Goal: Information Seeking & Learning: Learn about a topic

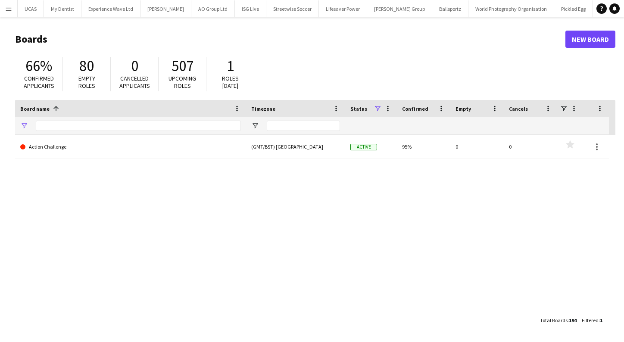
type input "**********"
click at [7, 9] on app-icon "Menu" at bounding box center [8, 8] width 7 height 7
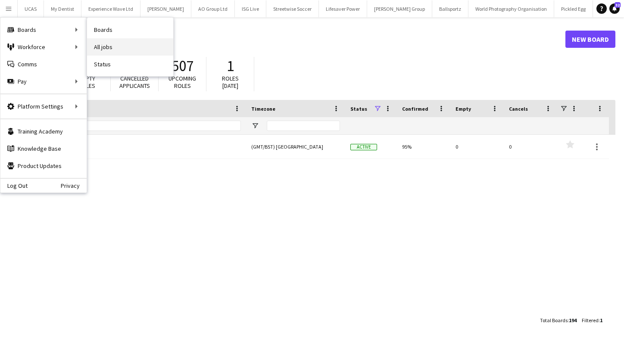
click at [102, 44] on link "All jobs" at bounding box center [130, 46] width 86 height 17
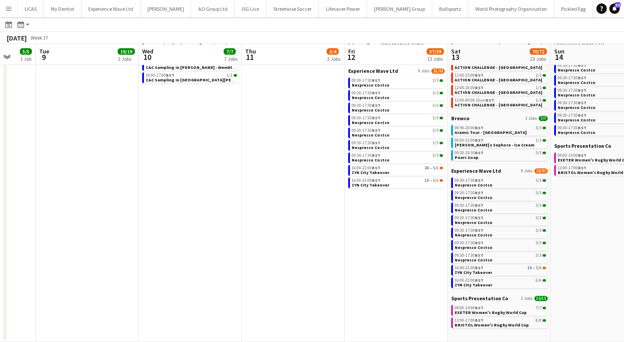
scroll to position [105, 0]
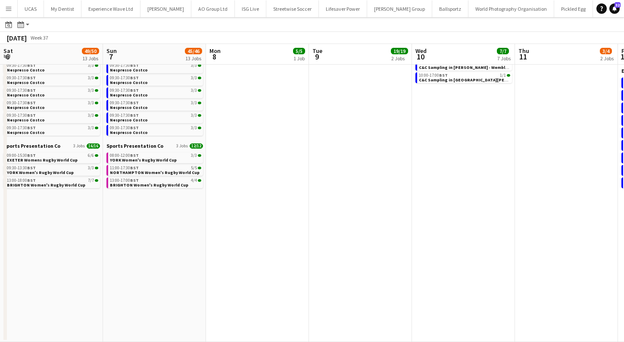
scroll to position [0, 273]
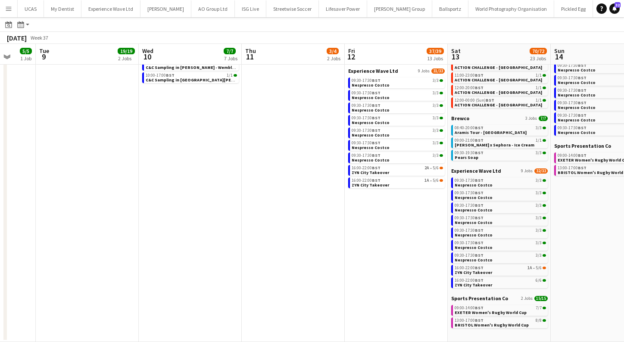
click at [11, 11] on app-icon "Menu" at bounding box center [8, 8] width 7 height 7
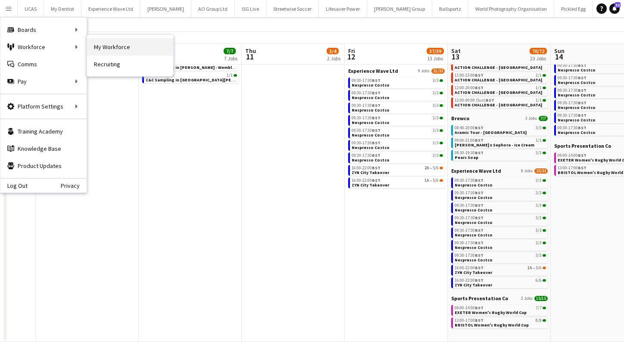
click at [114, 47] on link "My Workforce" at bounding box center [130, 46] width 86 height 17
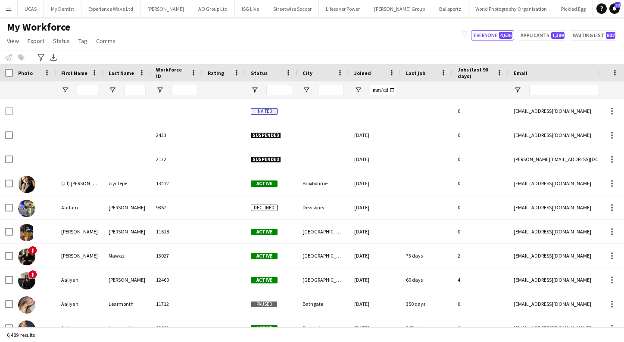
type input "*****"
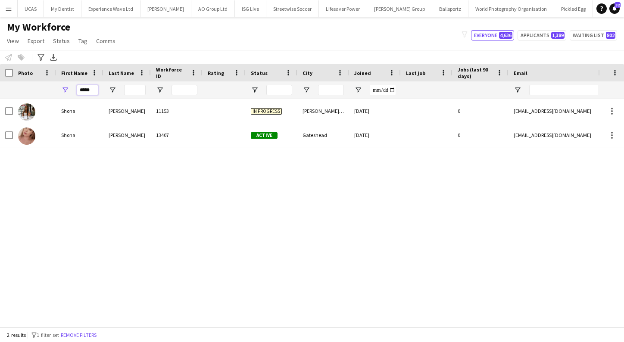
click at [83, 91] on input "*****" at bounding box center [88, 90] width 22 height 10
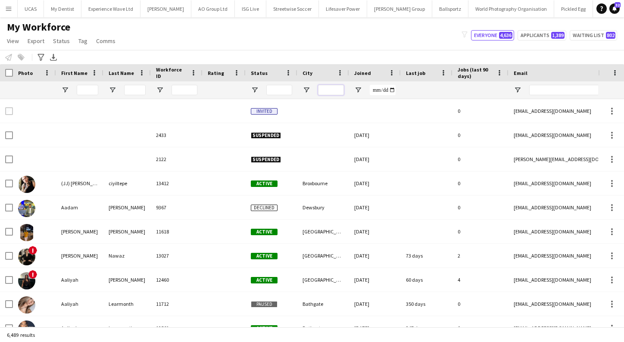
click at [339, 92] on input "City Filter Input" at bounding box center [331, 90] width 26 height 10
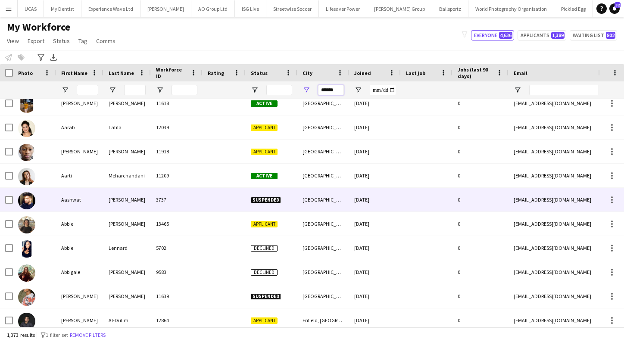
scroll to position [10, 0]
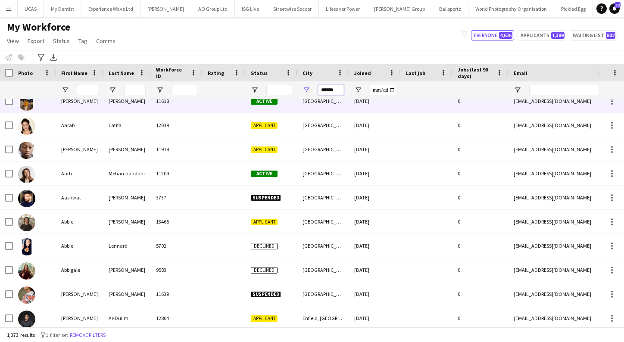
type input "******"
click at [190, 110] on div "11618" at bounding box center [177, 101] width 52 height 24
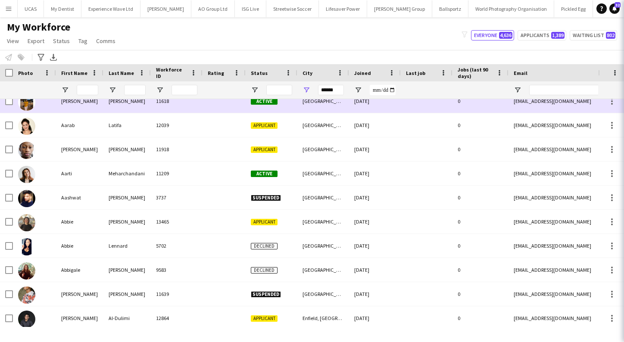
scroll to position [0, 0]
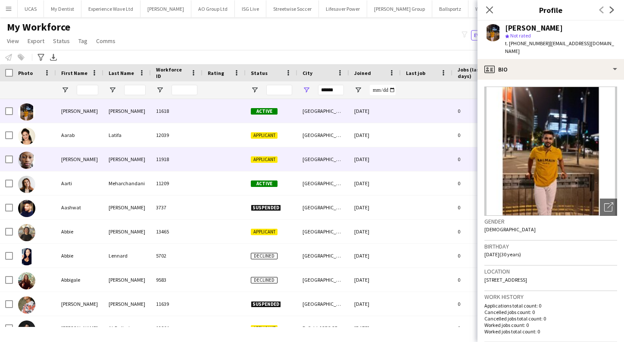
click at [174, 166] on div "11918" at bounding box center [177, 159] width 52 height 24
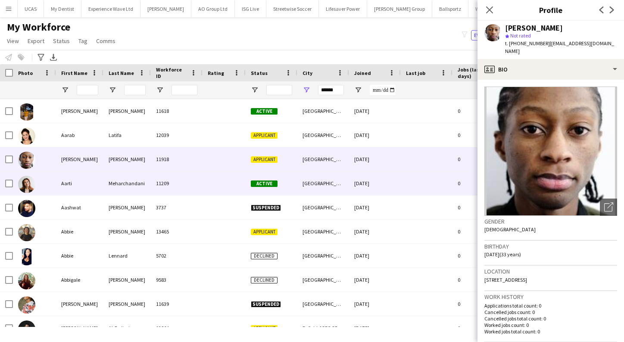
click at [182, 180] on div "11209" at bounding box center [177, 183] width 52 height 24
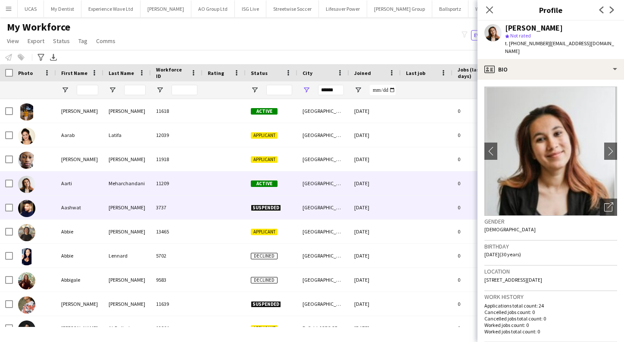
click at [181, 208] on div "3737" at bounding box center [177, 208] width 52 height 24
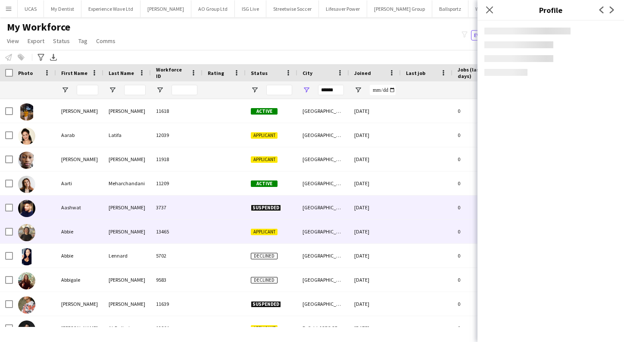
click at [181, 224] on div "13465" at bounding box center [177, 232] width 52 height 24
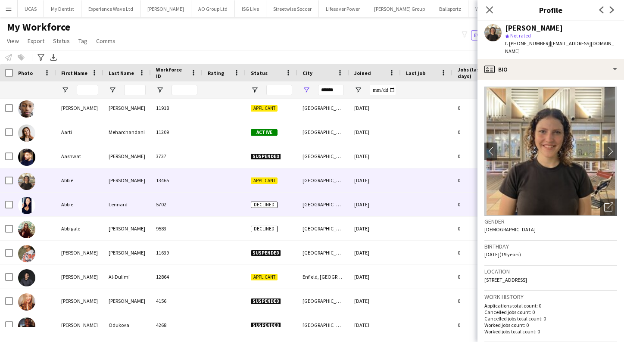
click at [178, 203] on div "5702" at bounding box center [177, 205] width 52 height 24
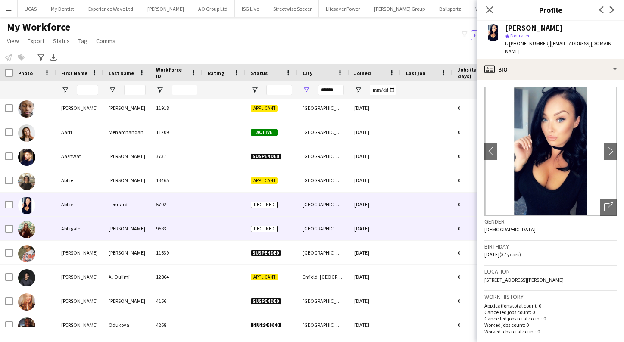
click at [179, 227] on div "9583" at bounding box center [177, 229] width 52 height 24
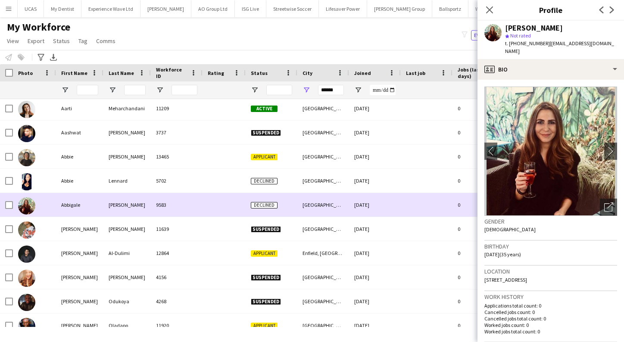
scroll to position [75, 0]
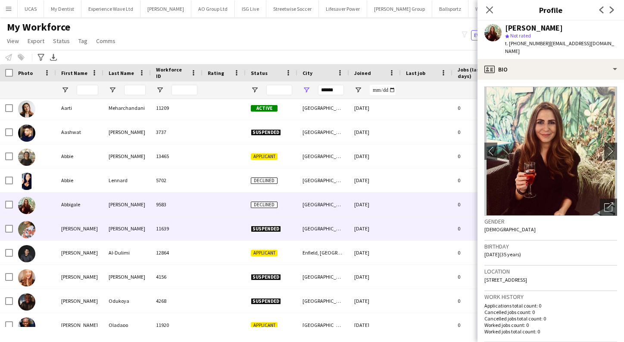
click at [181, 229] on div "11639" at bounding box center [177, 229] width 52 height 24
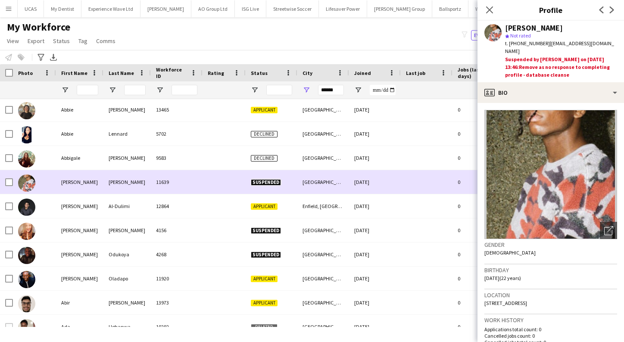
scroll to position [124, 0]
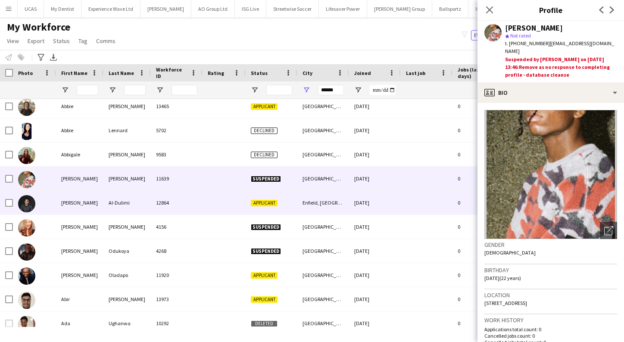
click at [184, 209] on div "12864" at bounding box center [177, 203] width 52 height 24
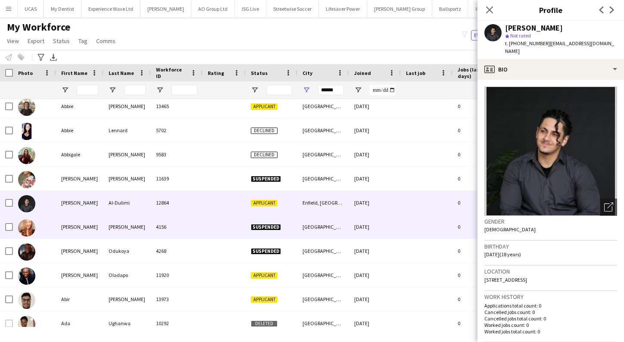
click at [192, 231] on div "4156" at bounding box center [177, 227] width 52 height 24
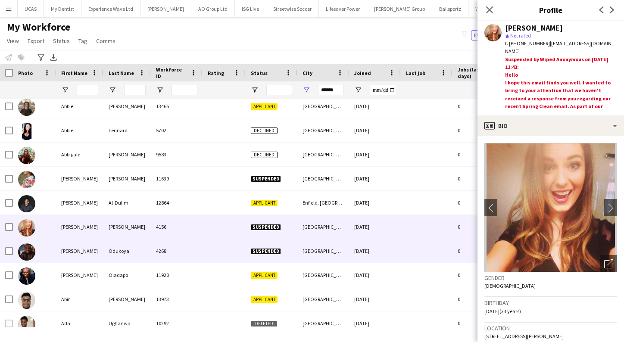
click at [192, 251] on div "4268" at bounding box center [177, 251] width 52 height 24
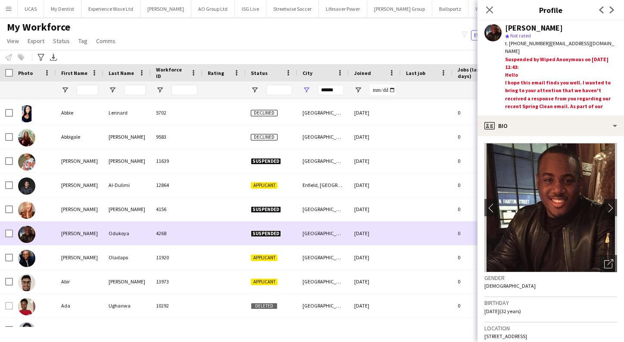
click at [194, 242] on div "4268" at bounding box center [177, 233] width 52 height 24
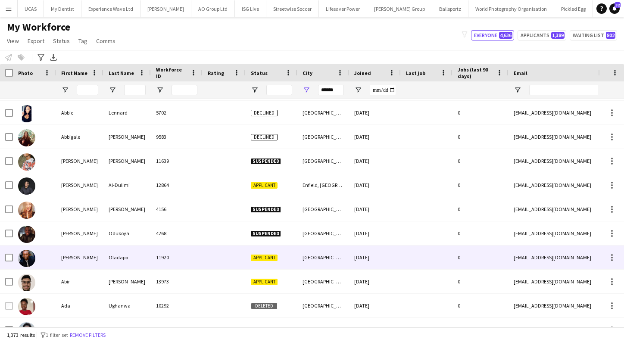
click at [194, 258] on div "11920" at bounding box center [177, 258] width 52 height 24
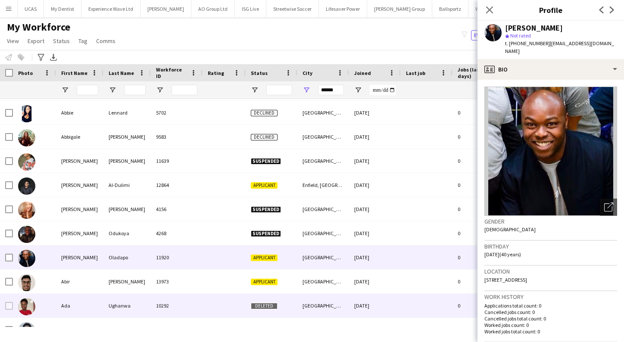
click at [159, 290] on div "13973" at bounding box center [177, 282] width 52 height 24
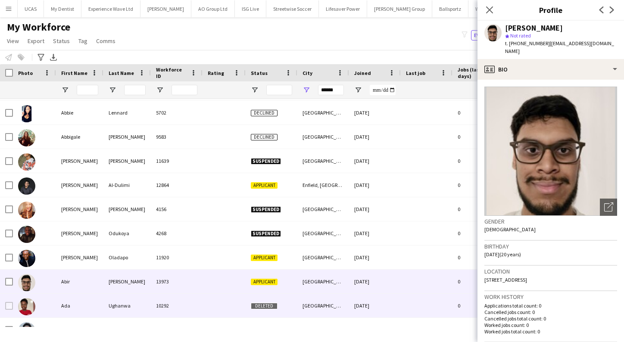
click at [160, 305] on div "10292" at bounding box center [177, 306] width 52 height 24
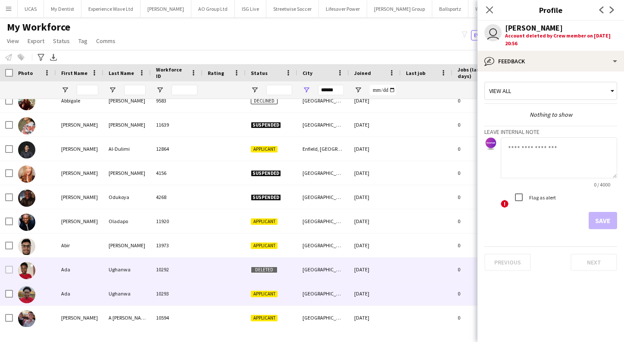
click at [168, 293] on div "10293" at bounding box center [177, 294] width 52 height 24
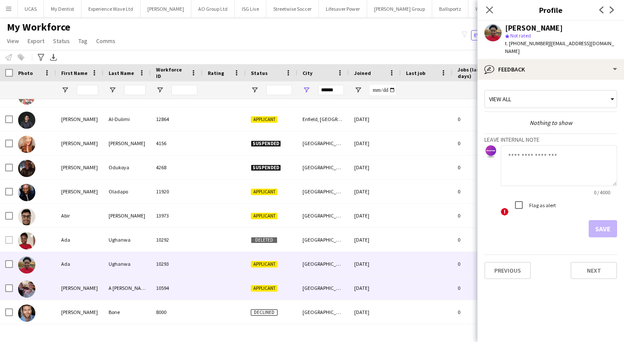
click at [168, 292] on div "10594" at bounding box center [177, 288] width 52 height 24
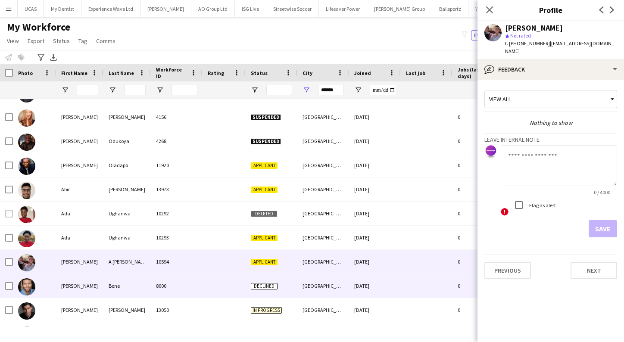
click at [169, 291] on div "8000" at bounding box center [177, 286] width 52 height 24
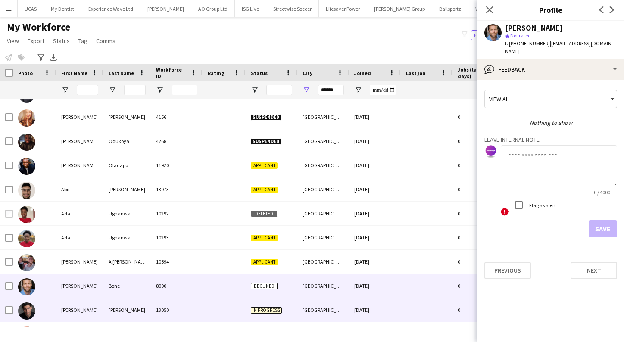
click at [174, 310] on div "13050" at bounding box center [177, 310] width 52 height 24
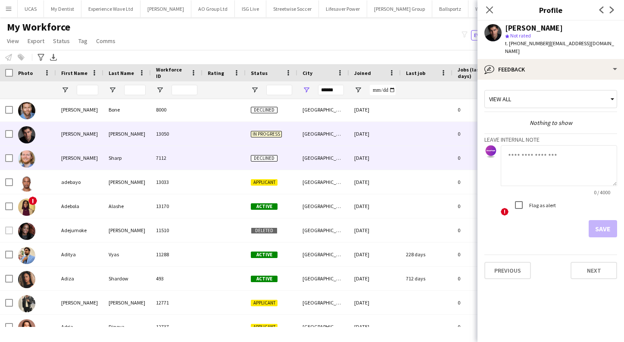
click at [150, 165] on div "Sharp" at bounding box center [126, 158] width 47 height 24
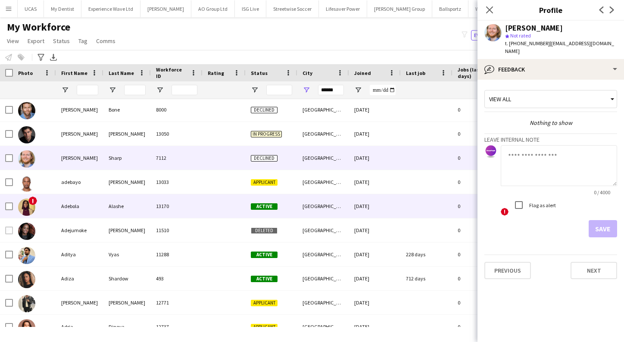
click at [148, 196] on div "Alashe" at bounding box center [126, 206] width 47 height 24
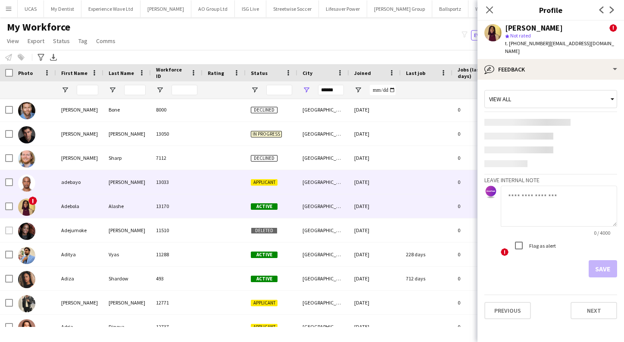
click at [145, 189] on div "ogungbesan" at bounding box center [126, 182] width 47 height 24
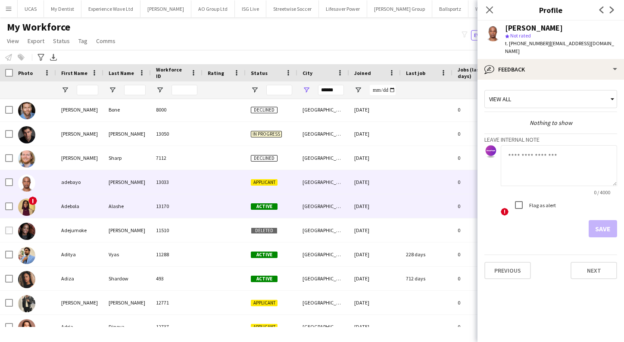
click at [195, 198] on div "13170" at bounding box center [177, 206] width 52 height 24
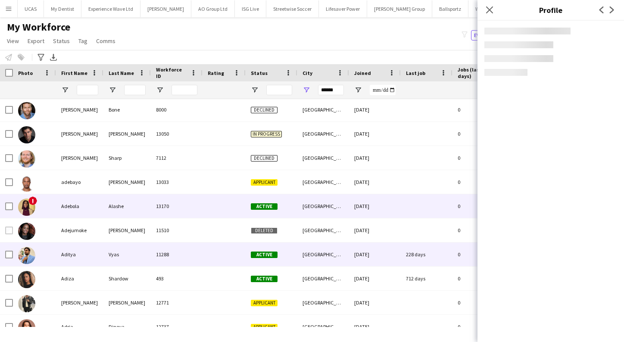
click at [169, 252] on div "11288" at bounding box center [177, 254] width 52 height 24
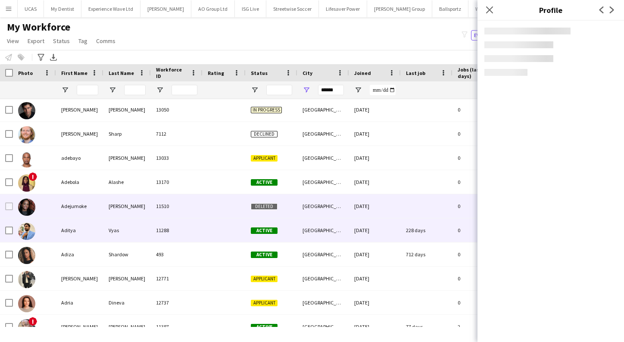
click at [174, 212] on div "11510" at bounding box center [177, 206] width 52 height 24
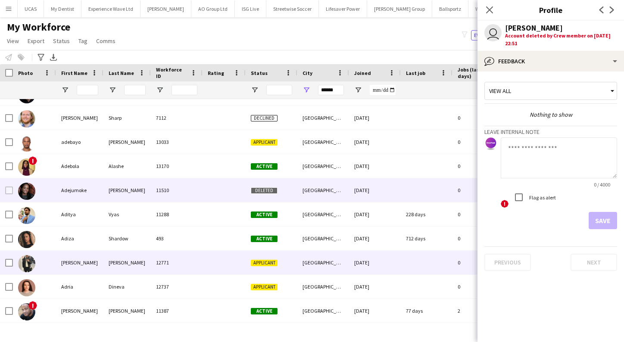
click at [181, 265] on div "12771" at bounding box center [177, 263] width 52 height 24
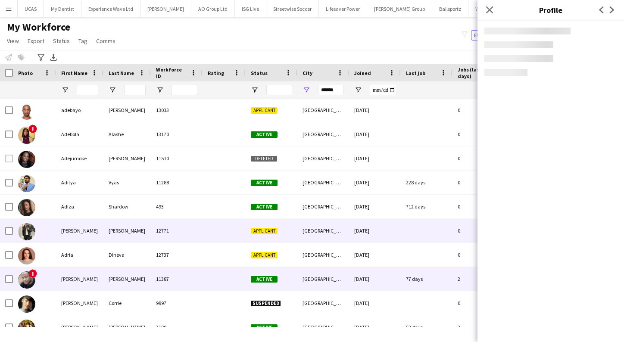
click at [183, 280] on div "11387" at bounding box center [177, 279] width 52 height 24
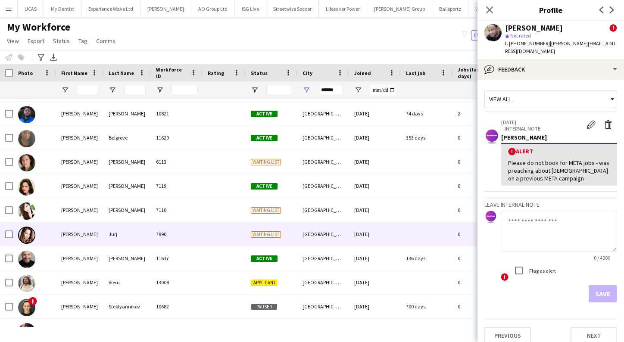
click at [185, 246] on div "7990" at bounding box center [177, 234] width 52 height 24
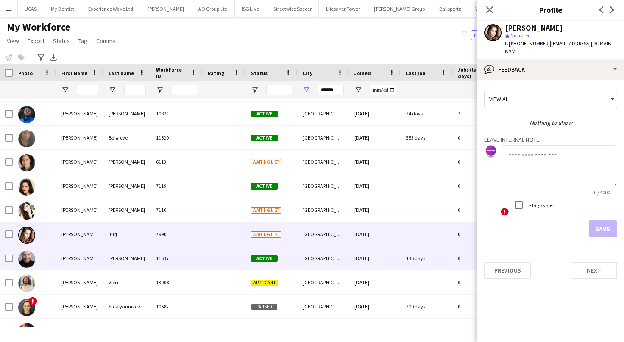
click at [186, 258] on div "11637" at bounding box center [177, 258] width 52 height 24
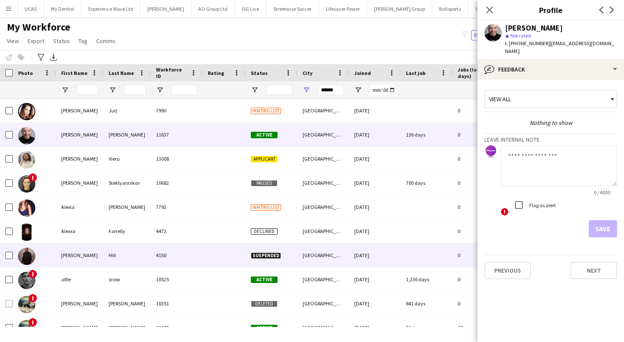
click at [186, 258] on div "4150" at bounding box center [177, 255] width 52 height 24
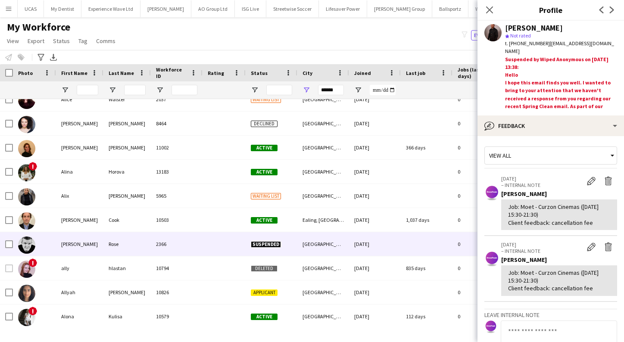
click at [186, 236] on div "2366" at bounding box center [177, 244] width 52 height 24
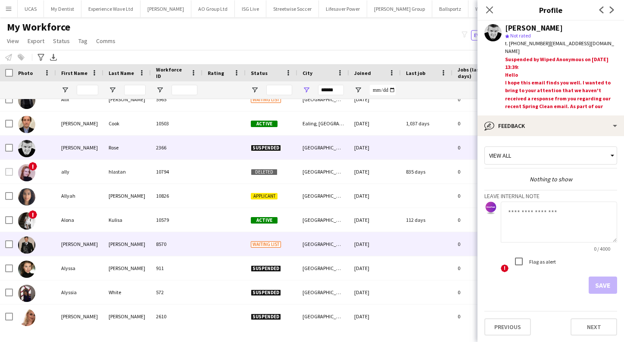
click at [185, 249] on div "8570" at bounding box center [177, 244] width 52 height 24
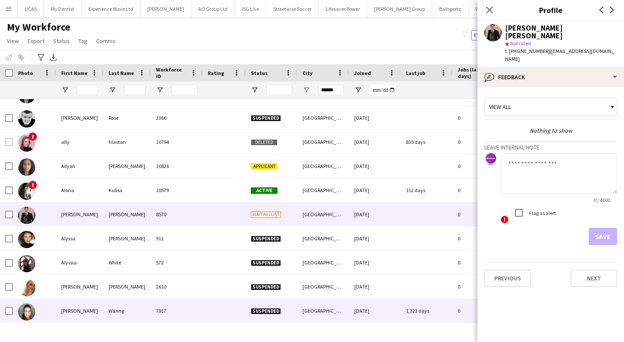
click at [179, 304] on div "7917" at bounding box center [177, 311] width 52 height 24
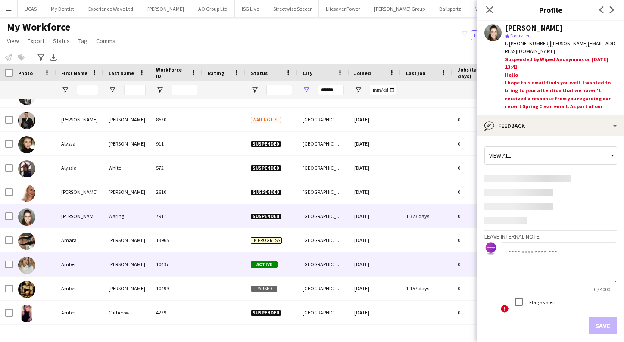
click at [174, 271] on div "10437" at bounding box center [177, 264] width 52 height 24
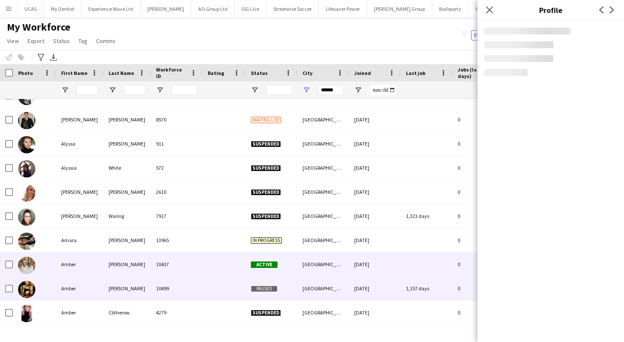
click at [174, 291] on div "10499" at bounding box center [177, 289] width 52 height 24
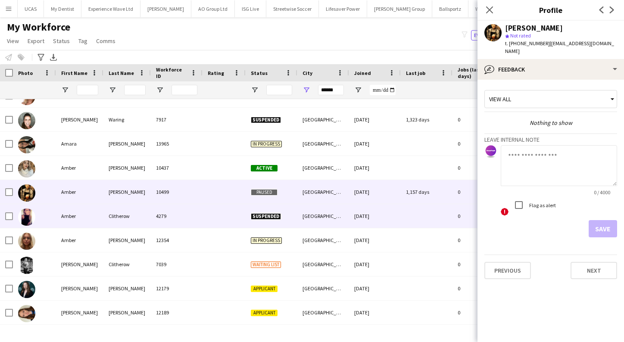
click at [176, 221] on div "4279" at bounding box center [177, 216] width 52 height 24
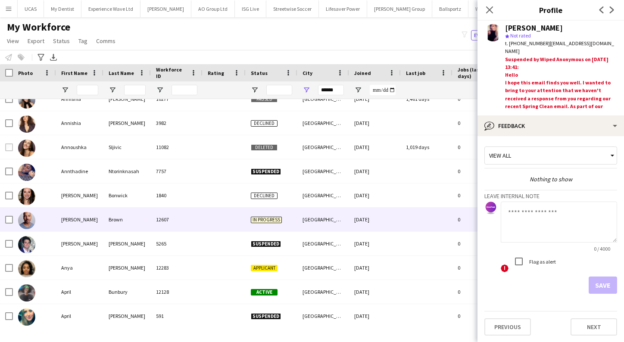
click at [124, 221] on div "Brown" at bounding box center [126, 220] width 47 height 24
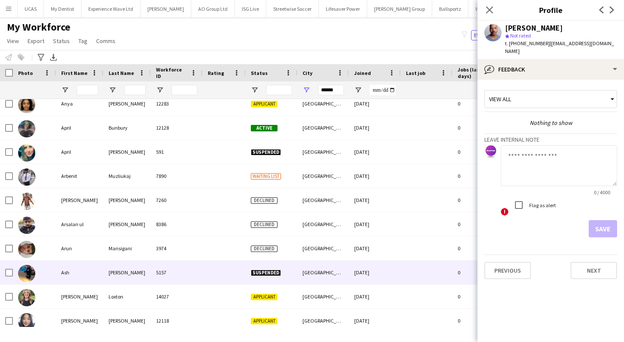
click at [151, 283] on div "5157" at bounding box center [177, 273] width 52 height 24
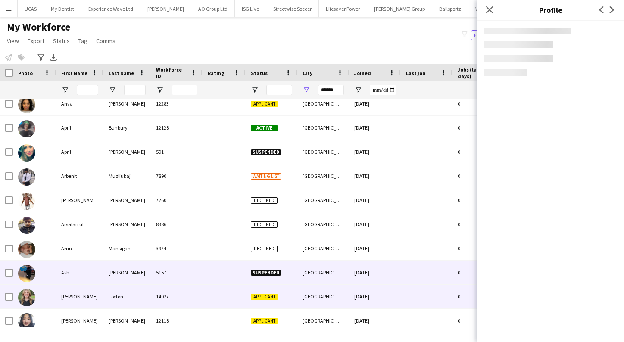
click at [151, 306] on div "14027" at bounding box center [177, 297] width 52 height 24
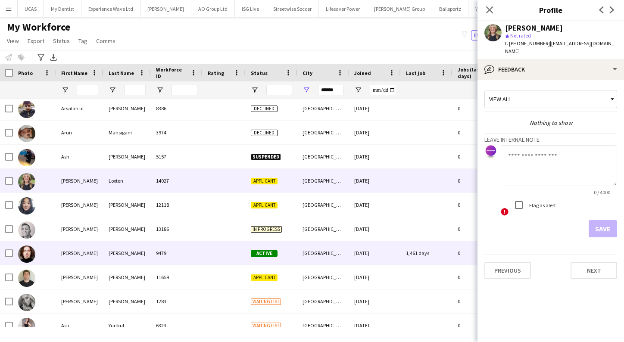
click at [148, 255] on div "Jarvis" at bounding box center [126, 253] width 47 height 24
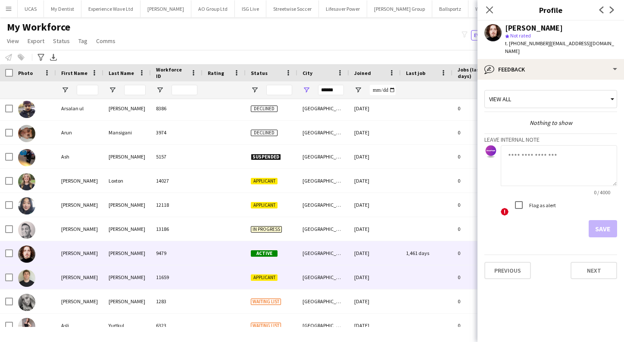
click at [146, 274] on div "Sorrell" at bounding box center [126, 277] width 47 height 24
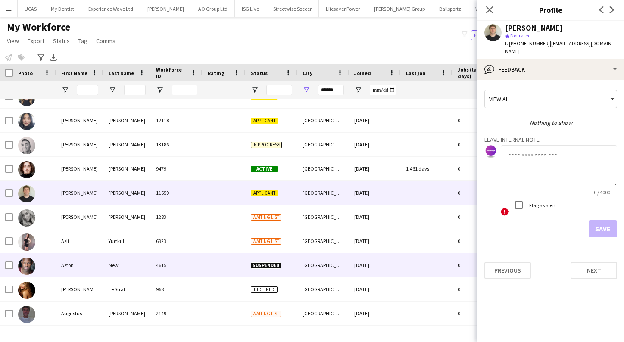
click at [146, 276] on div "New" at bounding box center [126, 265] width 47 height 24
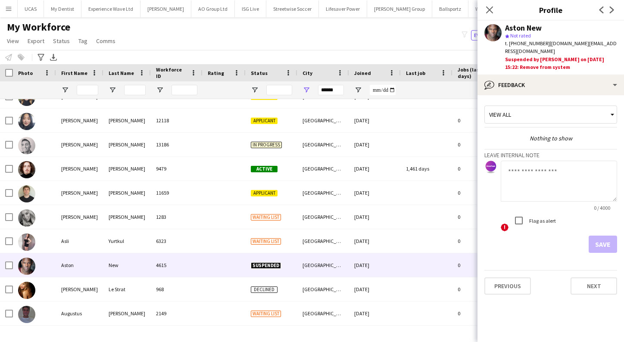
click at [502, 35] on div "Aston New star Not rated t. +447590502466 | astonj.new@hotmail.co.uk Suspended …" at bounding box center [550, 48] width 146 height 54
click at [495, 35] on app-user-avatar at bounding box center [492, 32] width 17 height 17
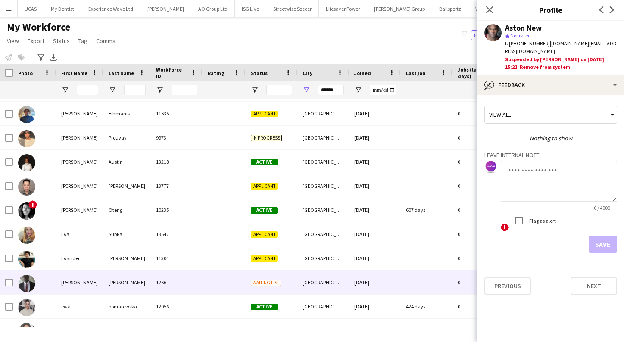
click at [253, 286] on div "Waiting list" at bounding box center [272, 282] width 52 height 24
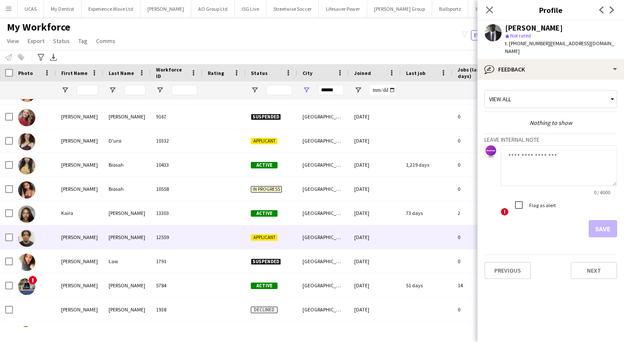
click at [103, 243] on div "Kaleb-Sebastian" at bounding box center [79, 237] width 47 height 24
click at [494, 31] on app-user-avatar at bounding box center [492, 32] width 17 height 17
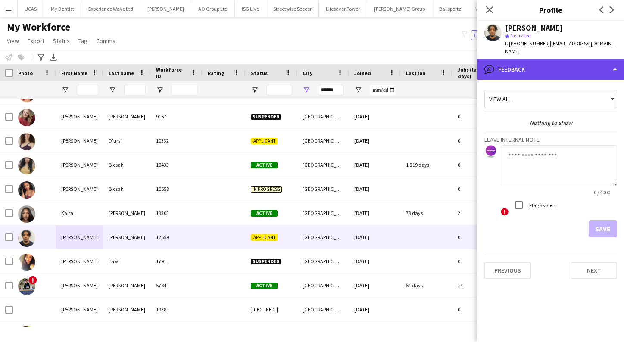
click at [578, 61] on div "bubble-pencil Feedback" at bounding box center [550, 69] width 146 height 21
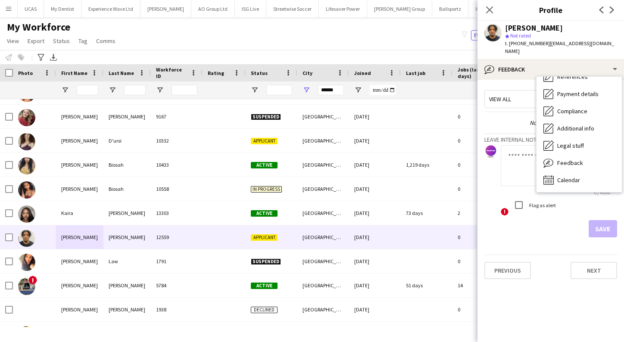
click at [492, 35] on app-user-avatar at bounding box center [492, 32] width 17 height 17
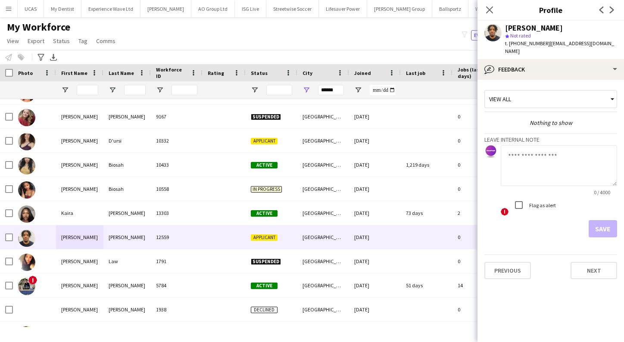
click at [492, 4] on div "Close pop-in" at bounding box center [489, 10] width 24 height 20
click at [492, 11] on icon "Close pop-in" at bounding box center [489, 10] width 8 height 8
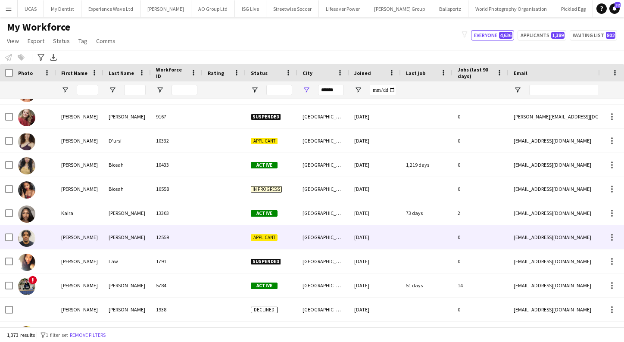
click at [29, 238] on img at bounding box center [26, 238] width 17 height 17
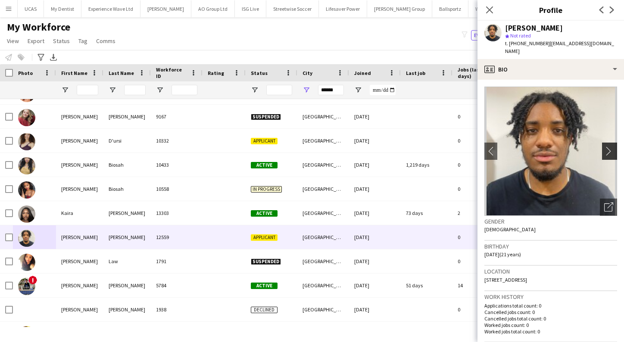
click at [611, 146] on app-icon "chevron-right" at bounding box center [610, 150] width 13 height 9
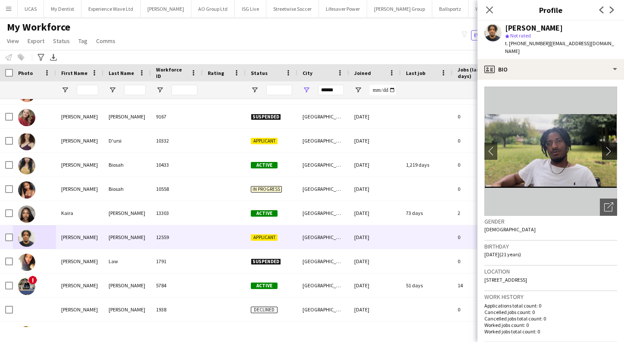
click at [613, 146] on app-icon "chevron-right" at bounding box center [610, 150] width 13 height 9
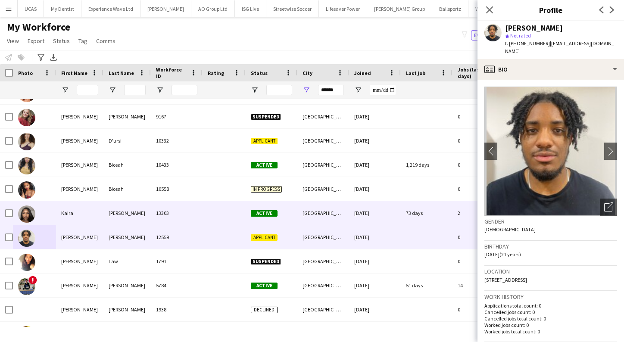
click at [25, 214] on img at bounding box center [26, 213] width 17 height 17
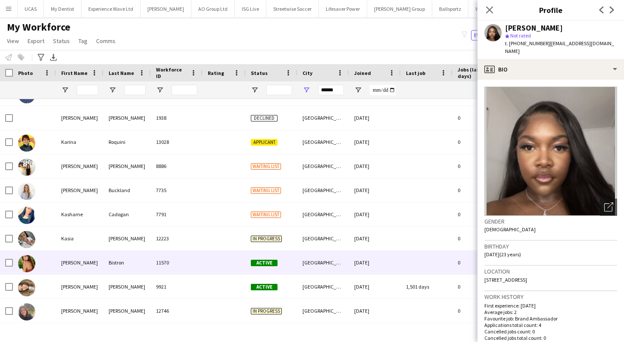
click at [27, 263] on img at bounding box center [26, 263] width 17 height 17
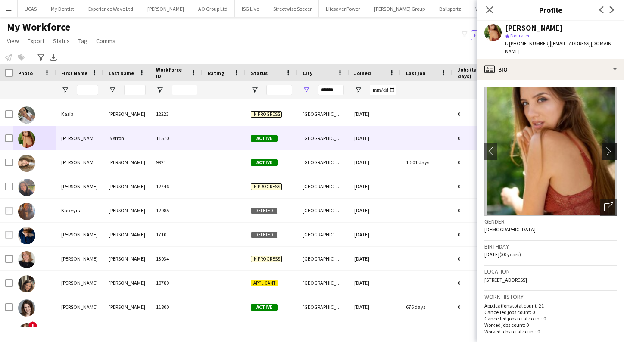
click at [612, 146] on app-icon "chevron-right" at bounding box center [610, 150] width 13 height 9
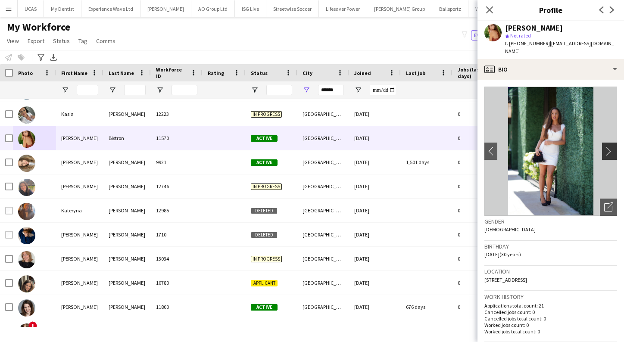
click at [612, 146] on app-icon "chevron-right" at bounding box center [610, 150] width 13 height 9
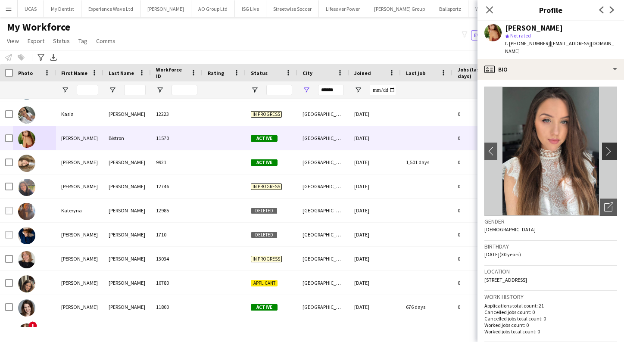
click at [612, 146] on app-icon "chevron-right" at bounding box center [610, 150] width 13 height 9
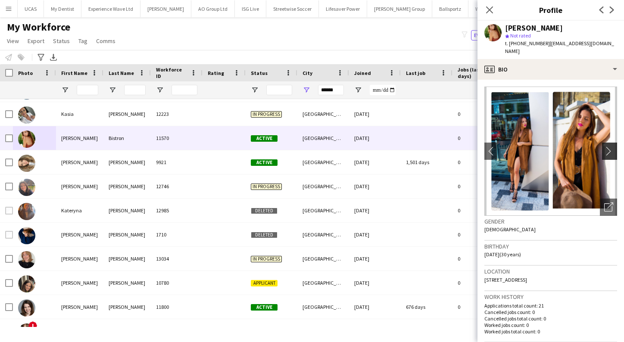
click at [612, 146] on app-icon "chevron-right" at bounding box center [610, 150] width 13 height 9
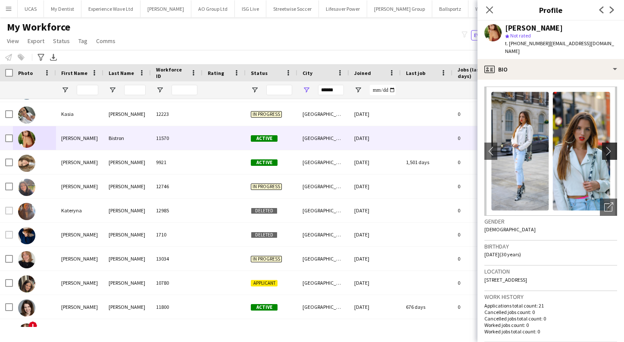
click at [612, 146] on app-icon "chevron-right" at bounding box center [610, 150] width 13 height 9
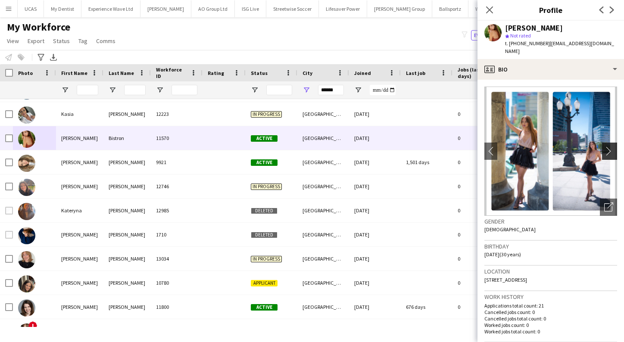
click at [612, 146] on app-icon "chevron-right" at bounding box center [610, 150] width 13 height 9
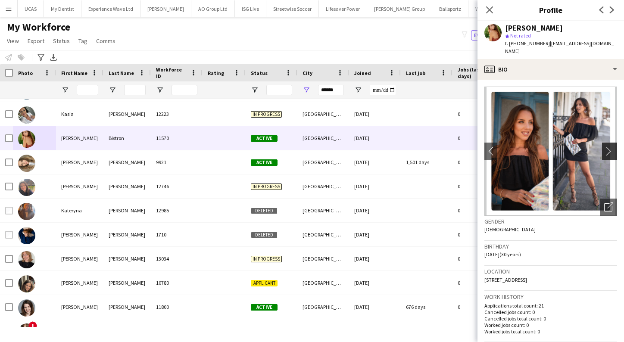
click at [612, 146] on app-icon "chevron-right" at bounding box center [610, 150] width 13 height 9
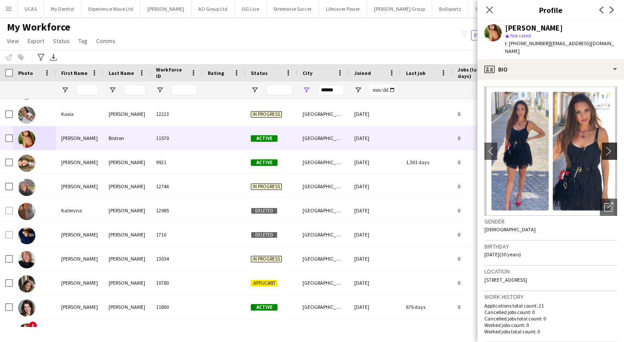
click at [612, 146] on app-icon "chevron-right" at bounding box center [610, 150] width 13 height 9
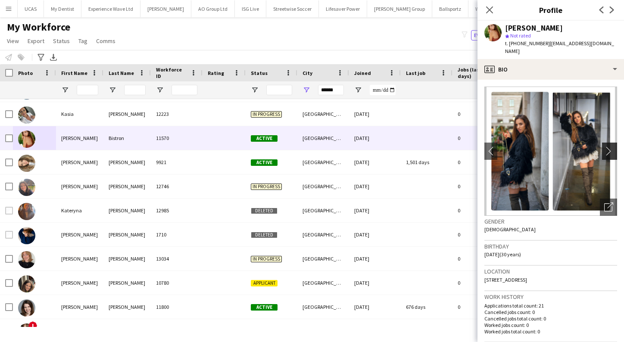
click at [612, 146] on app-icon "chevron-right" at bounding box center [610, 150] width 13 height 9
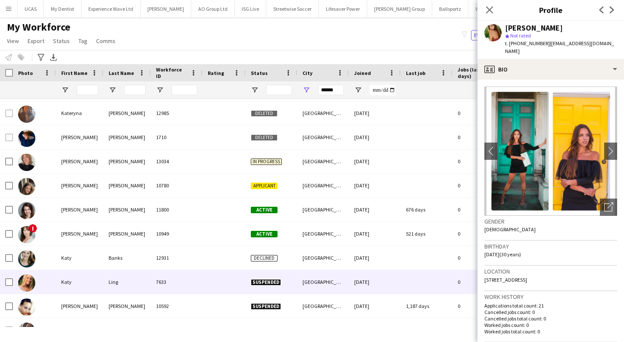
click at [30, 283] on img at bounding box center [26, 282] width 17 height 17
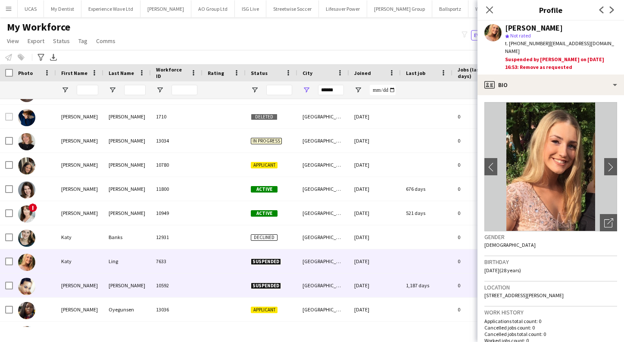
click at [26, 287] on img at bounding box center [26, 286] width 17 height 17
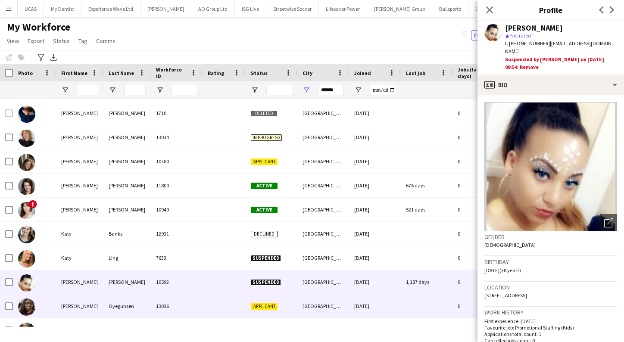
click at [30, 303] on img at bounding box center [26, 306] width 17 height 17
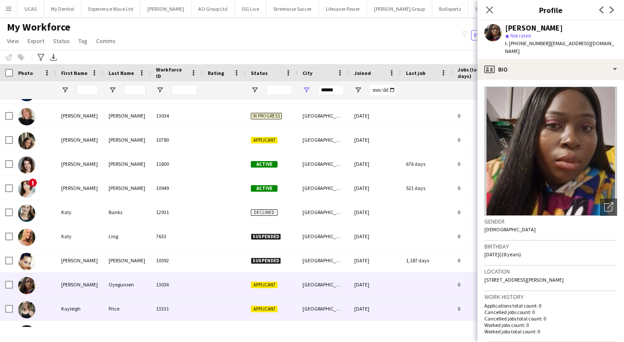
click at [28, 309] on img at bounding box center [26, 309] width 17 height 17
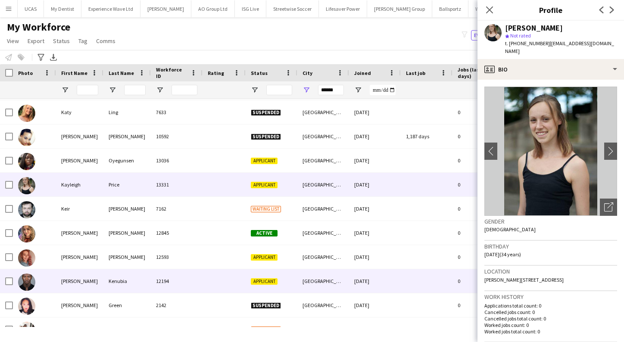
click at [28, 279] on img at bounding box center [26, 282] width 17 height 17
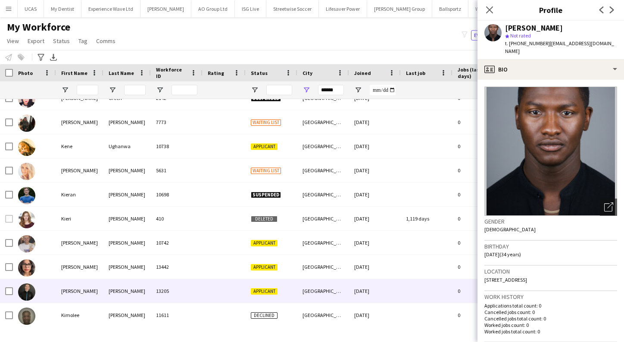
click at [27, 288] on img at bounding box center [26, 291] width 17 height 17
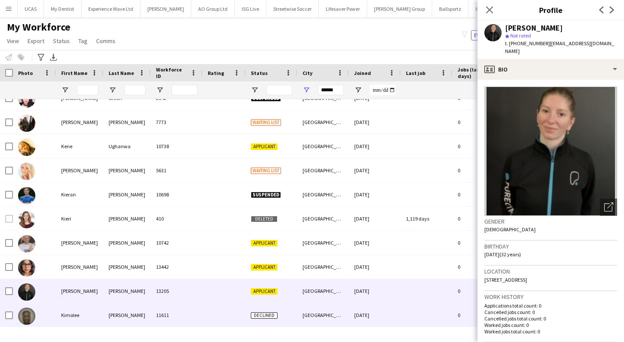
click at [29, 323] on img at bounding box center [26, 316] width 17 height 17
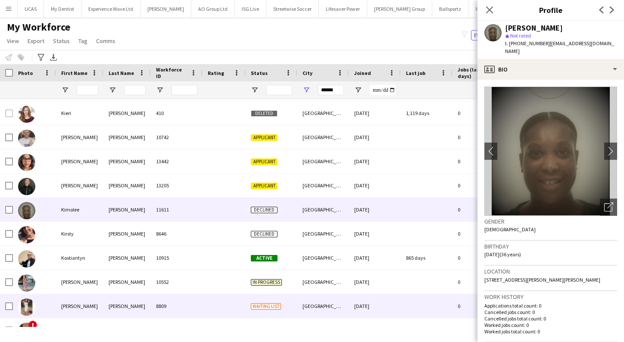
click at [30, 307] on img at bounding box center [26, 306] width 17 height 17
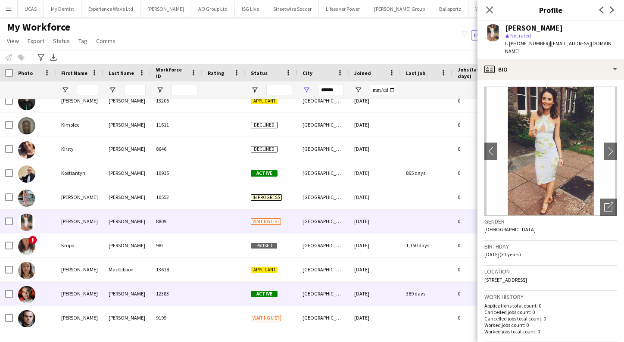
click at [28, 300] on img at bounding box center [26, 294] width 17 height 17
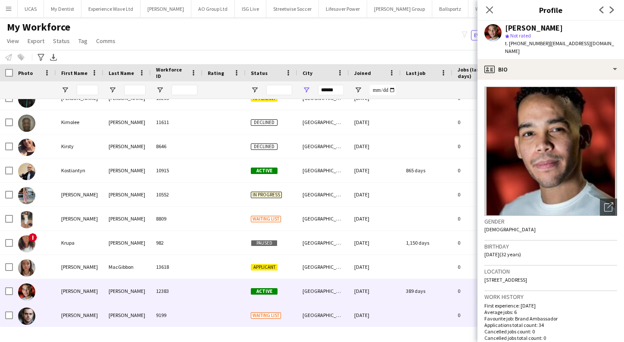
click at [28, 322] on img at bounding box center [26, 316] width 17 height 17
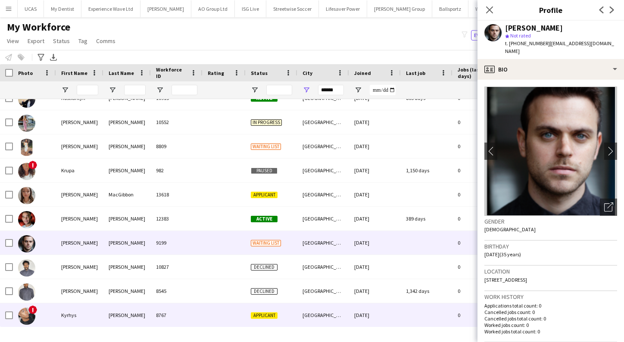
click at [28, 320] on img at bounding box center [26, 316] width 17 height 17
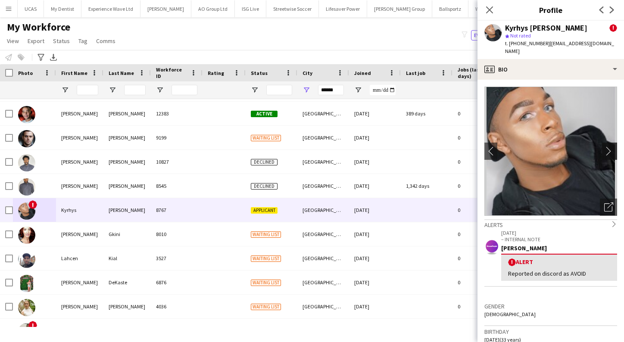
click at [610, 146] on app-icon "chevron-right" at bounding box center [610, 150] width 13 height 9
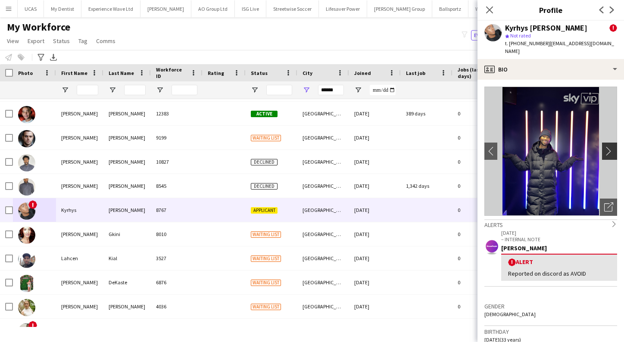
click at [610, 146] on app-icon "chevron-right" at bounding box center [610, 150] width 13 height 9
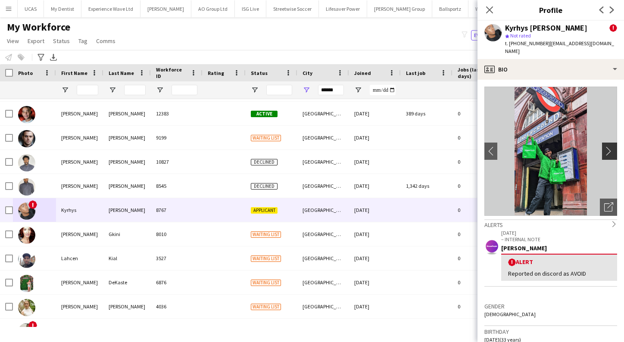
click at [611, 146] on app-icon "chevron-right" at bounding box center [610, 150] width 13 height 9
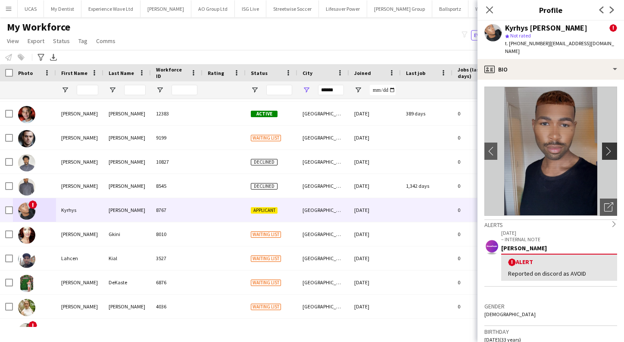
click at [611, 146] on app-icon "chevron-right" at bounding box center [610, 150] width 13 height 9
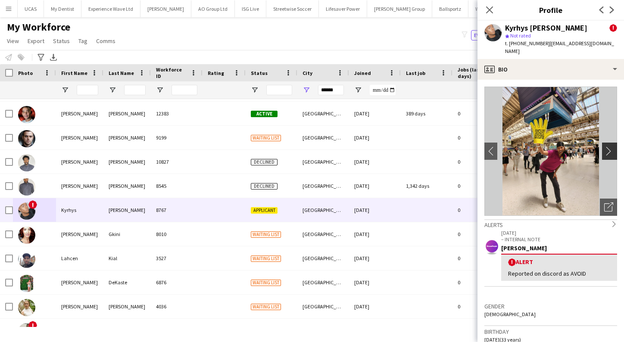
click at [611, 146] on app-icon "chevron-right" at bounding box center [610, 150] width 13 height 9
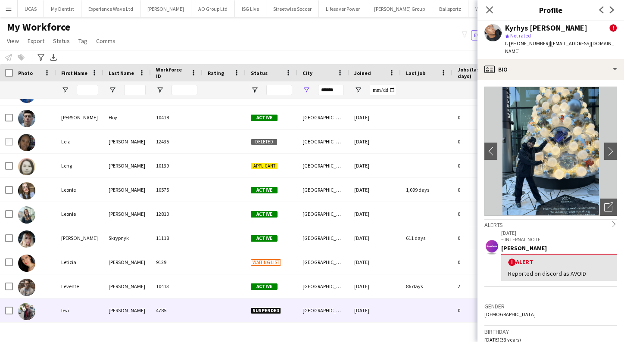
click at [19, 312] on img at bounding box center [26, 311] width 17 height 17
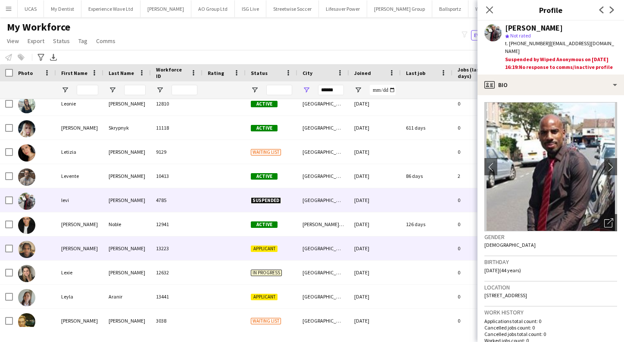
click at [27, 248] on img at bounding box center [26, 249] width 17 height 17
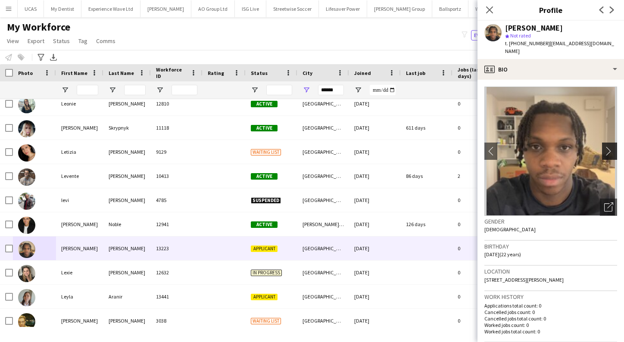
click at [609, 146] on app-icon "chevron-right" at bounding box center [610, 150] width 13 height 9
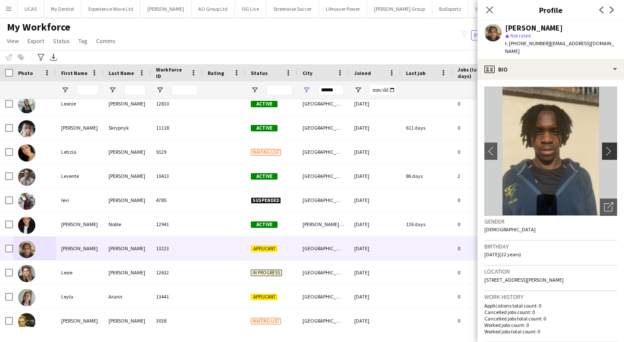
click at [609, 146] on app-icon "chevron-right" at bounding box center [610, 150] width 13 height 9
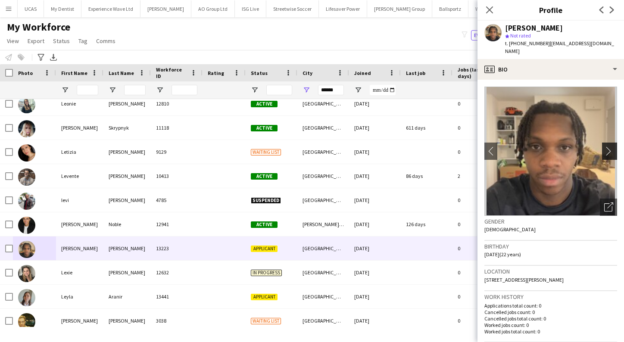
click at [609, 146] on app-icon "chevron-right" at bounding box center [610, 150] width 13 height 9
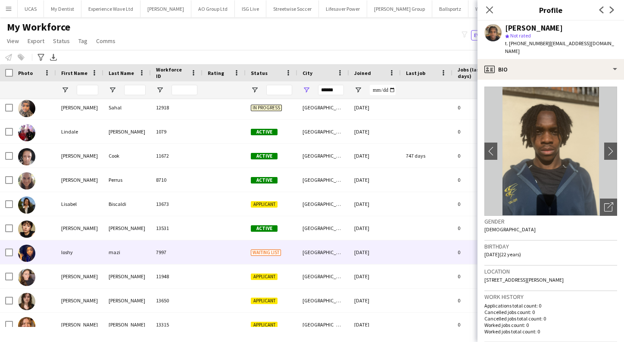
click at [27, 252] on img at bounding box center [26, 253] width 17 height 17
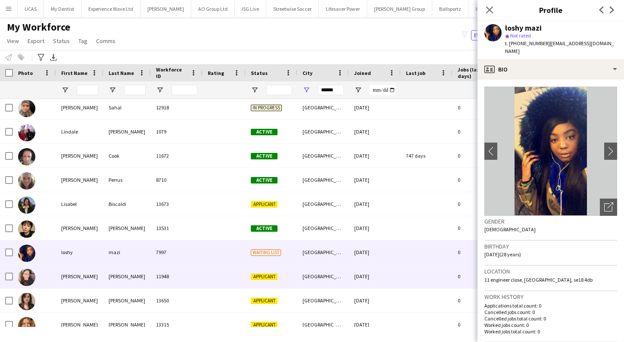
click at [27, 279] on img at bounding box center [26, 277] width 17 height 17
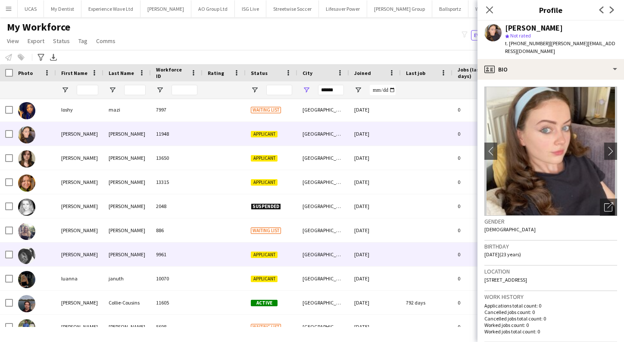
click at [27, 259] on img at bounding box center [26, 255] width 17 height 17
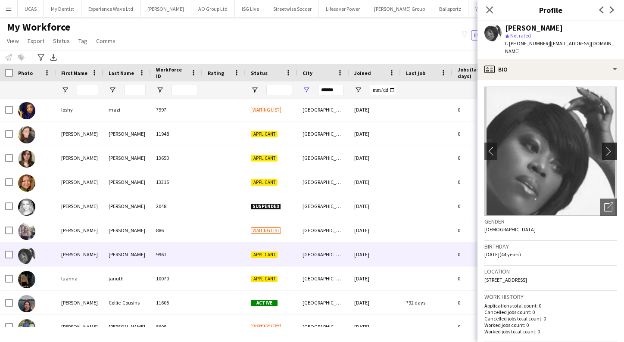
click at [611, 146] on app-icon "chevron-right" at bounding box center [610, 150] width 13 height 9
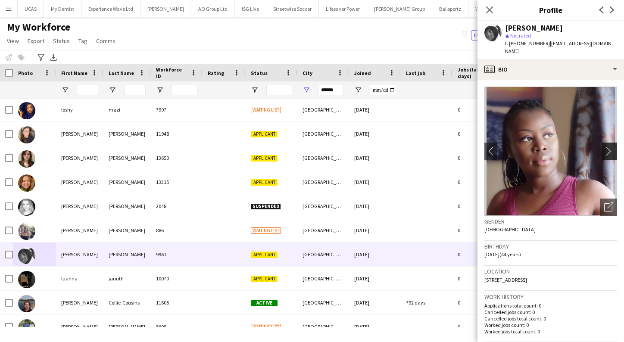
click at [611, 146] on app-icon "chevron-right" at bounding box center [610, 150] width 13 height 9
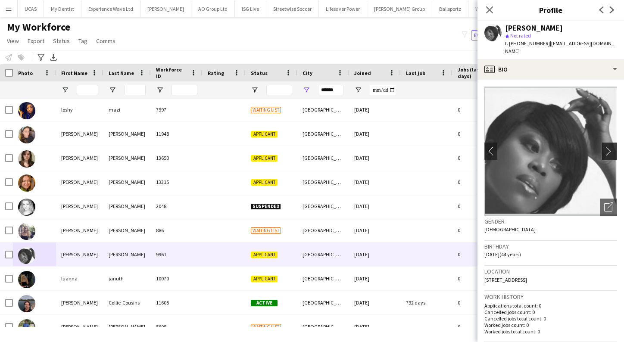
click at [611, 146] on app-icon "chevron-right" at bounding box center [610, 150] width 13 height 9
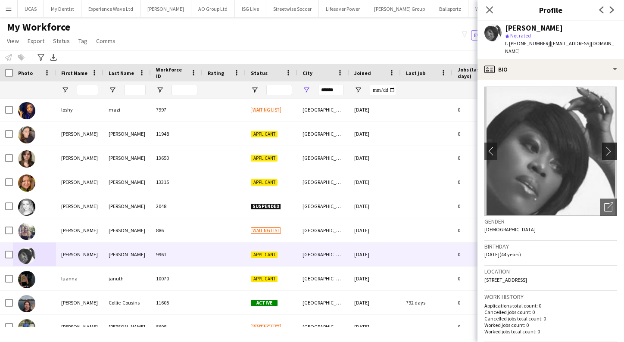
click at [611, 146] on app-icon "chevron-right" at bounding box center [610, 150] width 13 height 9
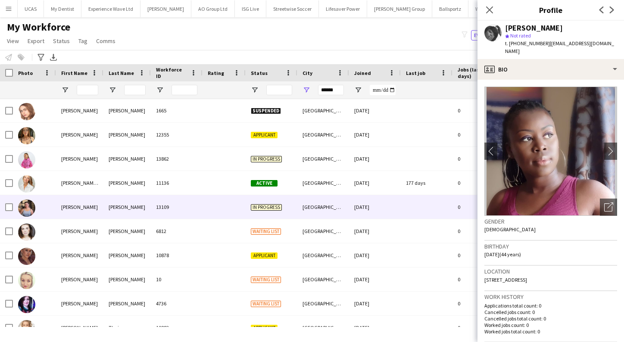
click at [28, 204] on img at bounding box center [26, 207] width 17 height 17
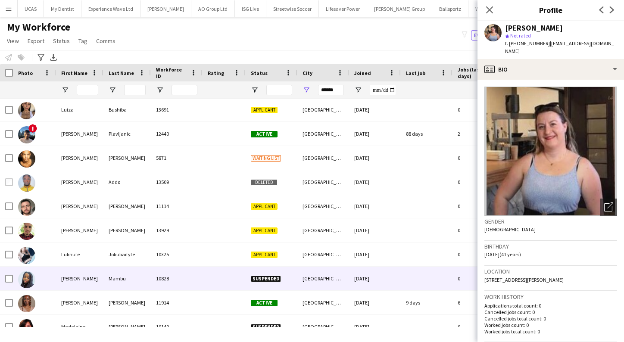
click at [28, 276] on img at bounding box center [26, 279] width 17 height 17
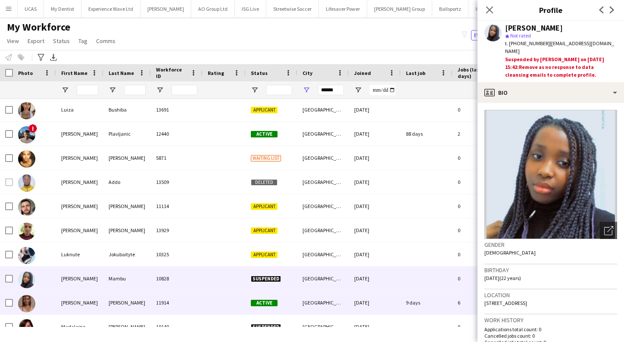
click at [26, 303] on img at bounding box center [26, 303] width 17 height 17
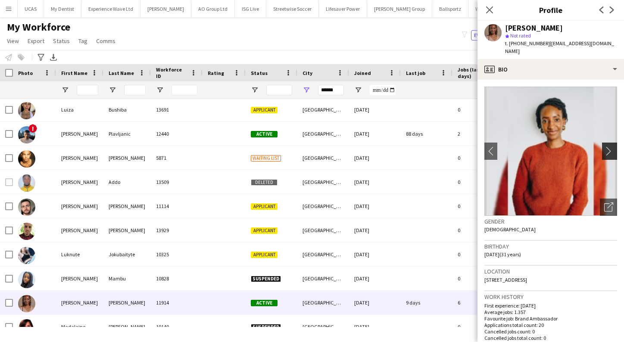
click at [606, 146] on app-icon "chevron-right" at bounding box center [610, 150] width 13 height 9
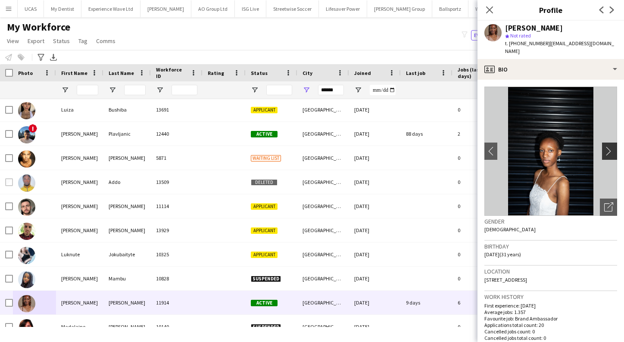
click at [607, 146] on app-icon "chevron-right" at bounding box center [610, 150] width 13 height 9
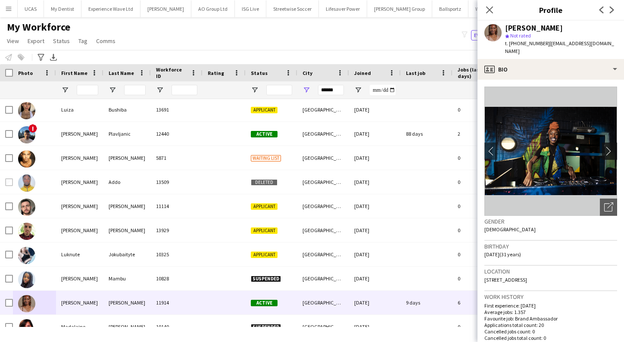
click at [609, 146] on app-icon "chevron-right" at bounding box center [610, 150] width 13 height 9
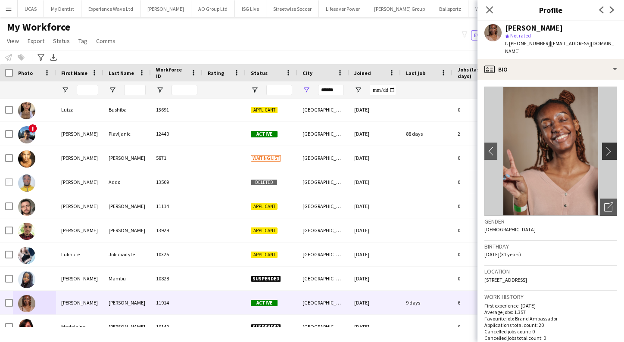
click at [609, 146] on app-icon "chevron-right" at bounding box center [610, 150] width 13 height 9
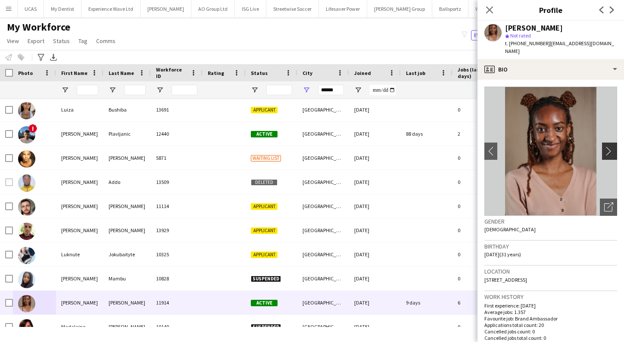
click at [610, 146] on app-icon "chevron-right" at bounding box center [610, 150] width 13 height 9
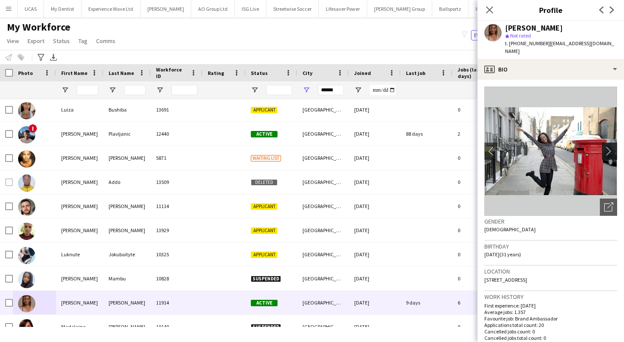
click at [610, 146] on app-icon "chevron-right" at bounding box center [610, 150] width 13 height 9
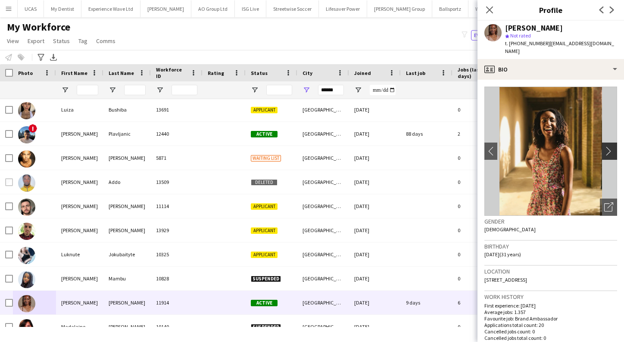
click at [609, 146] on app-icon "chevron-right" at bounding box center [610, 150] width 13 height 9
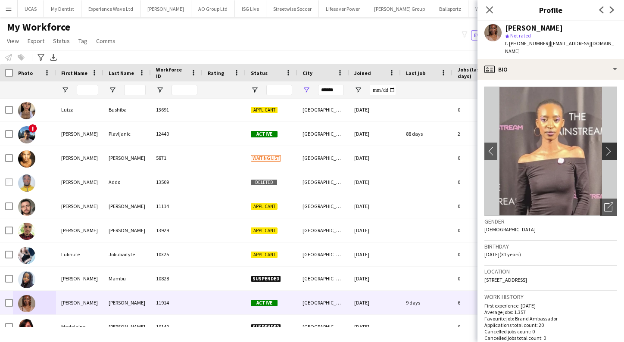
click at [609, 146] on app-icon "chevron-right" at bounding box center [610, 150] width 13 height 9
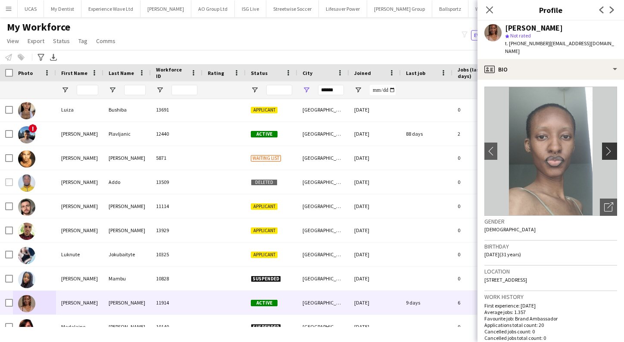
click at [609, 146] on app-icon "chevron-right" at bounding box center [610, 150] width 13 height 9
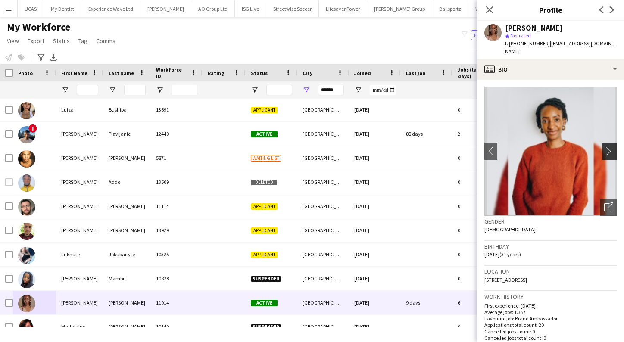
click at [609, 146] on app-icon "chevron-right" at bounding box center [610, 150] width 13 height 9
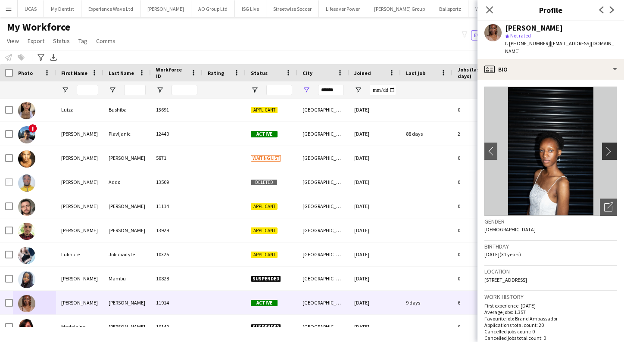
click at [609, 146] on app-icon "chevron-right" at bounding box center [610, 150] width 13 height 9
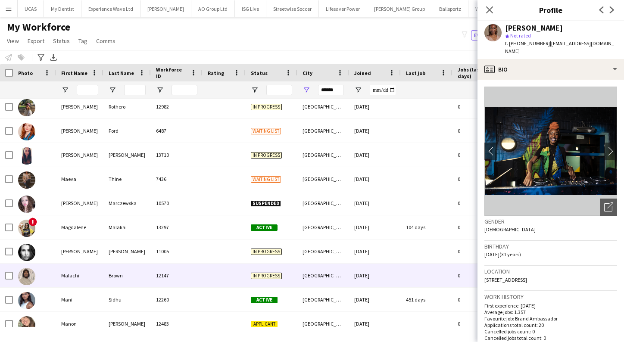
click at [28, 280] on img at bounding box center [26, 276] width 17 height 17
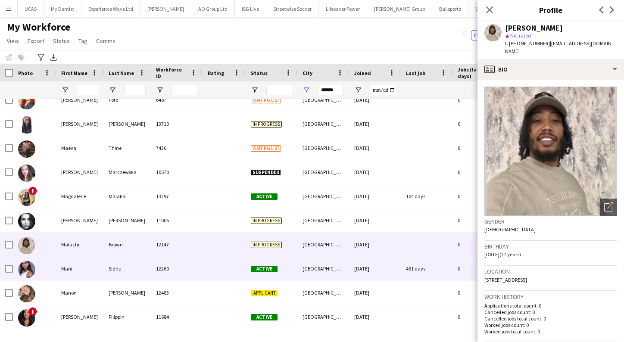
click at [26, 270] on img at bounding box center [26, 269] width 17 height 17
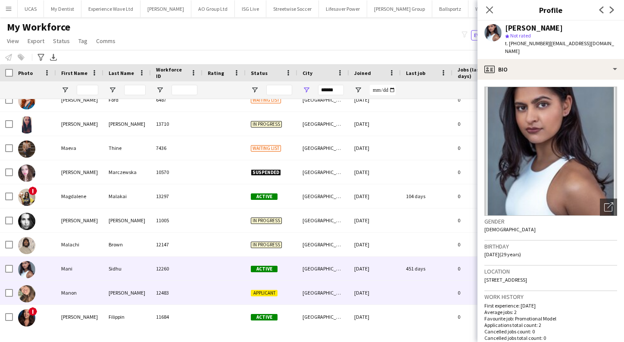
click at [25, 293] on img at bounding box center [26, 293] width 17 height 17
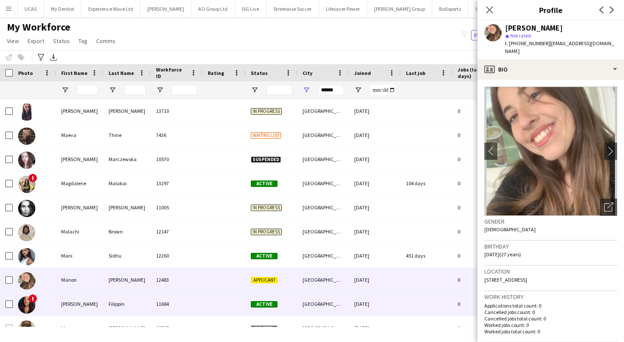
click at [27, 305] on img at bounding box center [26, 304] width 17 height 17
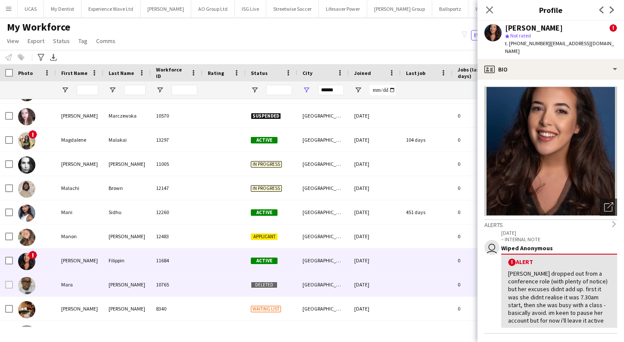
click at [29, 287] on img at bounding box center [26, 285] width 17 height 17
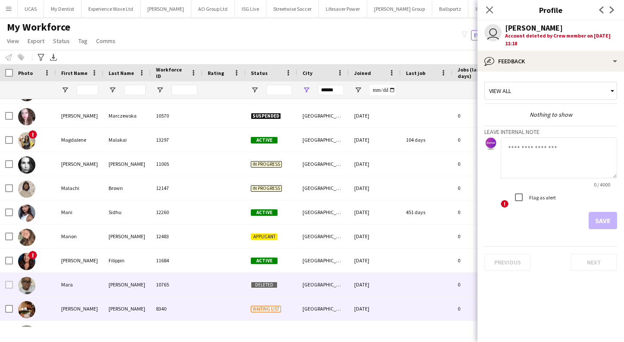
click at [28, 307] on img at bounding box center [26, 309] width 17 height 17
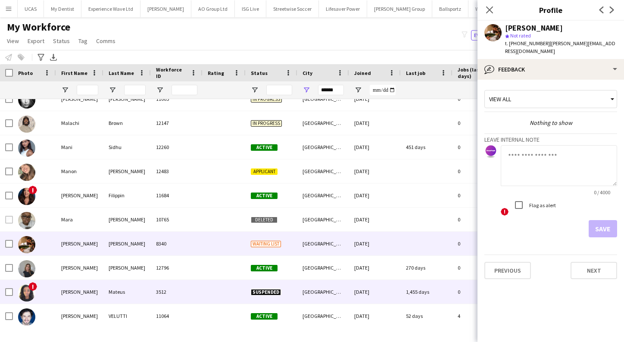
click at [29, 295] on img at bounding box center [26, 292] width 17 height 17
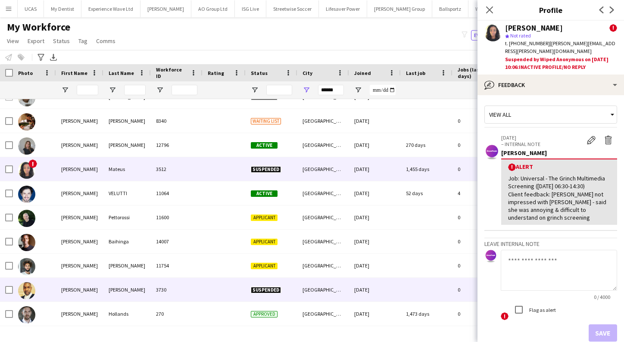
click at [29, 290] on img at bounding box center [26, 290] width 17 height 17
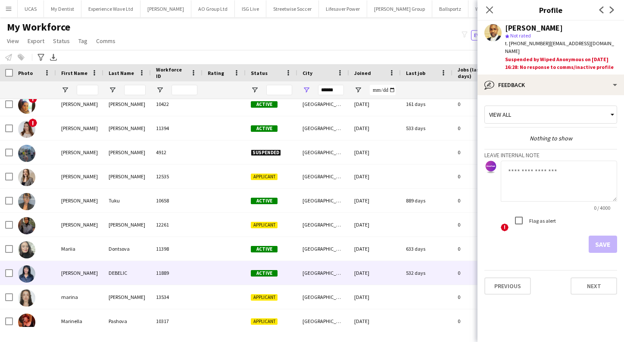
click at [29, 279] on img at bounding box center [26, 273] width 17 height 17
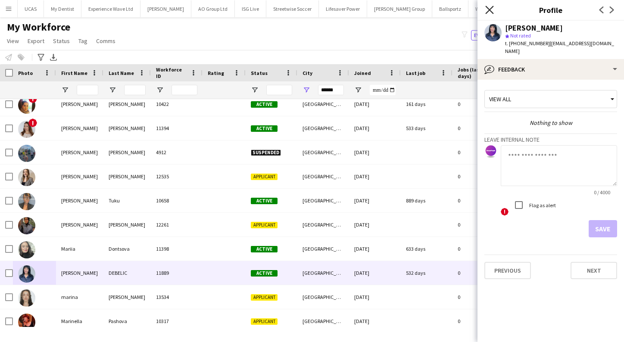
click at [492, 13] on icon at bounding box center [489, 10] width 8 height 8
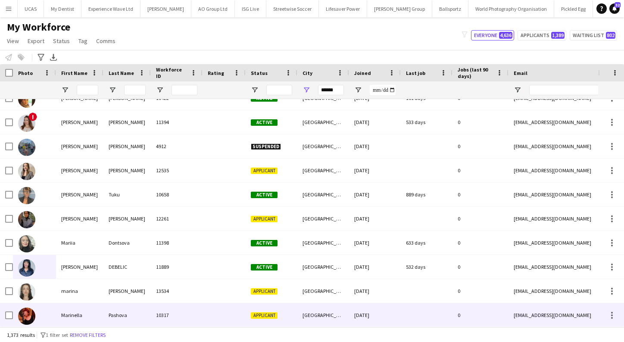
click at [31, 319] on img at bounding box center [26, 316] width 17 height 17
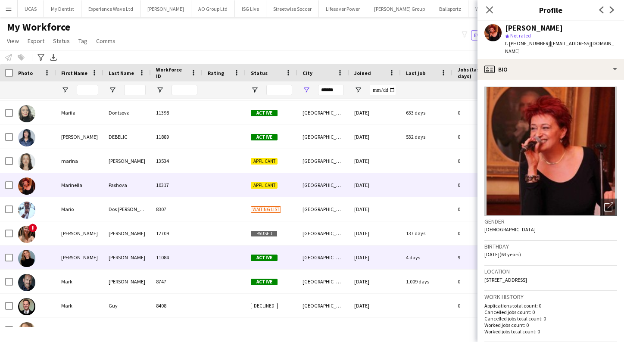
click at [28, 263] on img at bounding box center [26, 258] width 17 height 17
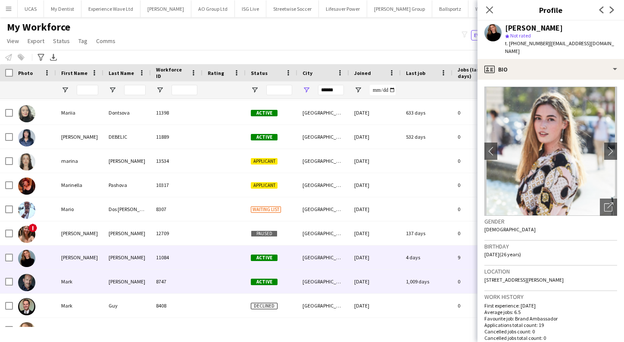
click at [28, 281] on img at bounding box center [26, 282] width 17 height 17
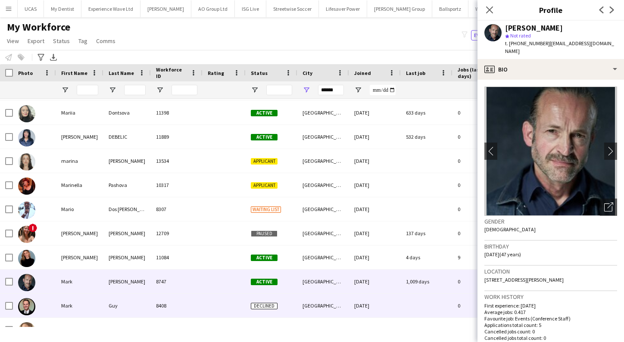
click at [26, 309] on img at bounding box center [26, 306] width 17 height 17
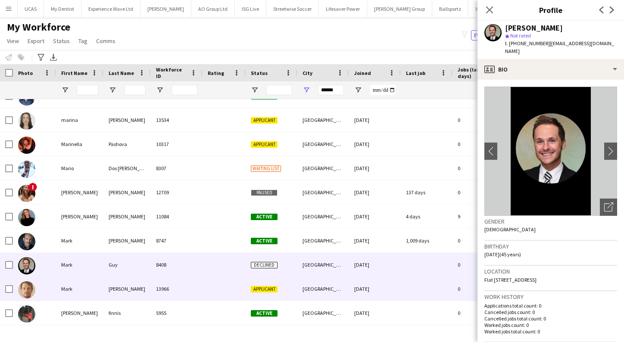
click at [26, 295] on img at bounding box center [26, 289] width 17 height 17
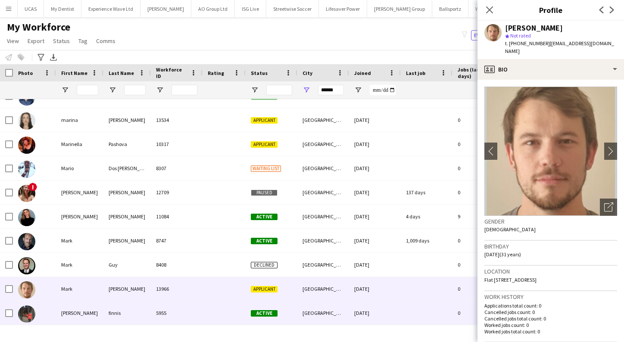
click at [26, 317] on img at bounding box center [26, 313] width 17 height 17
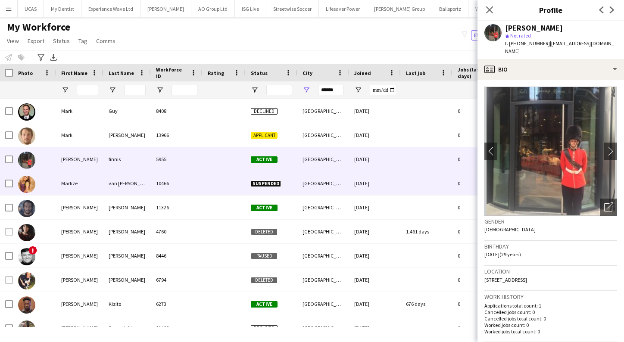
click at [29, 181] on img at bounding box center [26, 184] width 17 height 17
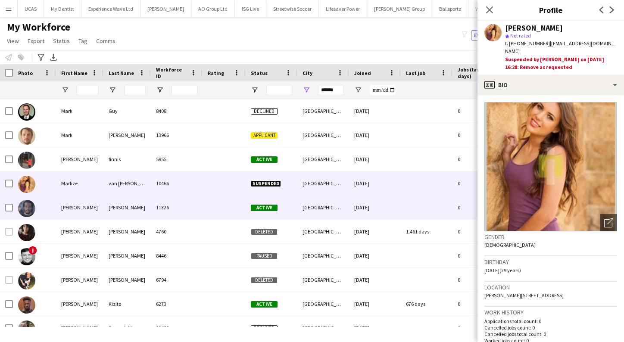
click at [25, 207] on img at bounding box center [26, 208] width 17 height 17
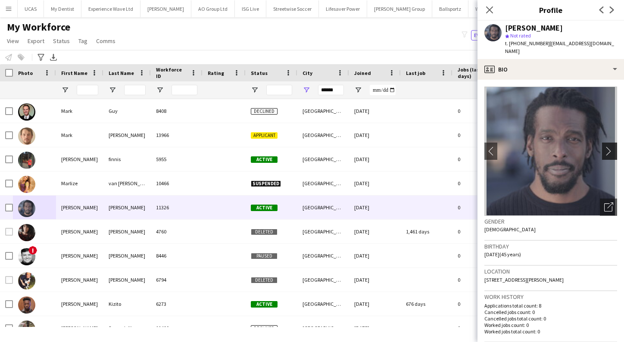
click at [609, 146] on app-icon "chevron-right" at bounding box center [610, 150] width 13 height 9
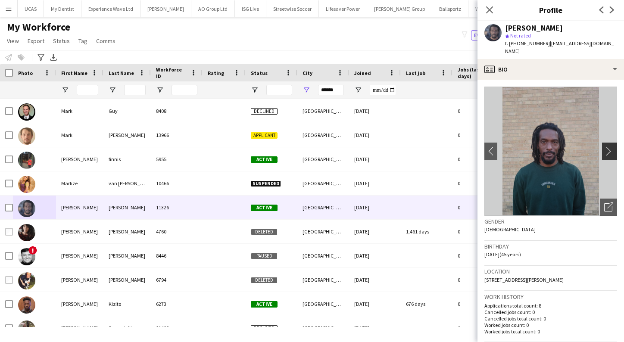
click at [608, 146] on app-icon "chevron-right" at bounding box center [610, 150] width 13 height 9
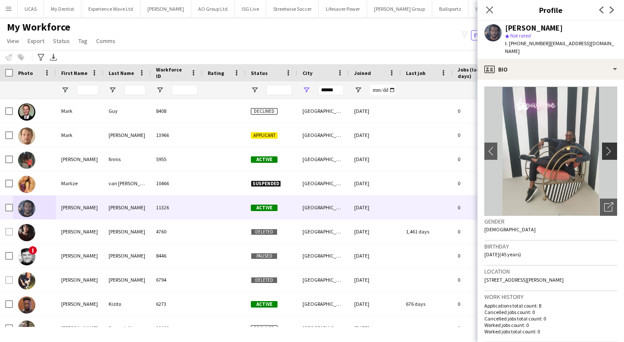
click at [608, 146] on app-icon "chevron-right" at bounding box center [610, 150] width 13 height 9
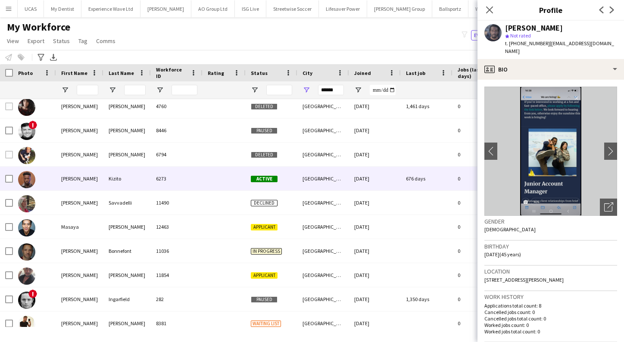
click at [32, 186] on img at bounding box center [26, 179] width 17 height 17
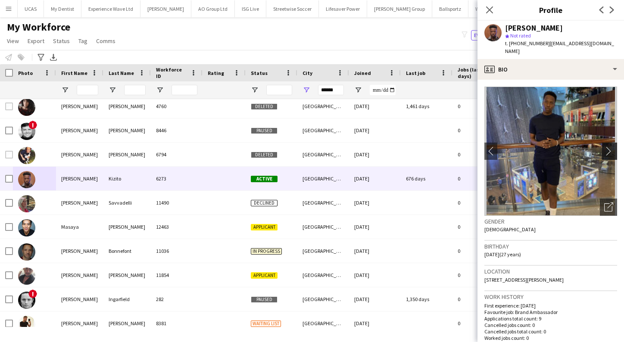
click at [607, 146] on app-icon "chevron-right" at bounding box center [610, 150] width 13 height 9
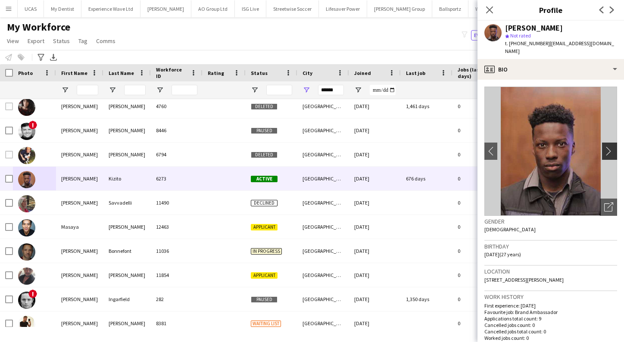
click at [607, 146] on app-icon "chevron-right" at bounding box center [610, 150] width 13 height 9
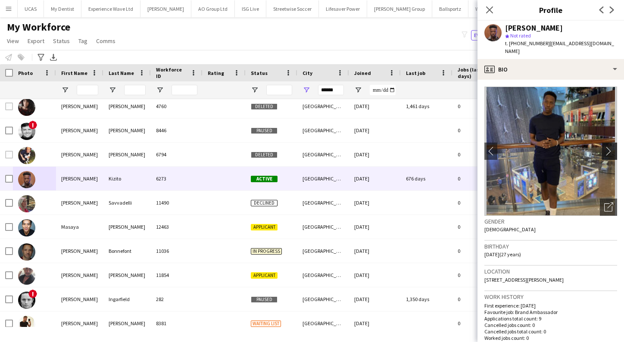
click at [607, 146] on app-icon "chevron-right" at bounding box center [610, 150] width 13 height 9
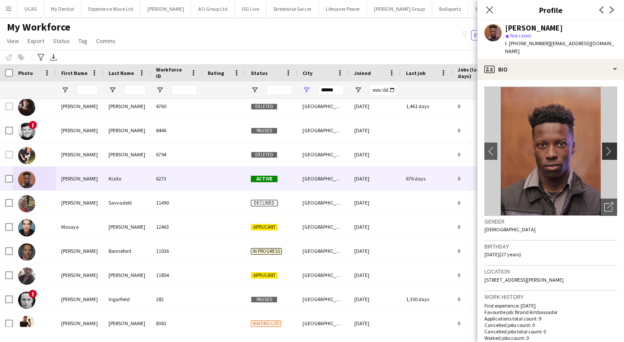
click at [607, 146] on app-icon "chevron-right" at bounding box center [610, 150] width 13 height 9
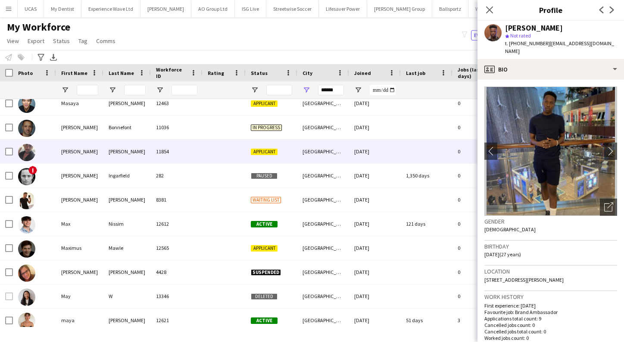
click at [29, 151] on img at bounding box center [26, 152] width 17 height 17
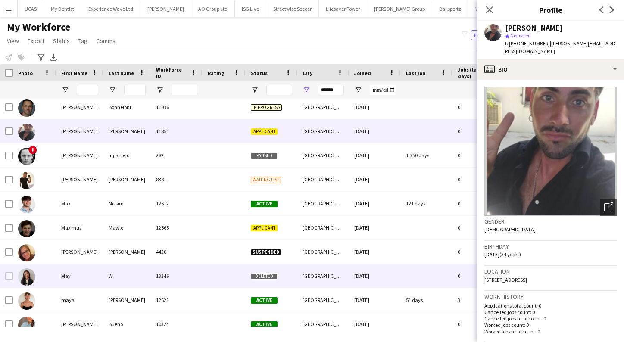
click at [26, 279] on img at bounding box center [26, 276] width 17 height 17
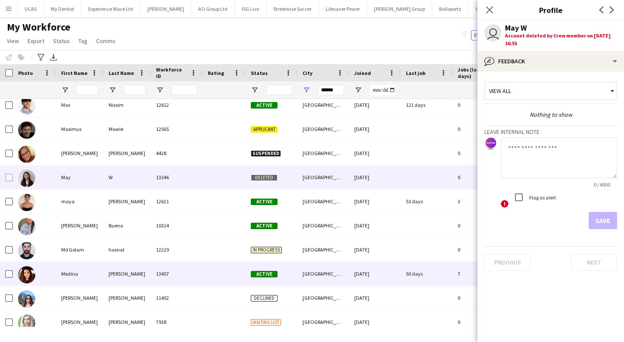
click at [25, 272] on img at bounding box center [26, 274] width 17 height 17
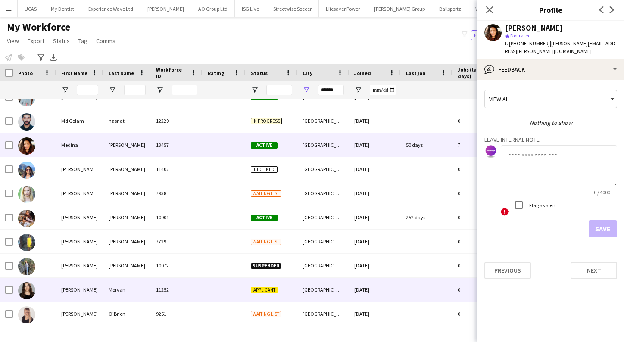
click at [28, 291] on img at bounding box center [26, 290] width 17 height 17
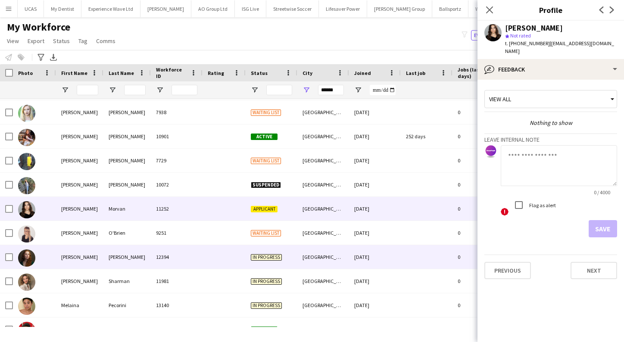
click at [28, 262] on img at bounding box center [26, 257] width 17 height 17
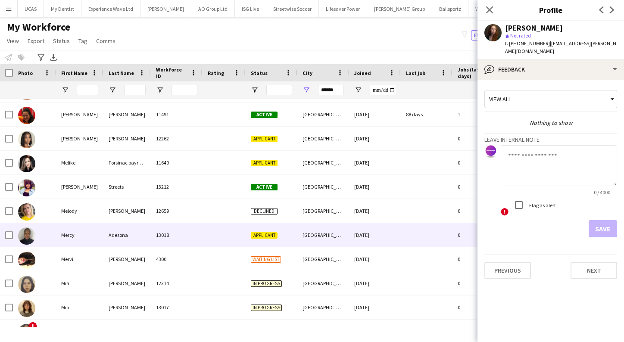
click at [28, 235] on img at bounding box center [26, 235] width 17 height 17
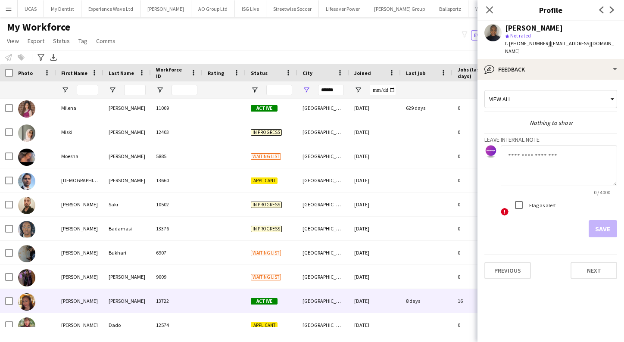
scroll to position [21641, 0]
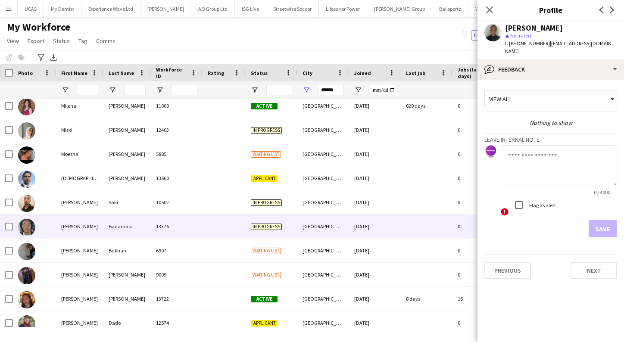
click at [27, 227] on img at bounding box center [26, 227] width 17 height 17
click at [488, 34] on app-user-avatar at bounding box center [492, 32] width 17 height 17
click at [491, 34] on app-user-avatar at bounding box center [492, 32] width 17 height 17
click at [490, 9] on icon at bounding box center [489, 10] width 8 height 8
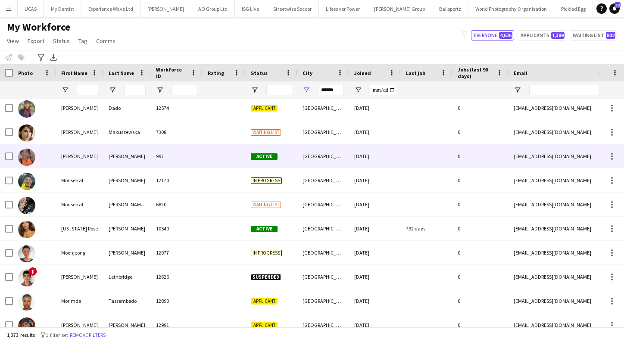
scroll to position [21969, 0]
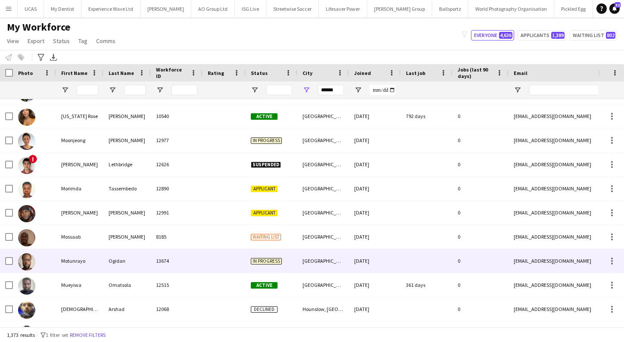
click at [27, 262] on img at bounding box center [26, 261] width 17 height 17
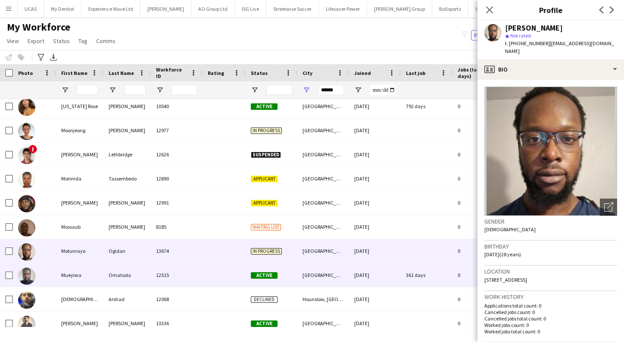
scroll to position [21985, 0]
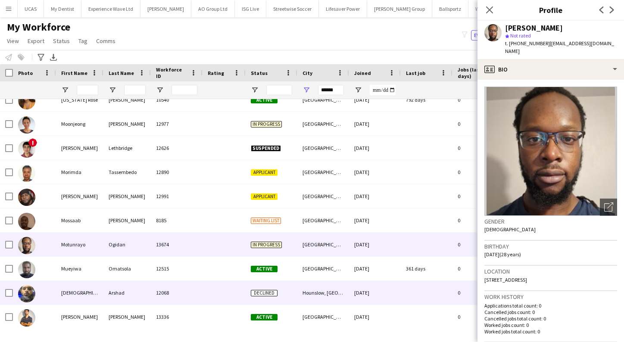
click at [26, 290] on img at bounding box center [26, 293] width 17 height 17
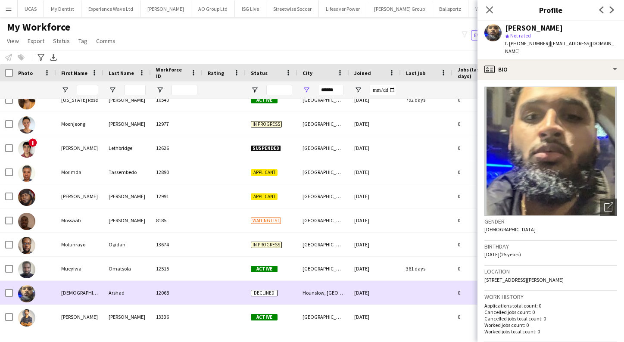
scroll to position [22006, 0]
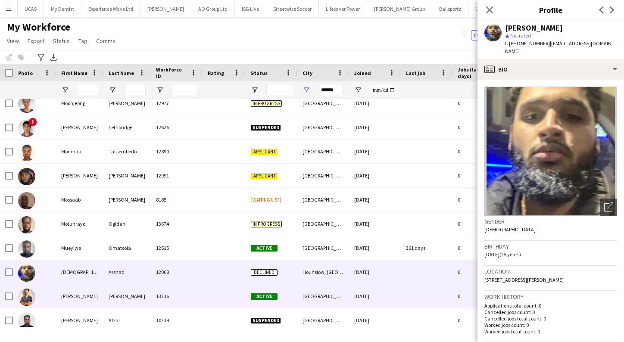
click at [27, 301] on img at bounding box center [26, 297] width 17 height 17
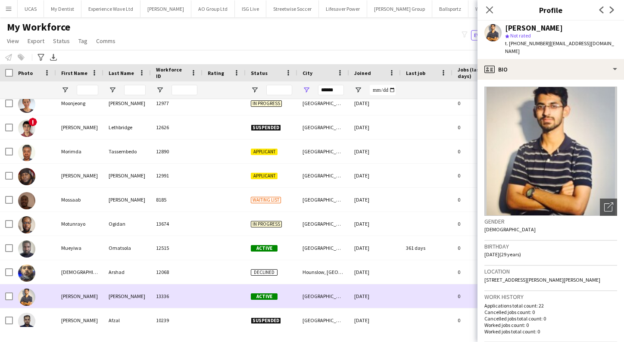
scroll to position [22047, 0]
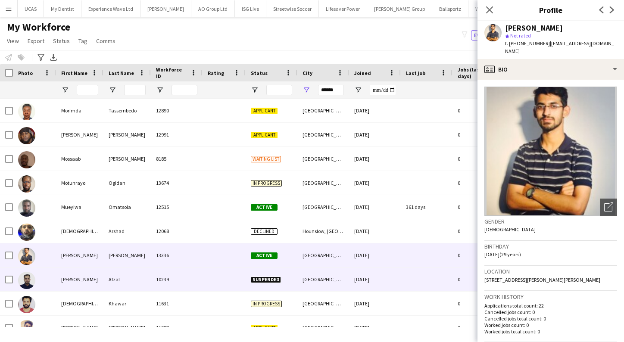
click at [26, 282] on img at bounding box center [26, 280] width 17 height 17
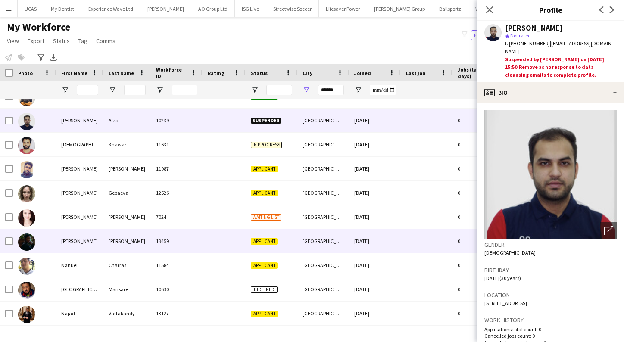
scroll to position [22259, 0]
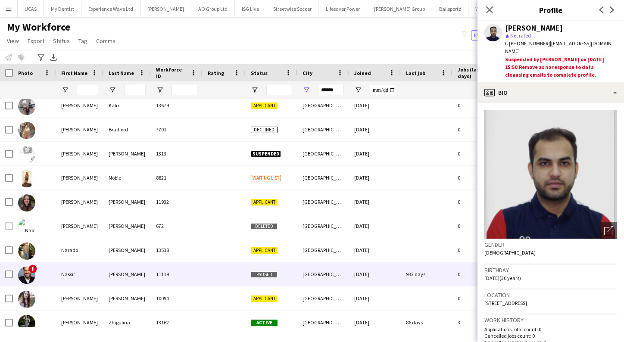
click at [25, 278] on img at bounding box center [26, 275] width 17 height 17
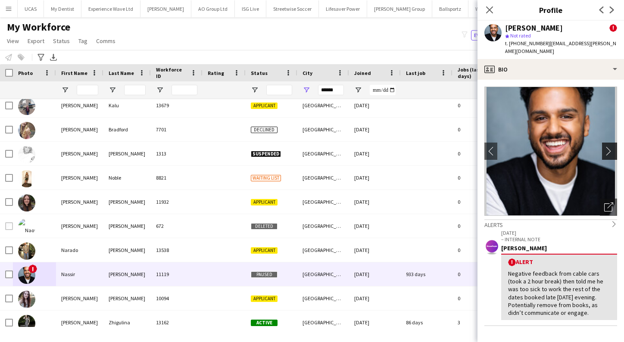
click at [609, 146] on app-icon "chevron-right" at bounding box center [610, 150] width 13 height 9
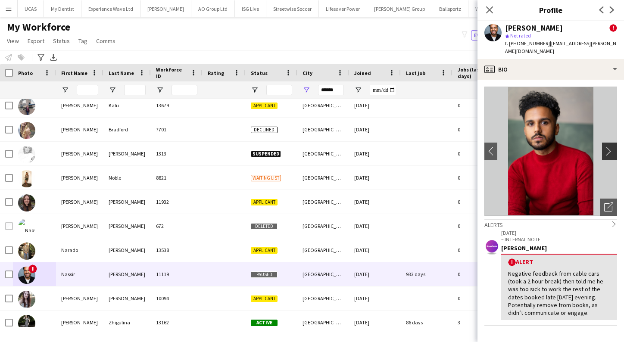
click at [609, 146] on app-icon "chevron-right" at bounding box center [610, 150] width 13 height 9
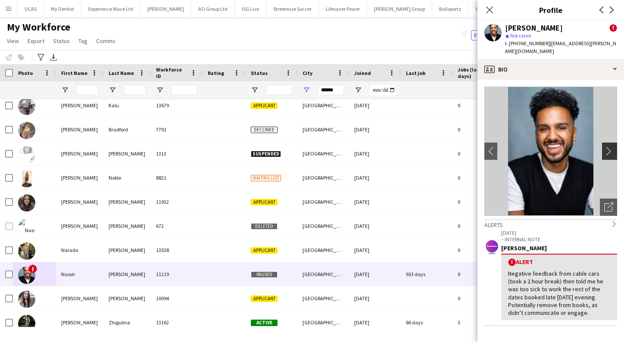
click at [609, 146] on app-icon "chevron-right" at bounding box center [610, 150] width 13 height 9
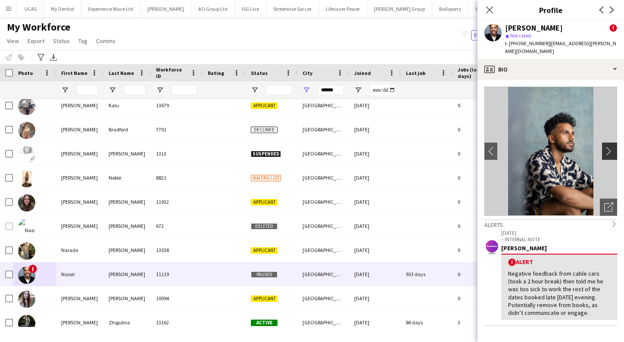
click at [609, 146] on app-icon "chevron-right" at bounding box center [610, 150] width 13 height 9
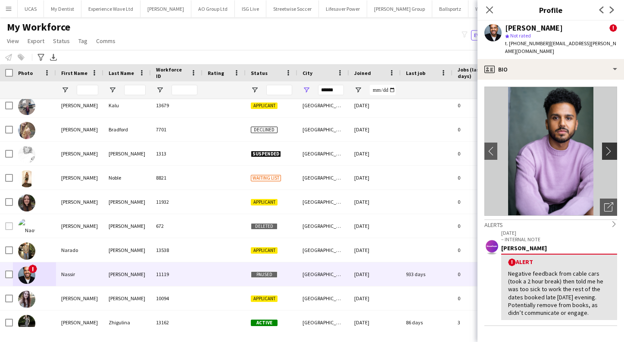
click at [609, 146] on app-icon "chevron-right" at bounding box center [610, 150] width 13 height 9
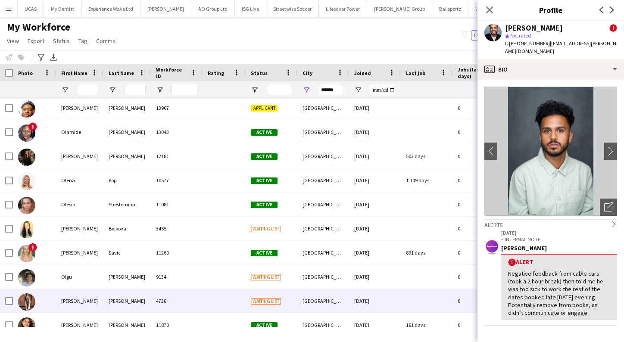
click at [29, 305] on img at bounding box center [26, 301] width 17 height 17
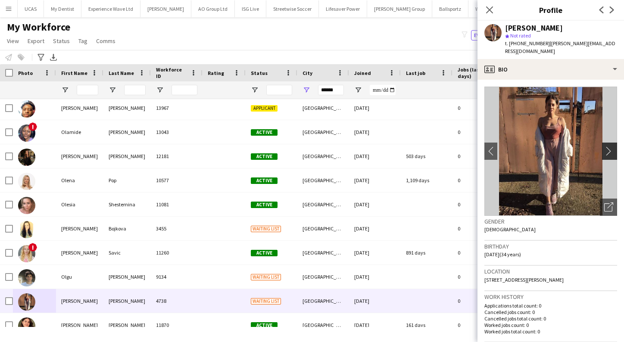
click at [611, 146] on app-icon "chevron-right" at bounding box center [610, 150] width 13 height 9
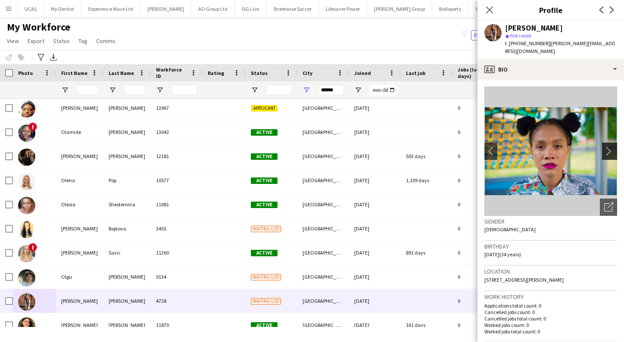
click at [611, 146] on app-icon "chevron-right" at bounding box center [610, 150] width 13 height 9
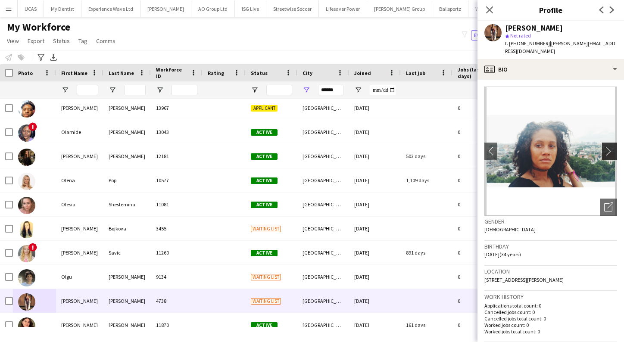
click at [611, 146] on app-icon "chevron-right" at bounding box center [610, 150] width 13 height 9
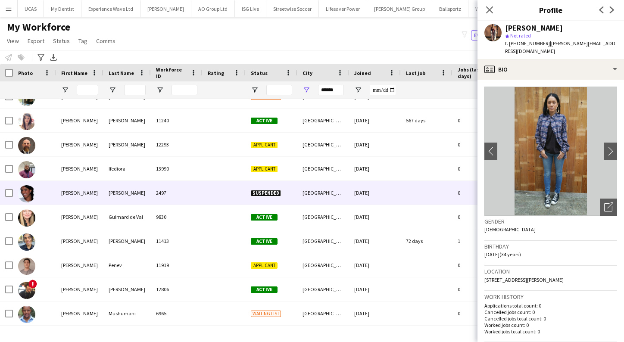
click at [23, 197] on img at bounding box center [26, 193] width 17 height 17
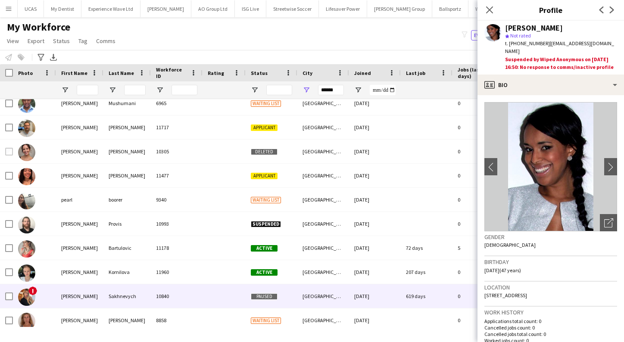
click at [28, 298] on img at bounding box center [26, 297] width 17 height 17
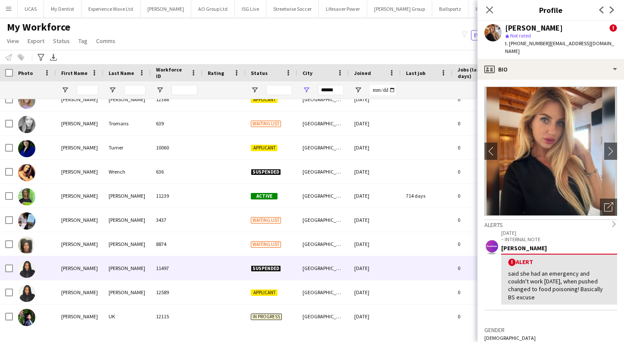
click at [26, 267] on img at bounding box center [26, 269] width 17 height 17
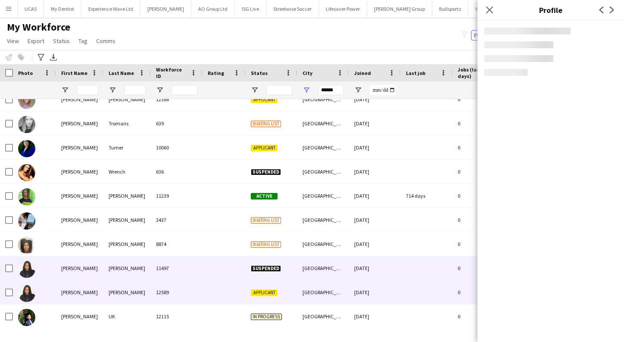
click at [28, 296] on img at bounding box center [26, 293] width 17 height 17
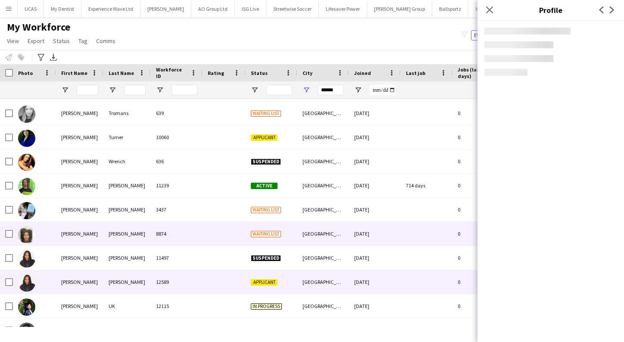
click at [28, 239] on img at bounding box center [26, 234] width 17 height 17
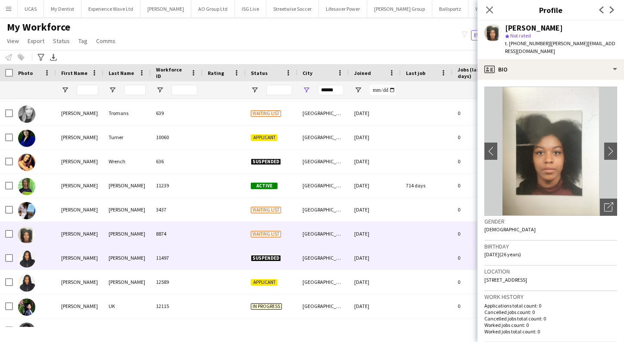
click at [27, 258] on img at bounding box center [26, 258] width 17 height 17
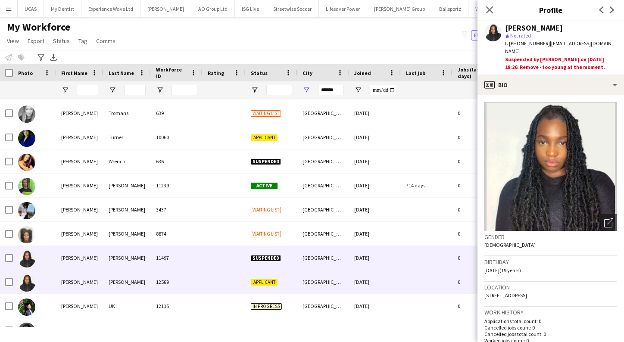
click at [30, 283] on img at bounding box center [26, 282] width 17 height 17
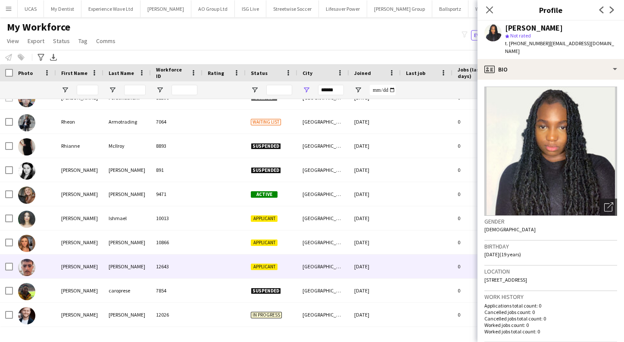
click at [25, 270] on img at bounding box center [26, 267] width 17 height 17
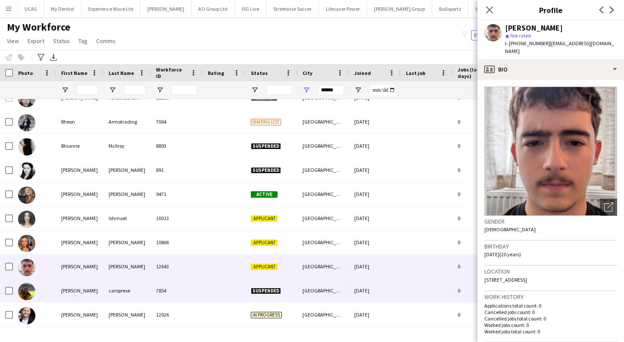
click at [25, 294] on img at bounding box center [26, 291] width 17 height 17
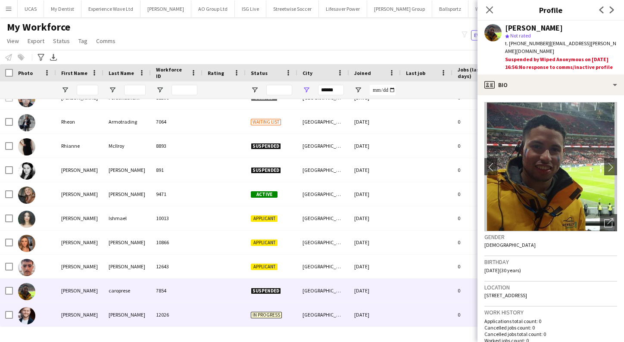
click at [25, 316] on img at bounding box center [26, 315] width 17 height 17
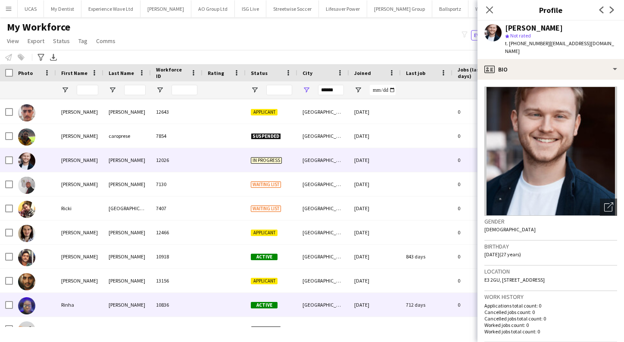
click at [26, 310] on img at bounding box center [26, 305] width 17 height 17
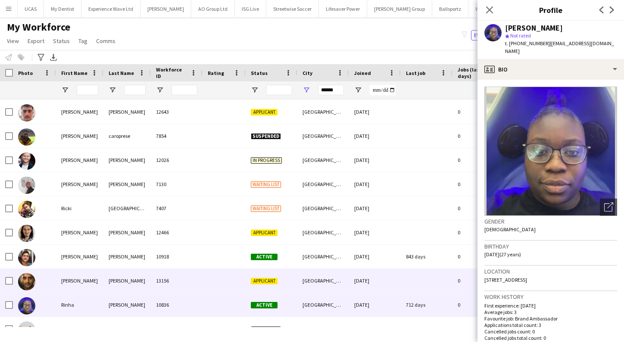
click at [31, 279] on img at bounding box center [26, 281] width 17 height 17
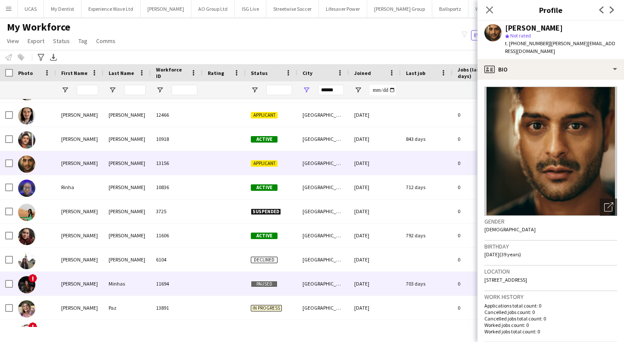
click at [31, 283] on img at bounding box center [26, 284] width 17 height 17
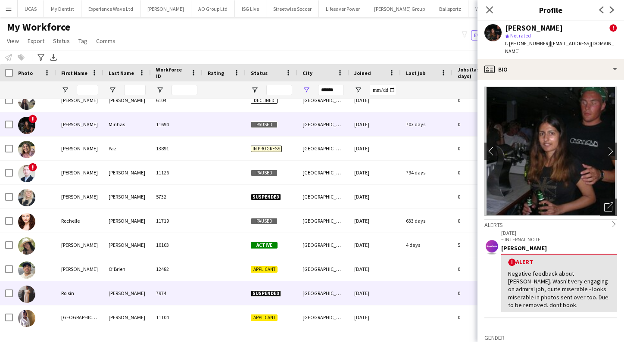
click at [28, 294] on img at bounding box center [26, 294] width 17 height 17
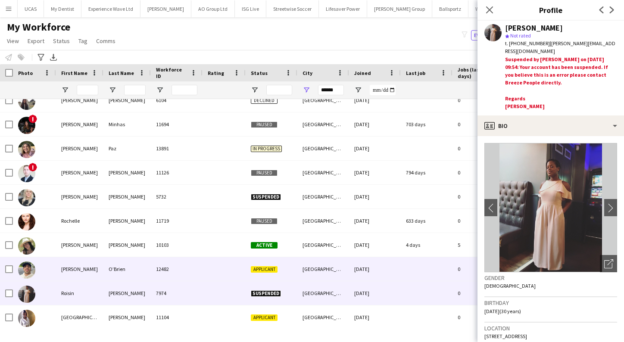
click at [30, 270] on img at bounding box center [26, 269] width 17 height 17
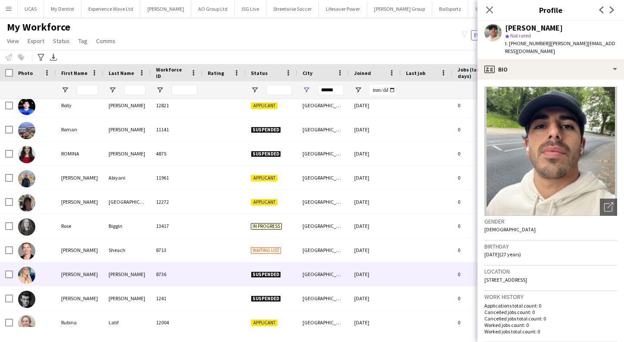
click at [29, 277] on img at bounding box center [26, 275] width 17 height 17
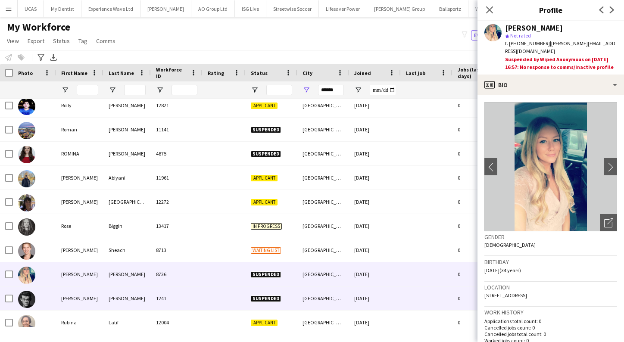
click at [27, 295] on img at bounding box center [26, 299] width 17 height 17
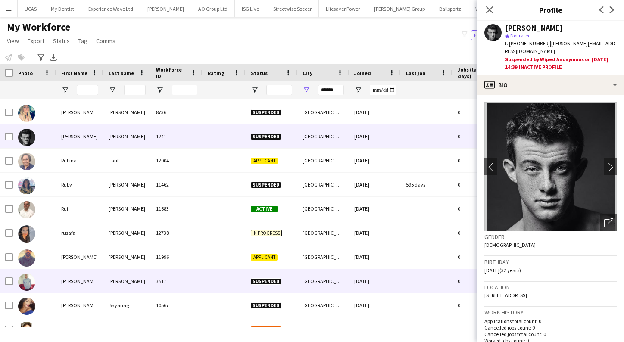
click at [28, 276] on img at bounding box center [26, 282] width 17 height 17
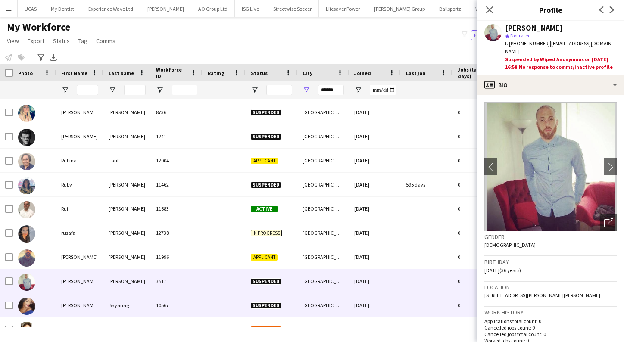
click at [29, 307] on img at bounding box center [26, 306] width 17 height 17
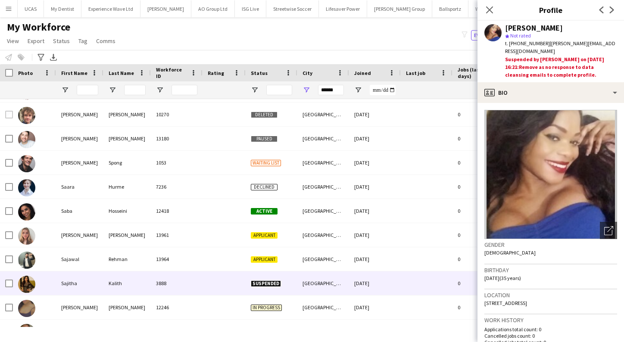
click at [28, 283] on img at bounding box center [26, 284] width 17 height 17
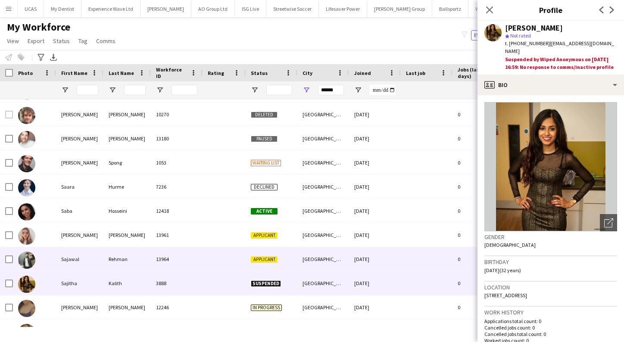
click at [31, 258] on img at bounding box center [26, 260] width 17 height 17
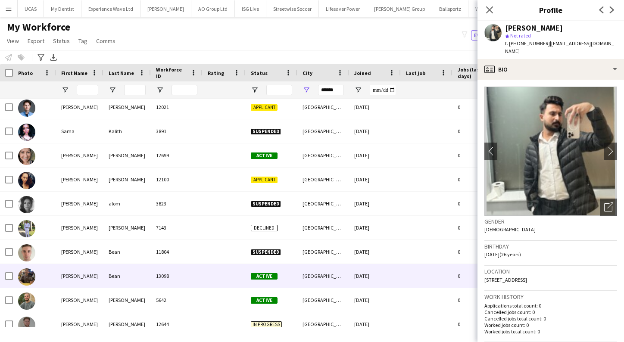
click at [26, 277] on img at bounding box center [26, 276] width 17 height 17
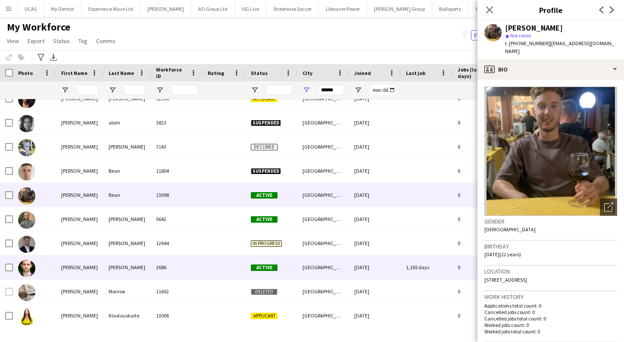
click at [29, 270] on img at bounding box center [26, 268] width 17 height 17
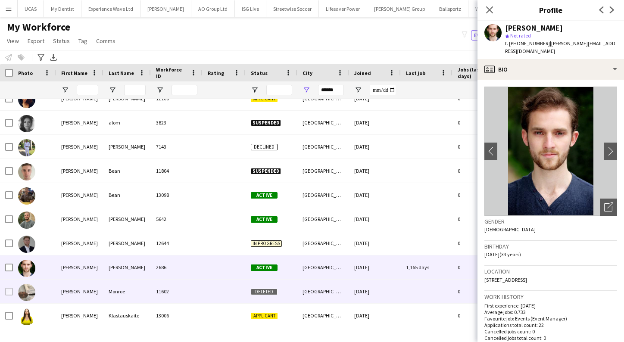
click at [28, 295] on img at bounding box center [26, 292] width 17 height 17
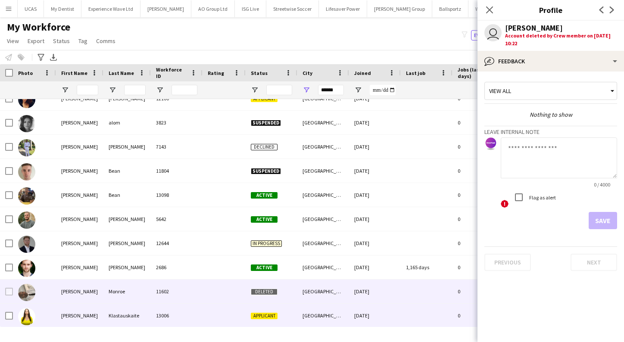
click at [29, 317] on img at bounding box center [26, 316] width 17 height 17
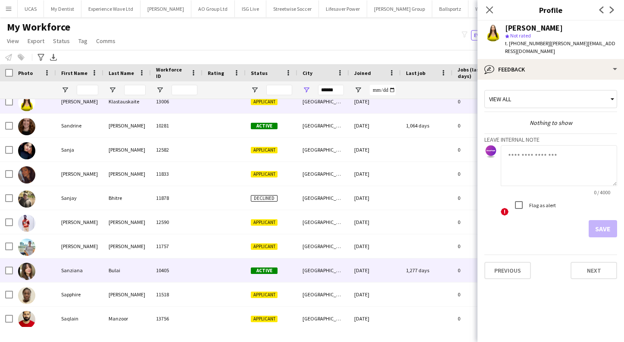
click at [28, 278] on img at bounding box center [26, 271] width 17 height 17
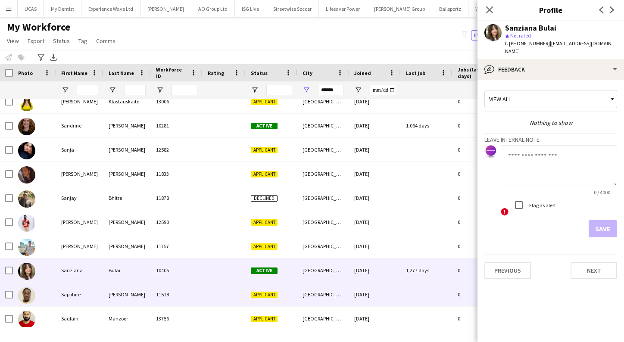
click at [28, 298] on img at bounding box center [26, 295] width 17 height 17
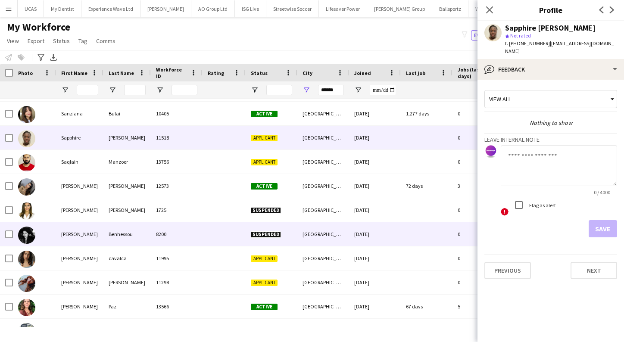
click at [31, 237] on img at bounding box center [26, 235] width 17 height 17
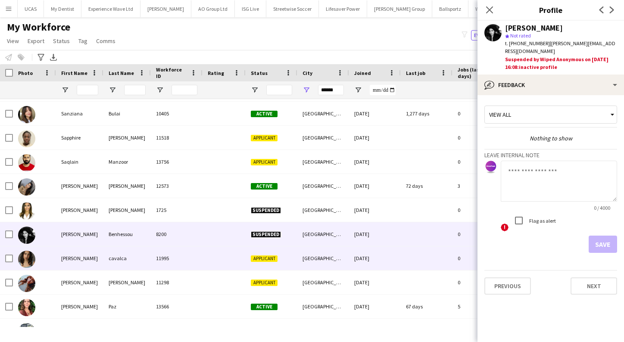
click at [28, 259] on img at bounding box center [26, 259] width 17 height 17
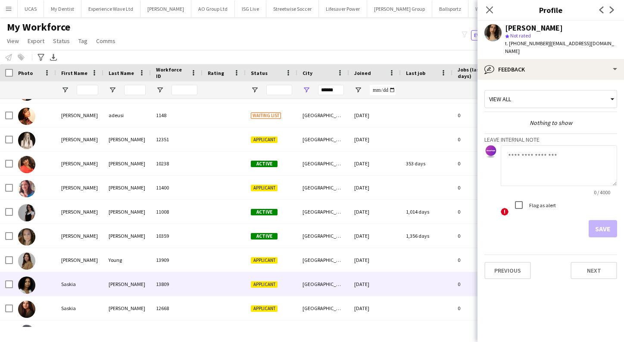
click at [27, 286] on img at bounding box center [26, 285] width 17 height 17
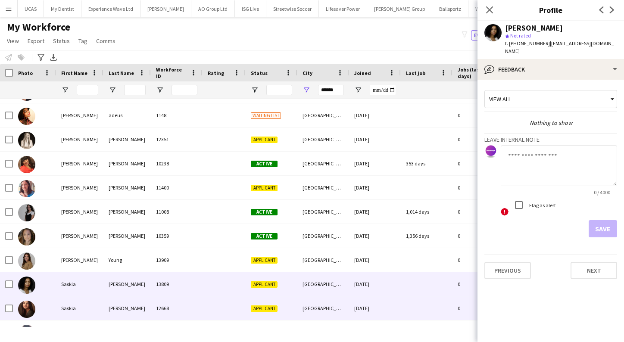
click at [27, 310] on img at bounding box center [26, 309] width 17 height 17
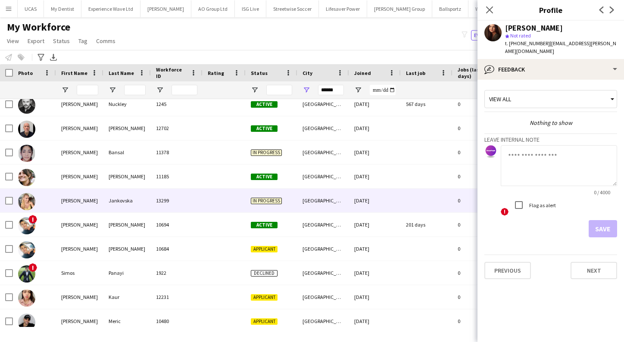
click at [28, 202] on img at bounding box center [26, 201] width 17 height 17
click at [511, 30] on div "Simona Jankovska" at bounding box center [534, 28] width 58 height 8
click at [495, 30] on app-user-avatar at bounding box center [492, 32] width 17 height 17
click at [494, 31] on app-user-avatar at bounding box center [492, 32] width 17 height 17
click at [490, 15] on div "Close pop-in" at bounding box center [489, 10] width 24 height 20
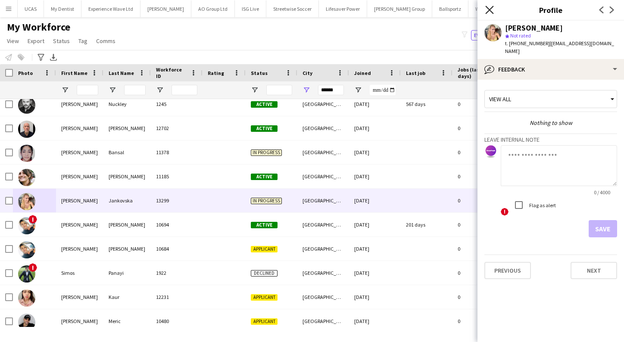
click at [488, 7] on icon "Close pop-in" at bounding box center [489, 10] width 8 height 8
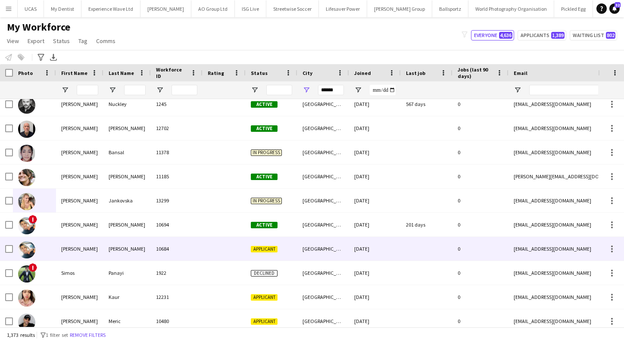
click at [162, 246] on div "10684" at bounding box center [177, 249] width 52 height 24
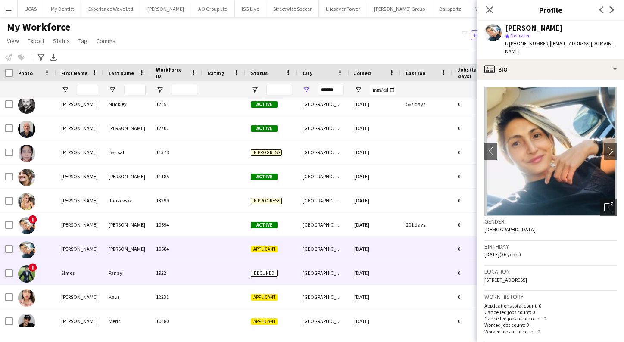
click at [164, 266] on div "1922" at bounding box center [177, 273] width 52 height 24
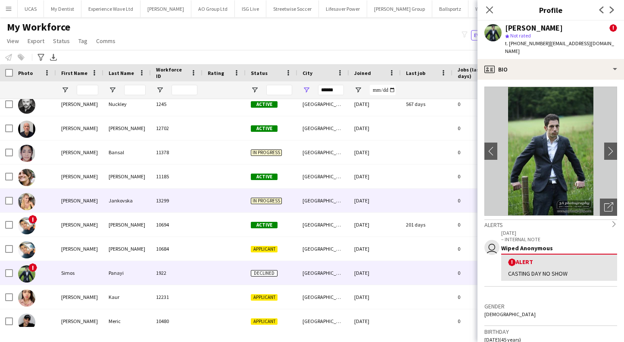
click at [155, 205] on div "13299" at bounding box center [177, 201] width 52 height 24
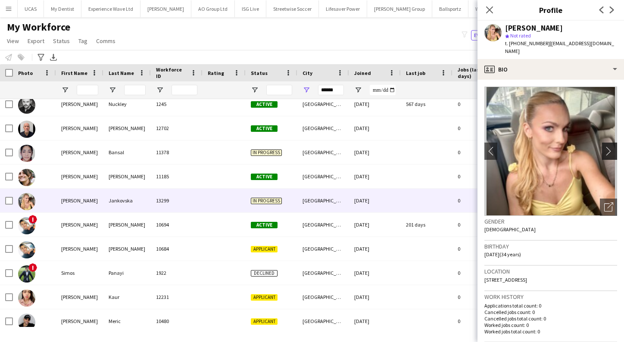
click at [609, 149] on app-icon "chevron-right" at bounding box center [610, 150] width 13 height 9
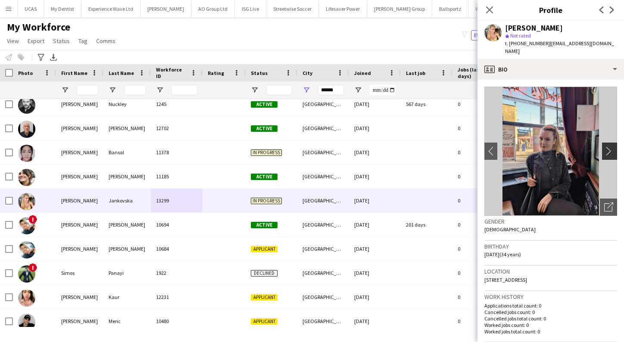
click at [609, 149] on app-icon "chevron-right" at bounding box center [610, 150] width 13 height 9
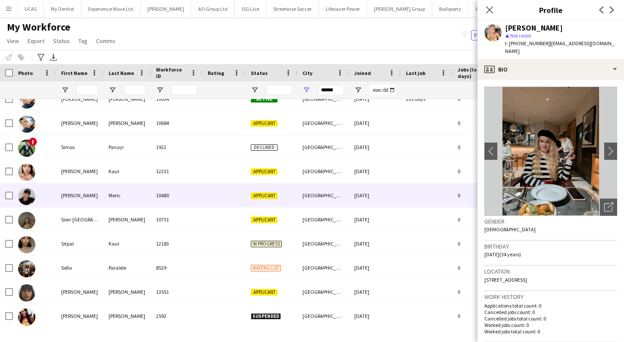
click at [165, 197] on div "10480" at bounding box center [177, 195] width 52 height 24
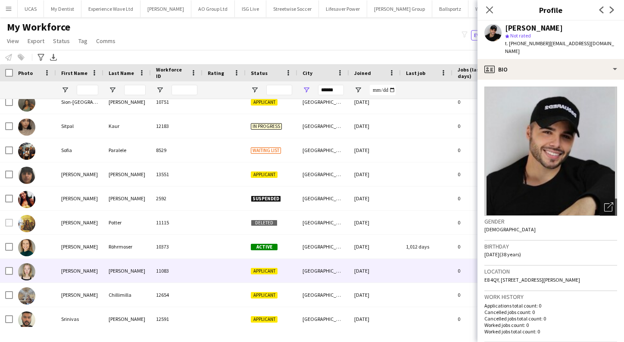
click at [168, 267] on div "11083" at bounding box center [177, 271] width 52 height 24
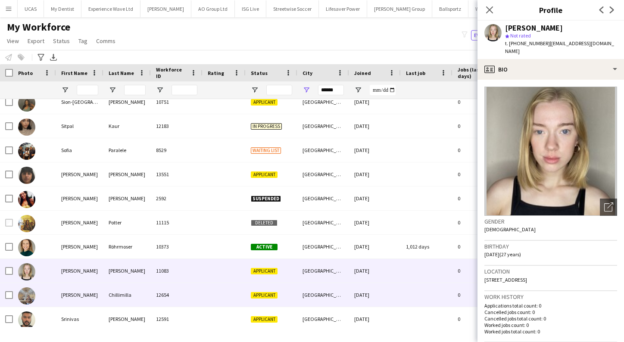
click at [169, 284] on div "12654" at bounding box center [177, 295] width 52 height 24
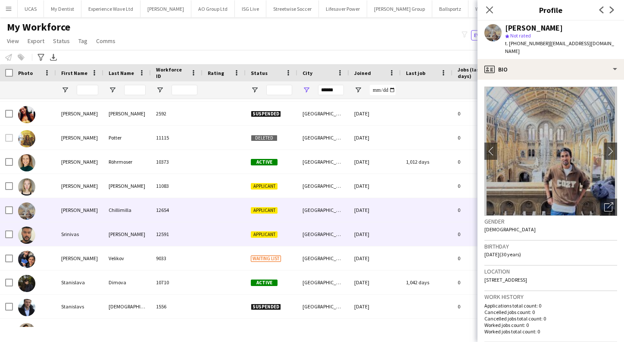
click at [165, 237] on div "12591" at bounding box center [177, 234] width 52 height 24
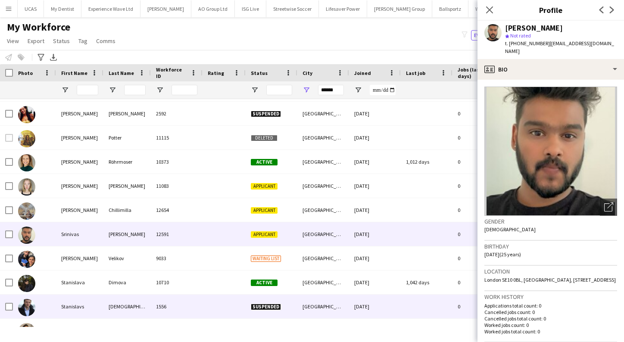
click at [163, 305] on div "1556" at bounding box center [177, 307] width 52 height 24
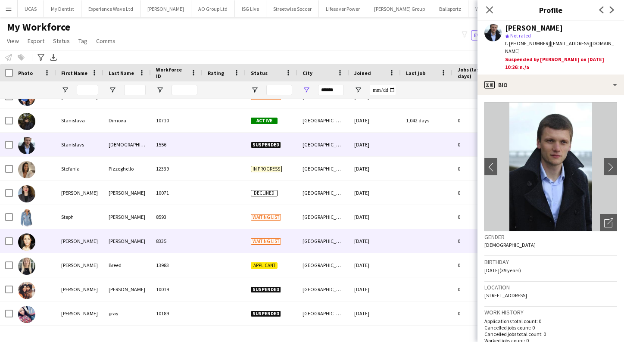
click at [168, 239] on div "8335" at bounding box center [177, 241] width 52 height 24
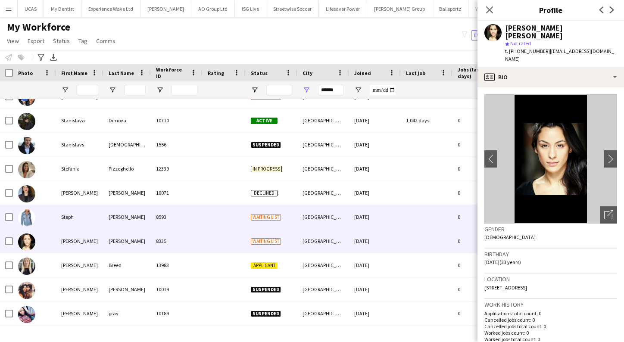
click at [160, 221] on div "8593" at bounding box center [177, 217] width 52 height 24
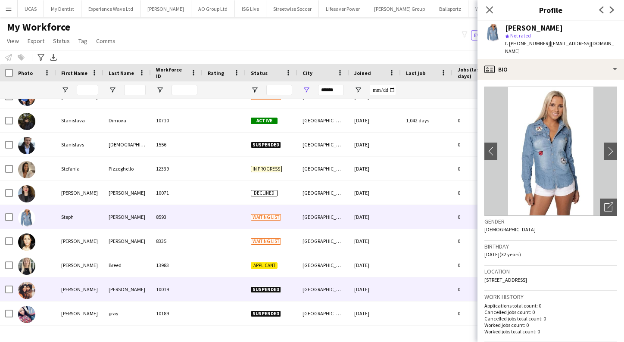
click at [162, 280] on div "10019" at bounding box center [177, 289] width 52 height 24
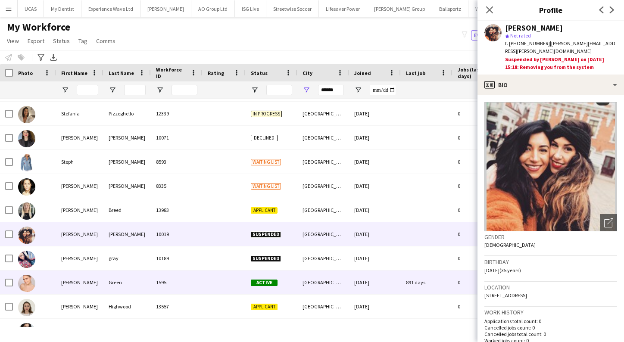
click at [162, 280] on div "1595" at bounding box center [177, 282] width 52 height 24
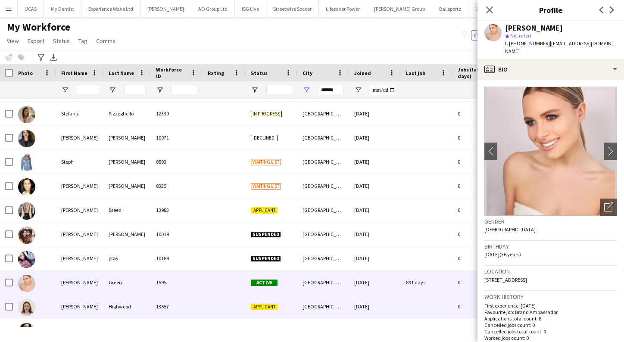
click at [162, 312] on div "13557" at bounding box center [177, 307] width 52 height 24
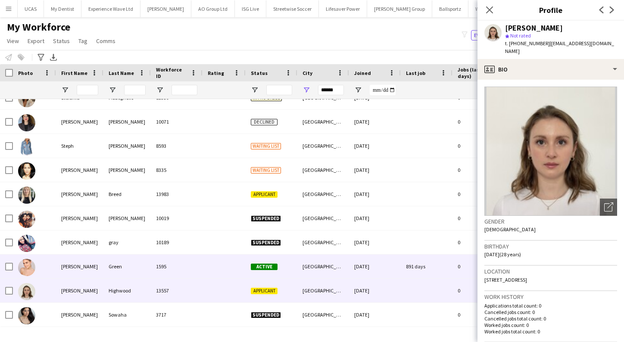
click at [164, 270] on div "1595" at bounding box center [177, 267] width 52 height 24
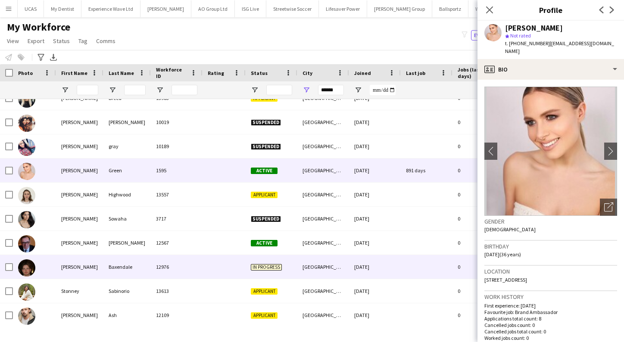
click at [164, 270] on div "12976" at bounding box center [177, 267] width 52 height 24
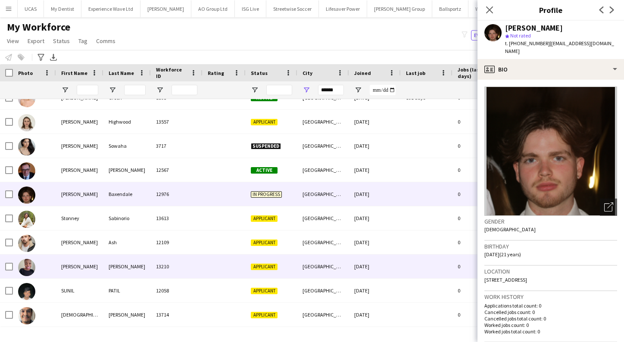
click at [166, 259] on div "13210" at bounding box center [177, 267] width 52 height 24
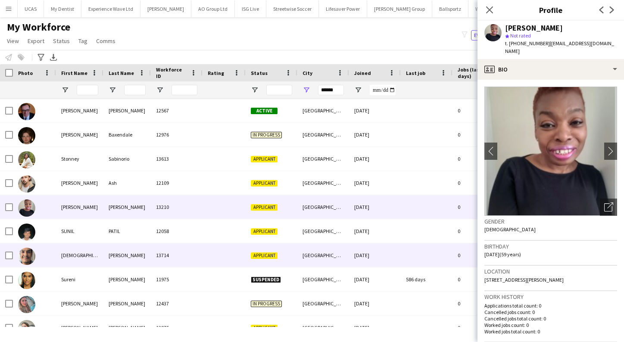
click at [166, 259] on div "13714" at bounding box center [177, 255] width 52 height 24
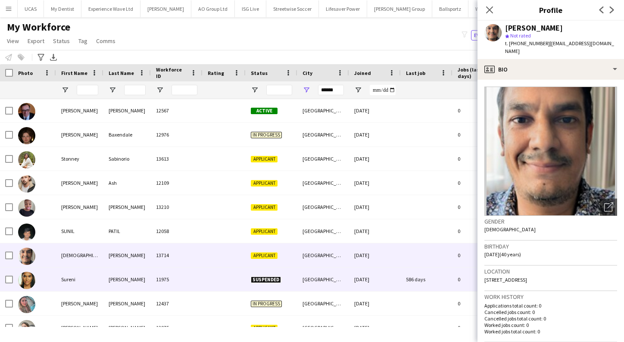
click at [167, 283] on div "11975" at bounding box center [177, 279] width 52 height 24
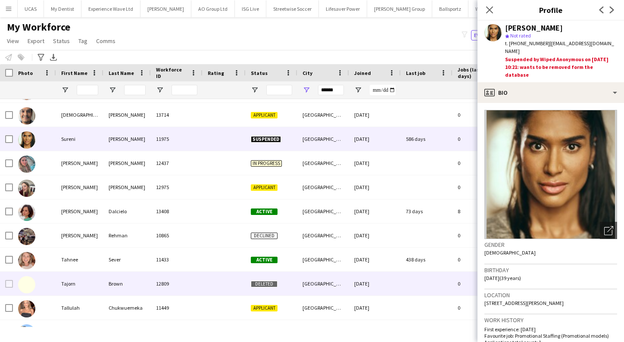
click at [166, 278] on div "12809" at bounding box center [177, 284] width 52 height 24
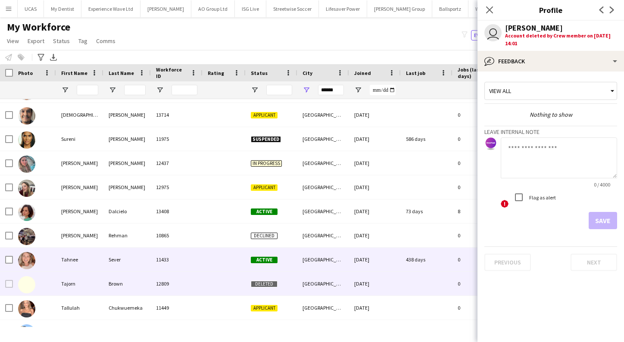
click at [167, 270] on div "11433" at bounding box center [177, 260] width 52 height 24
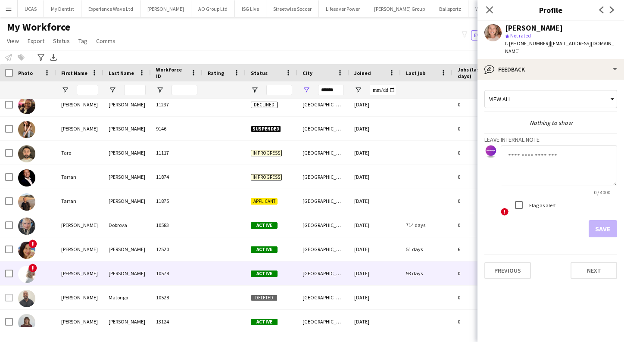
click at [167, 270] on div "10578" at bounding box center [177, 273] width 52 height 24
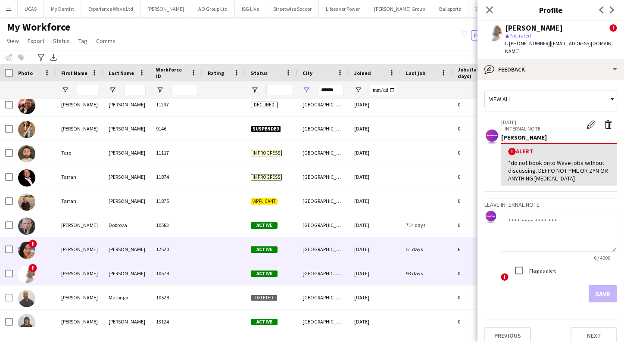
click at [165, 253] on div "12520" at bounding box center [177, 249] width 52 height 24
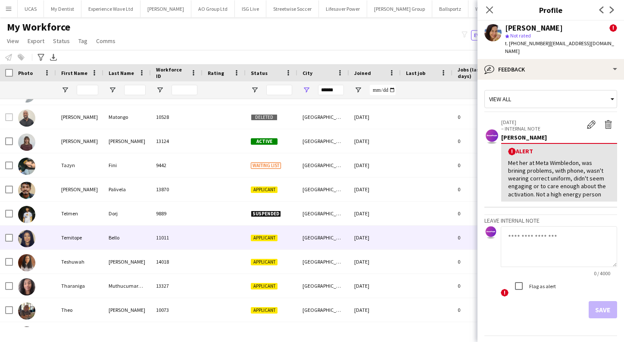
click at [166, 239] on div "11011" at bounding box center [177, 238] width 52 height 24
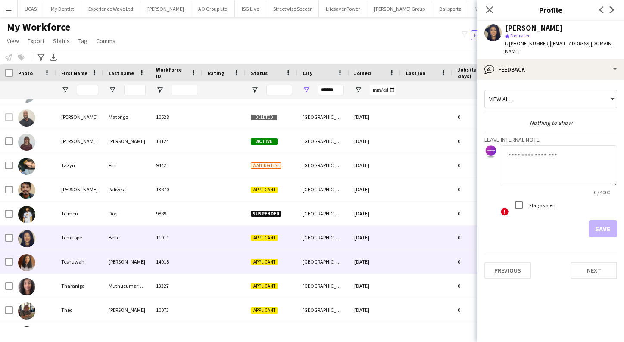
click at [168, 255] on div "14018" at bounding box center [177, 262] width 52 height 24
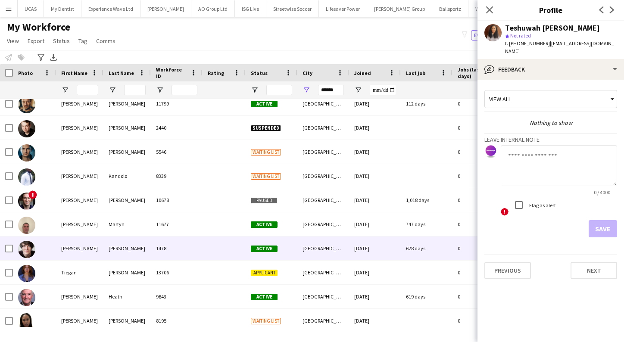
click at [127, 250] on div "Wingfield" at bounding box center [126, 248] width 47 height 24
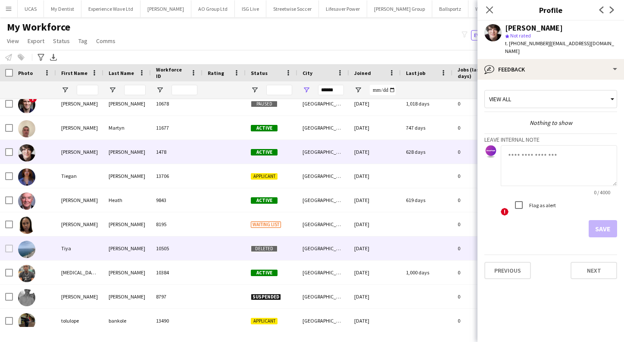
click at [122, 245] on div "Patel" at bounding box center [126, 248] width 47 height 24
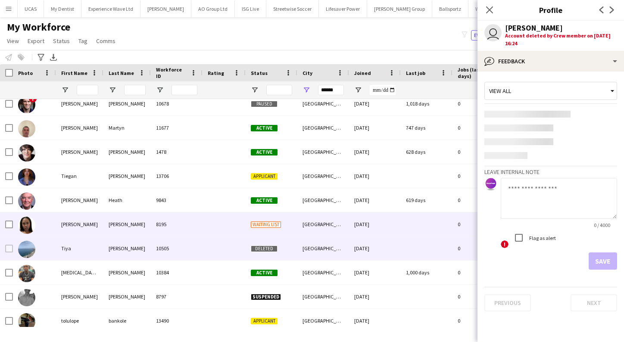
click at [105, 225] on div "Walters" at bounding box center [126, 224] width 47 height 24
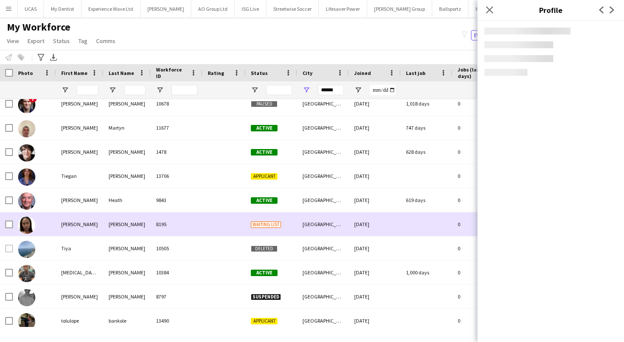
click at [162, 224] on div "8195" at bounding box center [177, 224] width 52 height 24
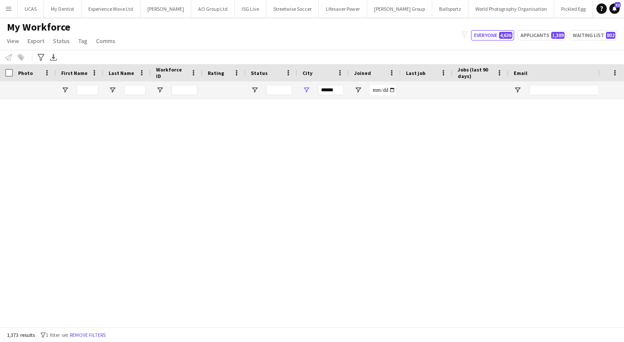
scroll to position [8846, 0]
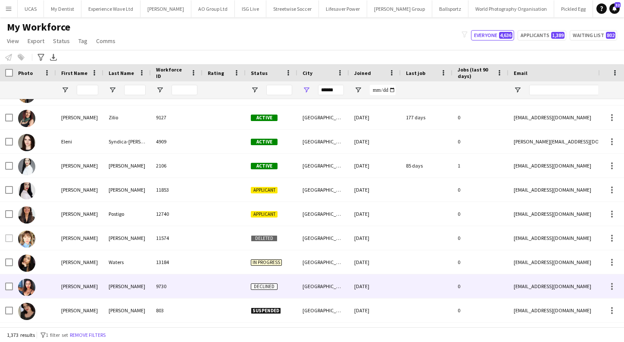
click at [187, 281] on div "9730" at bounding box center [177, 286] width 52 height 24
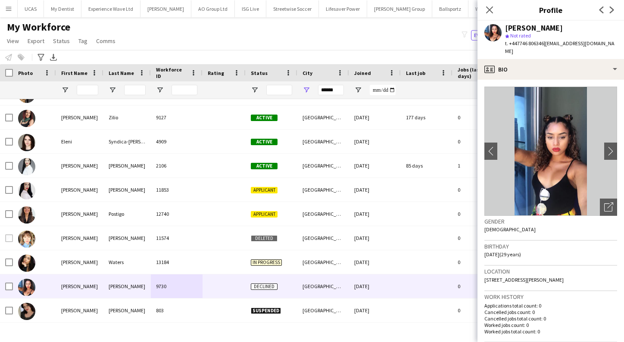
click at [6, 15] on button "Menu" at bounding box center [8, 8] width 17 height 17
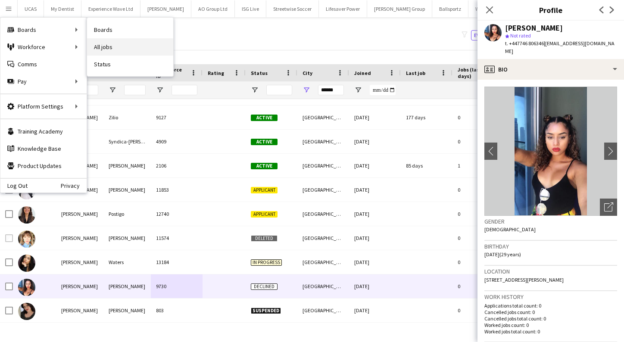
click at [123, 43] on link "All jobs" at bounding box center [130, 46] width 86 height 17
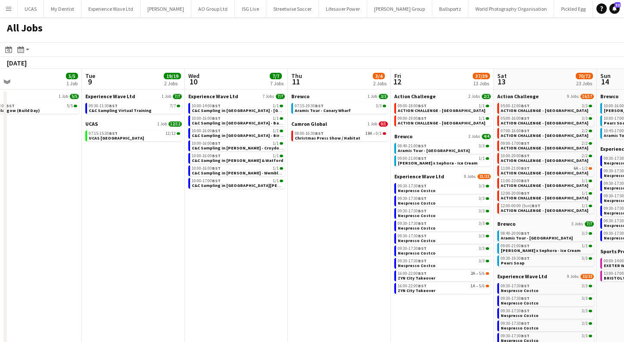
scroll to position [0, 331]
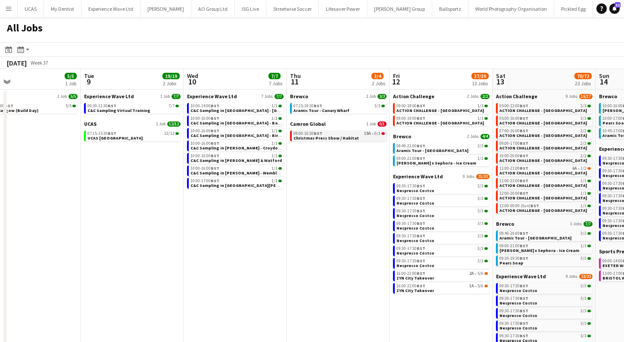
click at [333, 135] on span "Christmas Press Show / Habitat" at bounding box center [325, 138] width 65 height 6
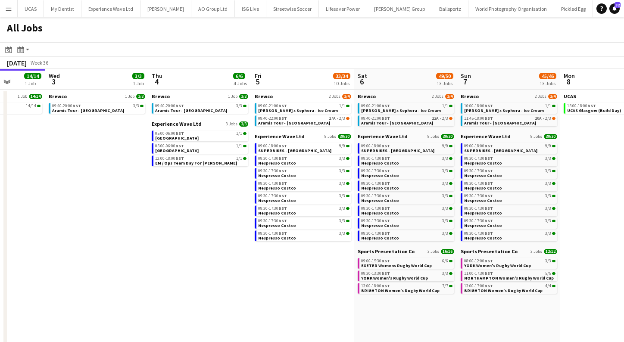
scroll to position [0, 275]
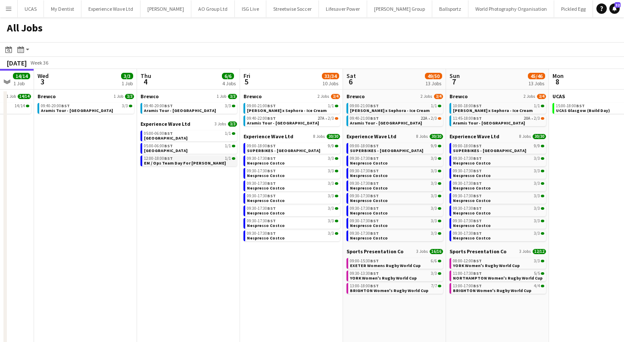
click at [193, 160] on span "EM / Ops Team Day For Pedro" at bounding box center [185, 163] width 82 height 6
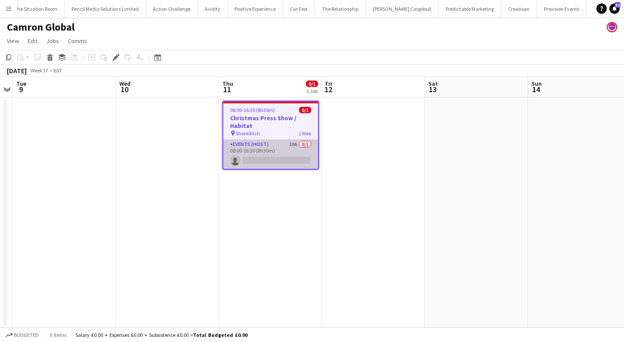
click at [260, 152] on app-card-role "Events (Host) 19A 0/1 08:00-16:30 (8h30m) single-neutral-actions" at bounding box center [270, 154] width 95 height 29
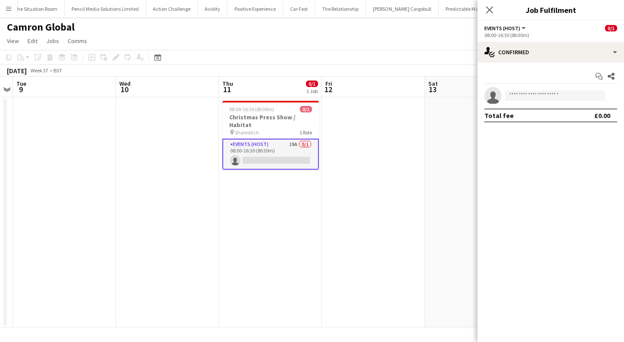
click at [493, 91] on icon "single-neutral-actions" at bounding box center [492, 97] width 17 height 19
click at [9, 4] on button "Menu" at bounding box center [8, 8] width 17 height 17
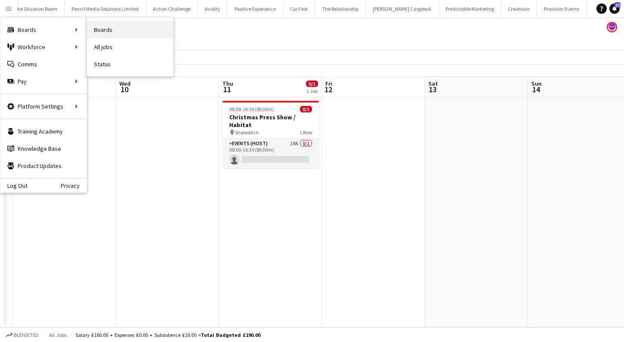
click at [101, 31] on link "Boards" at bounding box center [130, 29] width 86 height 17
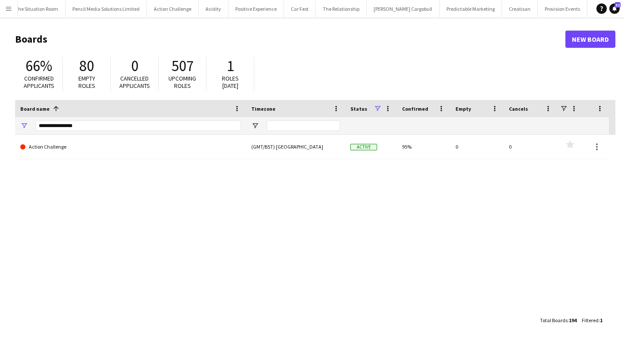
click at [127, 117] on div "Board name 1" at bounding box center [130, 108] width 221 height 17
drag, startPoint x: 113, startPoint y: 126, endPoint x: -41, endPoint y: 109, distance: 155.2
click at [0, 109] on html "Menu Boards Boards Boards All jobs Status Workforce Workforce My Workforce Recr…" at bounding box center [312, 171] width 624 height 342
type input "**********"
click at [8, 9] on app-icon "Menu" at bounding box center [8, 8] width 7 height 7
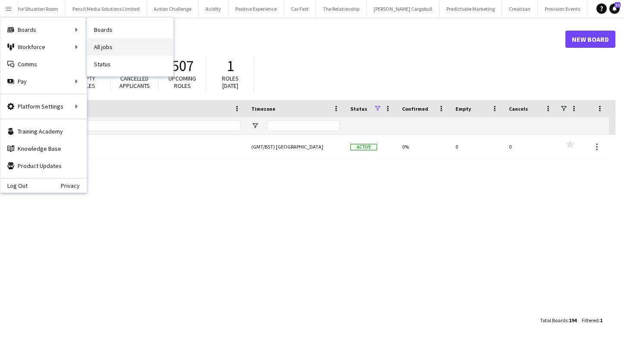
click at [101, 46] on link "All jobs" at bounding box center [130, 46] width 86 height 17
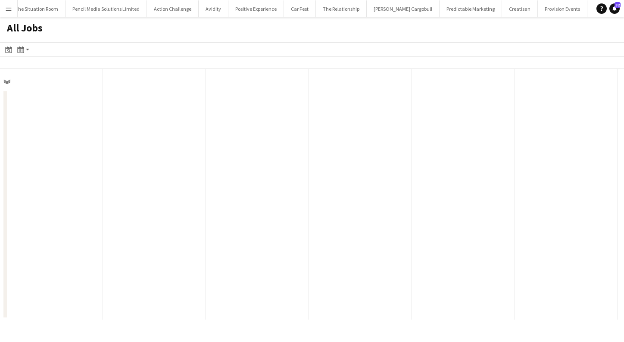
scroll to position [0, 206]
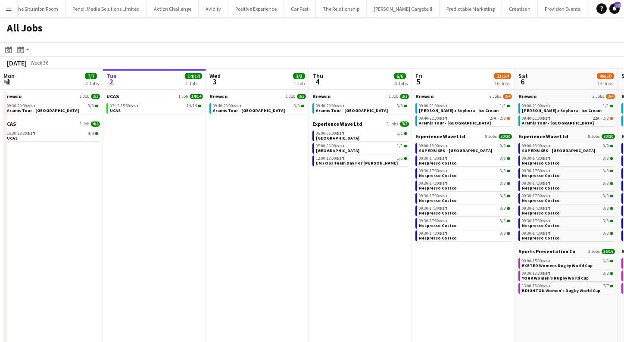
click at [9, 14] on button "Menu" at bounding box center [8, 8] width 17 height 17
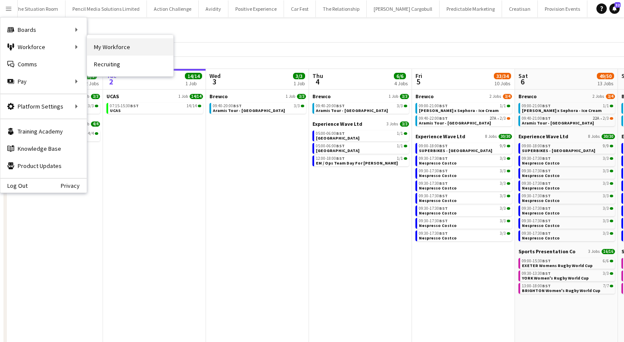
click at [114, 52] on link "My Workforce" at bounding box center [130, 46] width 86 height 17
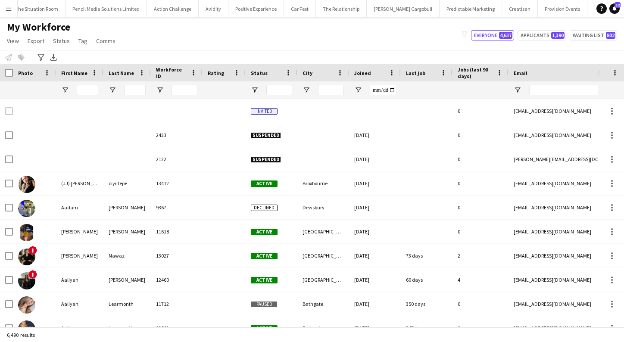
type input "******"
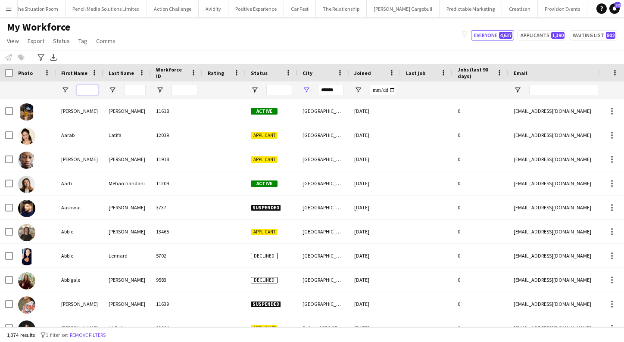
click at [93, 90] on input "First Name Filter Input" at bounding box center [88, 90] width 22 height 10
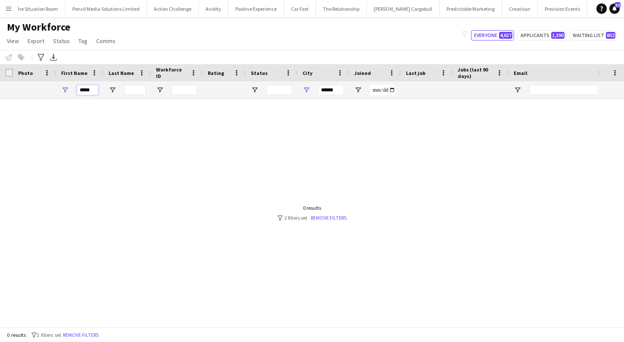
type input "*****"
click at [334, 90] on input "******" at bounding box center [331, 90] width 26 height 10
click at [97, 90] on input "*****" at bounding box center [88, 90] width 22 height 10
type input "***"
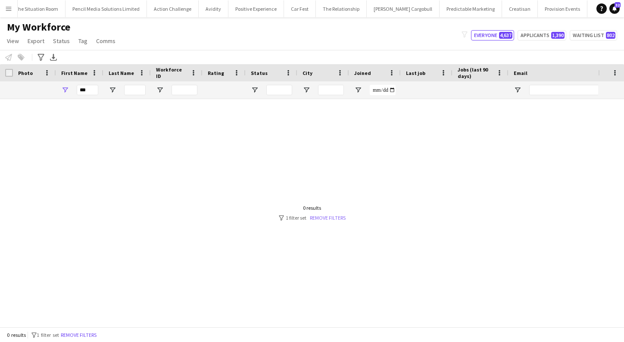
click at [338, 215] on link "Remove filters" at bounding box center [328, 218] width 36 height 6
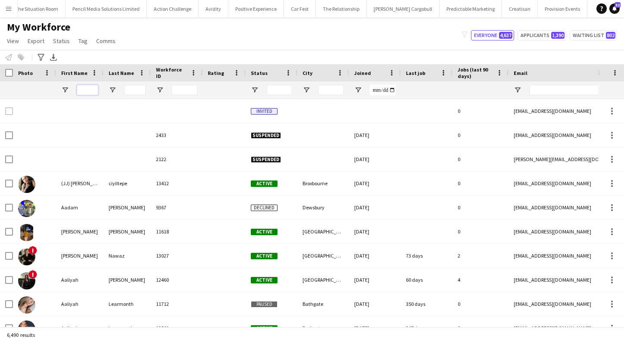
click at [82, 89] on input "First Name Filter Input" at bounding box center [88, 90] width 22 height 10
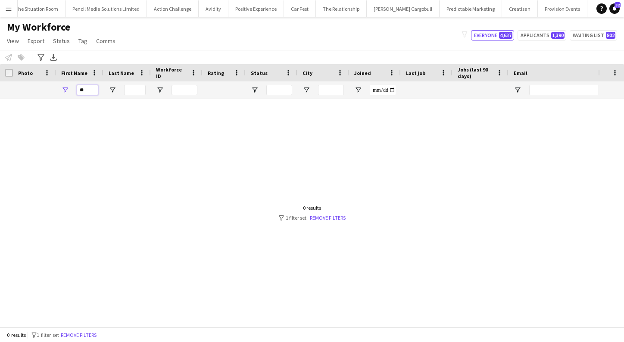
type input "*"
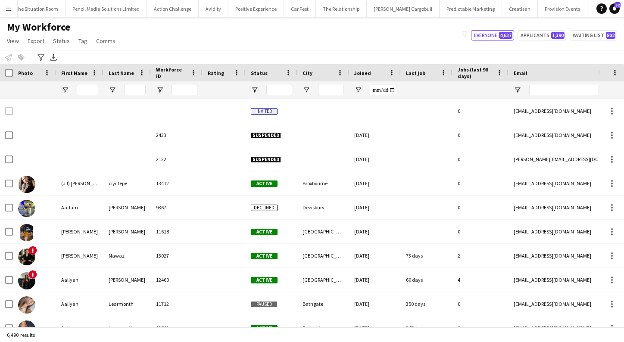
click at [7, 6] on app-icon "Menu" at bounding box center [8, 8] width 7 height 7
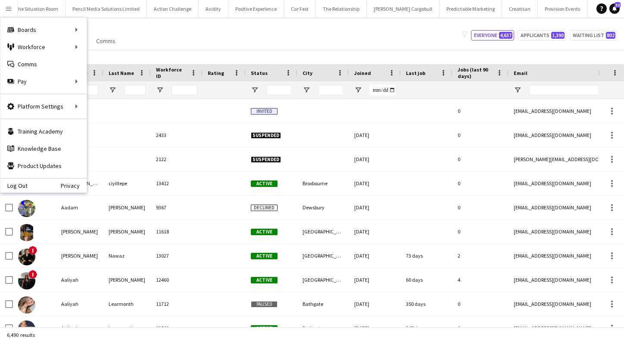
click at [192, 33] on div "My Workforce View Views Default view New view Update view Delete view Edit name…" at bounding box center [312, 35] width 624 height 29
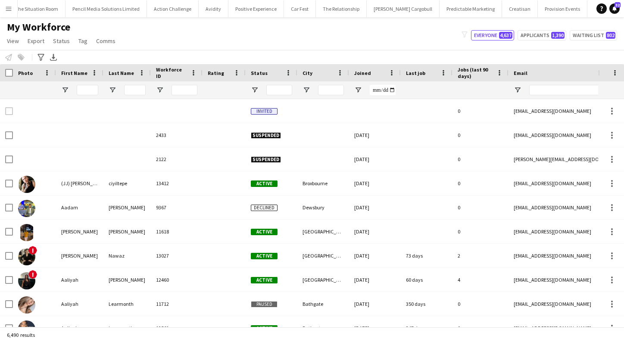
click at [11, 11] on app-icon "Menu" at bounding box center [8, 8] width 7 height 7
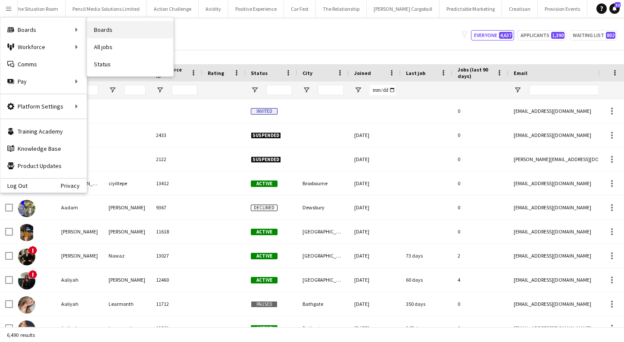
click at [109, 31] on link "Boards" at bounding box center [130, 29] width 86 height 17
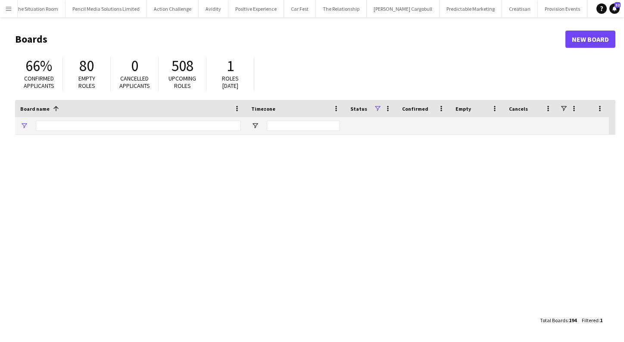
type input "**********"
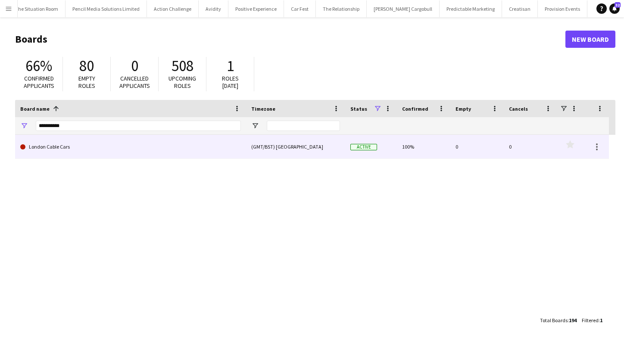
click at [84, 146] on link "London Cable Cars" at bounding box center [130, 147] width 221 height 24
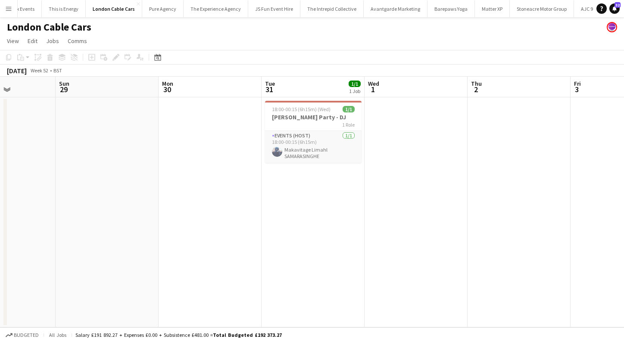
scroll to position [0, 416]
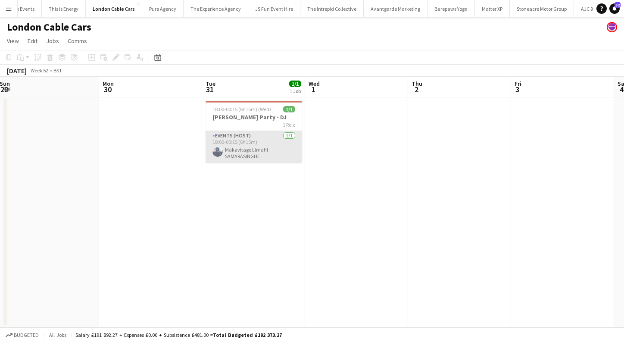
click at [249, 154] on app-card-role "Events (Host) 1/1 18:00-00:15 (6h15m) Makavitage Limahl SAMARASINGHE" at bounding box center [253, 147] width 96 height 32
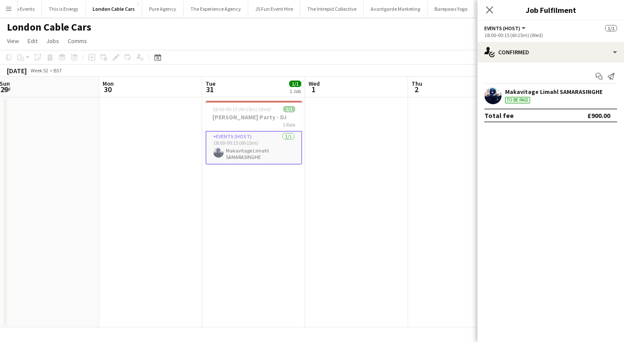
click at [547, 96] on div "Makavitage Limahl SAMARASINGHE To be paid" at bounding box center [553, 96] width 97 height 16
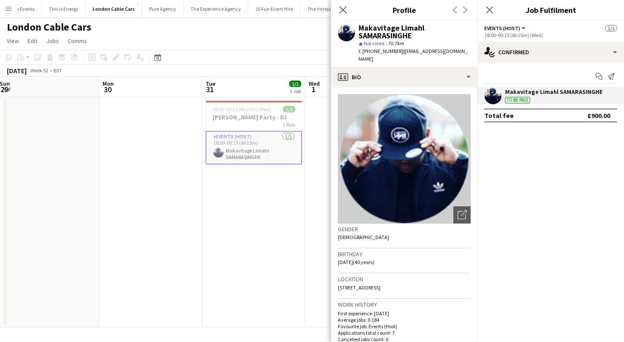
drag, startPoint x: 377, startPoint y: 61, endPoint x: 357, endPoint y: 28, distance: 38.1
click at [357, 28] on div "Makavitage Limahl SAMARASINGHE star Not rated 70.7km t. +4407581384762 | info@p…" at bounding box center [404, 44] width 146 height 46
copy div "Makavitage Limahl SAMARASINGHE star Not rated 70.7km t. +4407581384762 | info@p…"
click at [9, 6] on app-icon "Menu" at bounding box center [8, 8] width 7 height 7
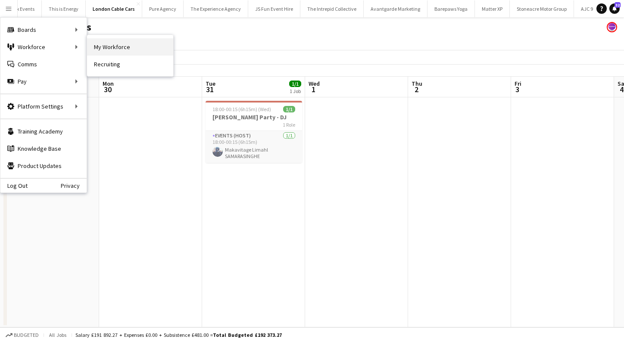
click at [99, 45] on link "My Workforce" at bounding box center [130, 46] width 86 height 17
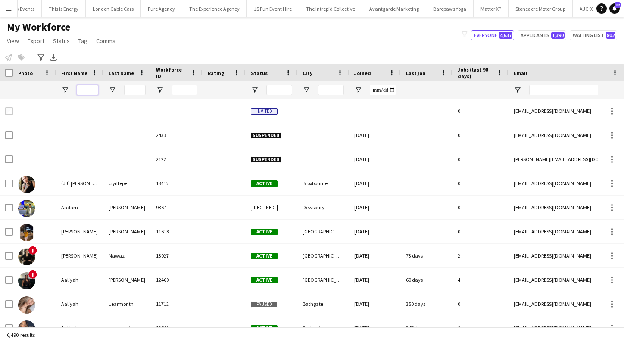
click at [84, 90] on input "First Name Filter Input" at bounding box center [88, 90] width 22 height 10
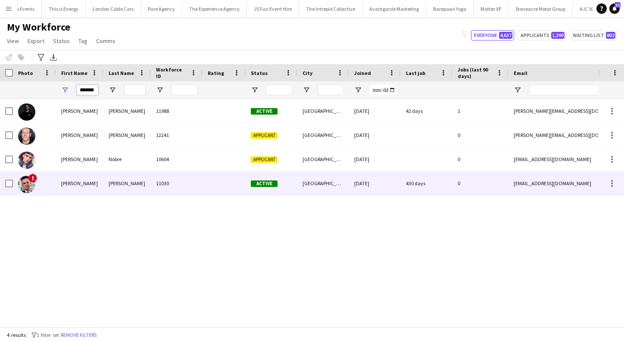
click at [106, 188] on div "Wright" at bounding box center [126, 183] width 47 height 24
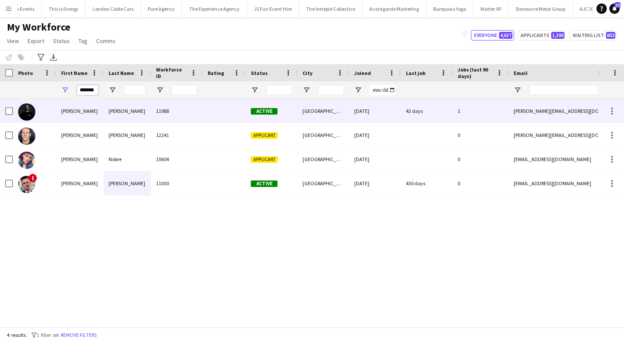
type input "*******"
click at [179, 109] on div "11988" at bounding box center [177, 111] width 52 height 24
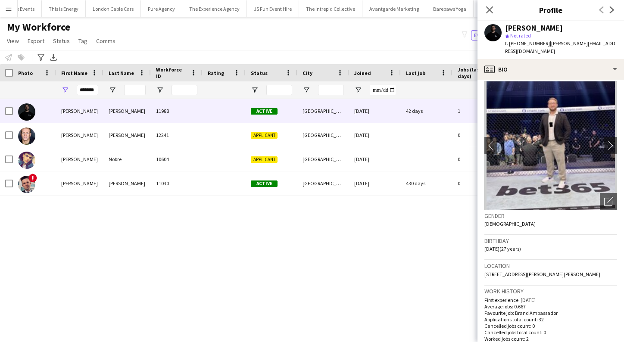
scroll to position [6, 0]
click at [607, 140] on app-icon "chevron-right" at bounding box center [610, 144] width 13 height 9
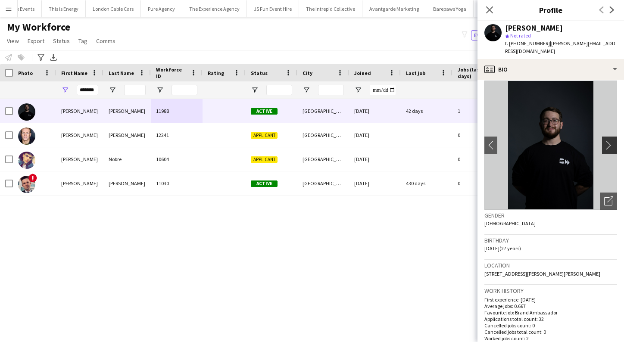
click at [607, 140] on app-icon "chevron-right" at bounding box center [610, 144] width 13 height 9
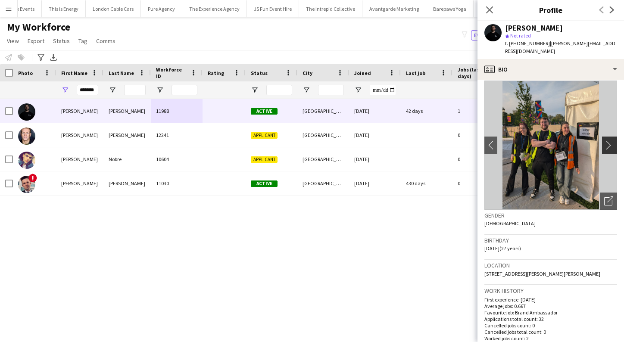
click at [608, 140] on app-icon "chevron-right" at bounding box center [610, 144] width 13 height 9
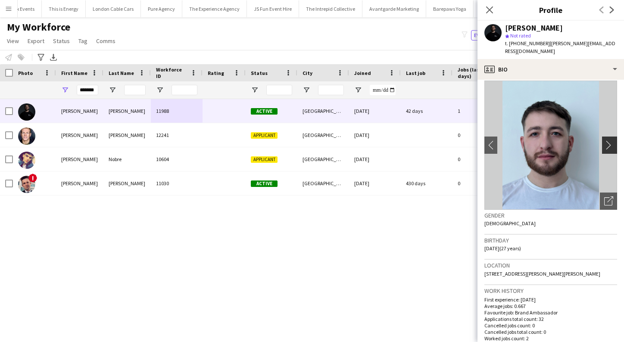
click at [609, 140] on app-icon "chevron-right" at bounding box center [610, 144] width 13 height 9
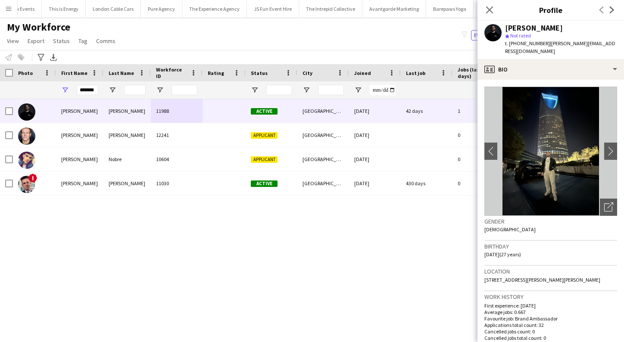
scroll to position [0, 0]
click at [609, 146] on app-icon "chevron-right" at bounding box center [610, 150] width 13 height 9
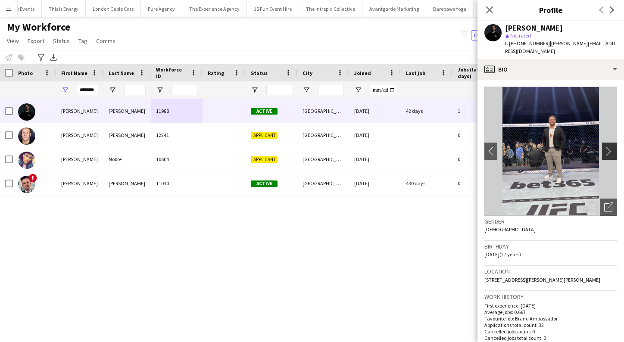
click at [609, 146] on app-icon "chevron-right" at bounding box center [610, 150] width 13 height 9
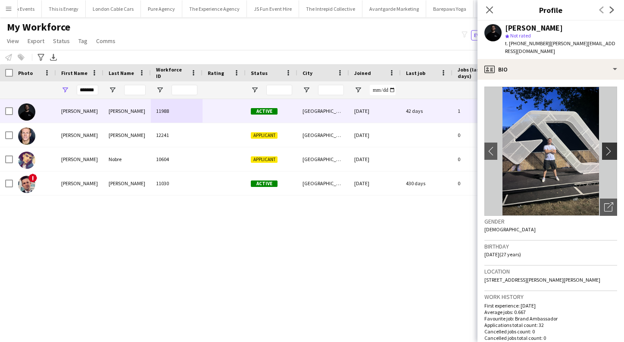
click at [609, 146] on app-icon "chevron-right" at bounding box center [610, 150] width 13 height 9
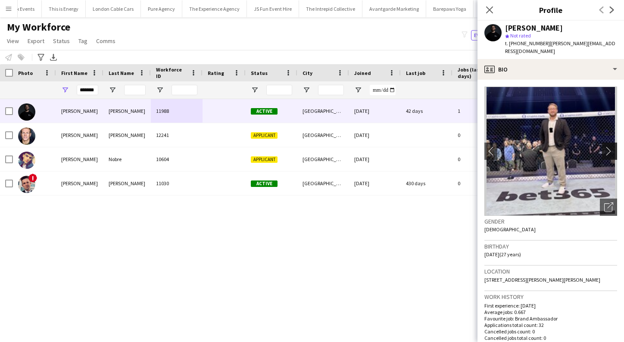
click at [609, 146] on app-icon "chevron-right" at bounding box center [610, 150] width 13 height 9
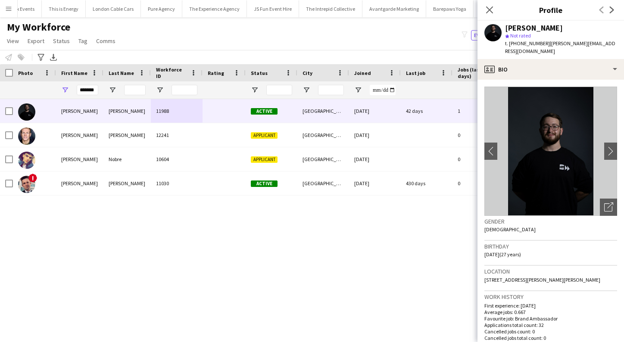
scroll to position [0, 0]
click at [540, 150] on img at bounding box center [550, 151] width 133 height 129
click at [605, 146] on app-icon "chevron-right" at bounding box center [610, 150] width 13 height 9
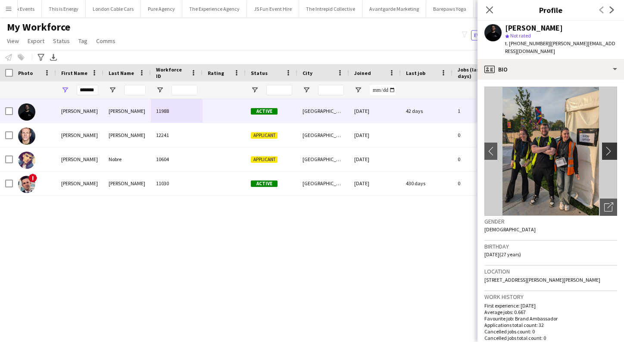
click at [605, 146] on app-icon "chevron-right" at bounding box center [610, 150] width 13 height 9
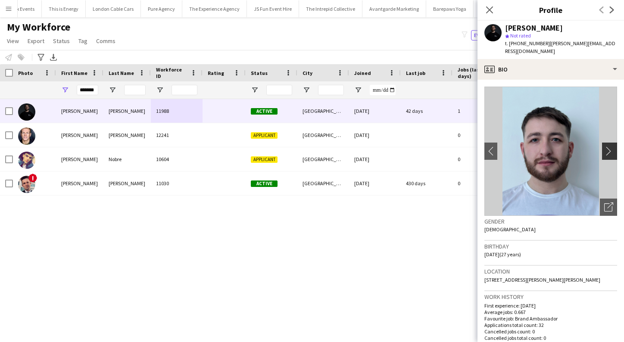
click at [604, 146] on app-icon "chevron-right" at bounding box center [610, 150] width 13 height 9
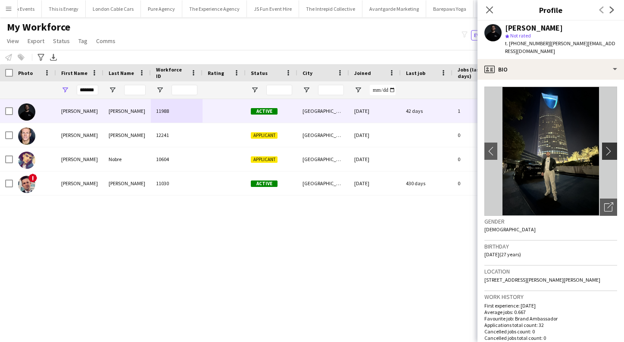
click at [604, 146] on app-icon "chevron-right" at bounding box center [610, 150] width 13 height 9
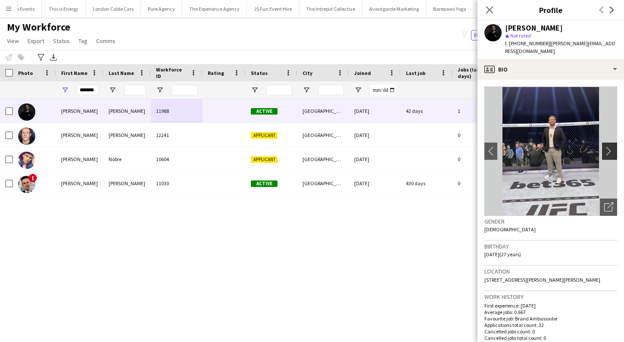
click at [604, 146] on app-icon "chevron-right" at bounding box center [610, 150] width 13 height 9
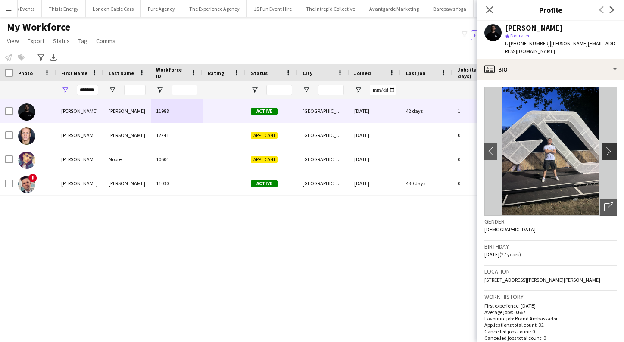
click at [606, 146] on app-icon "chevron-right" at bounding box center [610, 150] width 13 height 9
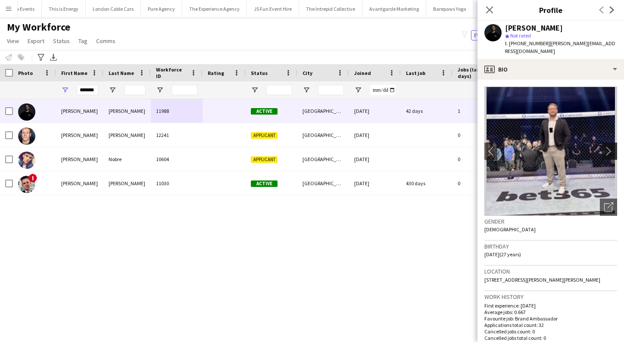
click at [607, 146] on app-icon "chevron-right" at bounding box center [610, 150] width 13 height 9
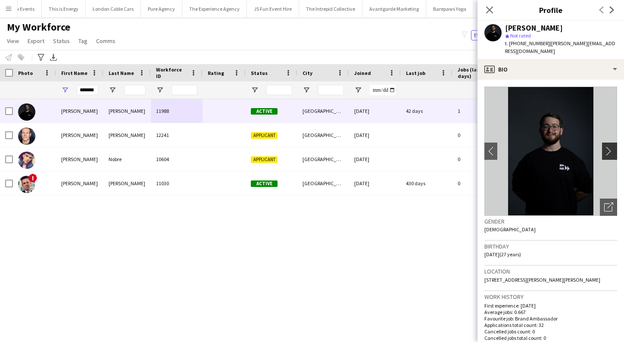
click at [609, 146] on app-icon "chevron-right" at bounding box center [610, 150] width 13 height 9
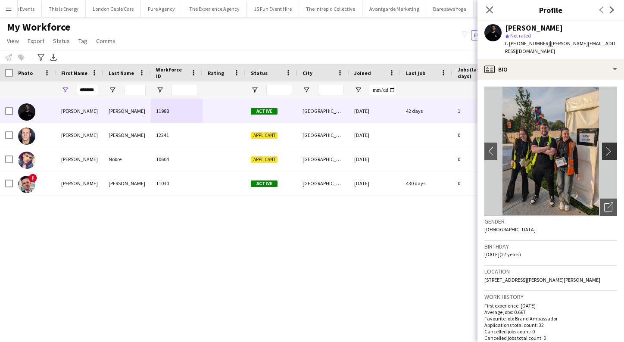
click at [610, 146] on app-icon "chevron-right" at bounding box center [610, 150] width 13 height 9
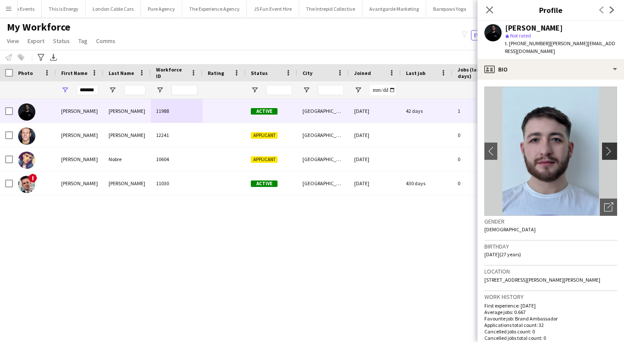
click at [610, 146] on app-icon "chevron-right" at bounding box center [610, 150] width 13 height 9
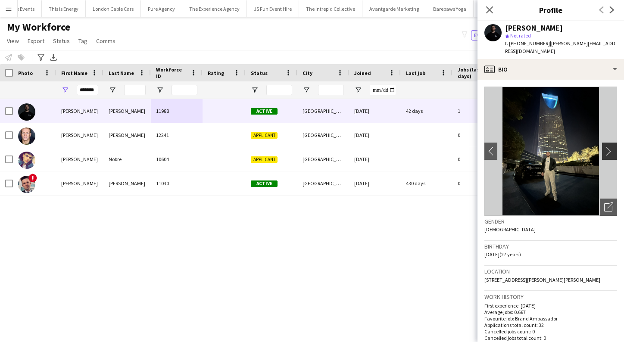
click at [610, 146] on app-icon "chevron-right" at bounding box center [610, 150] width 13 height 9
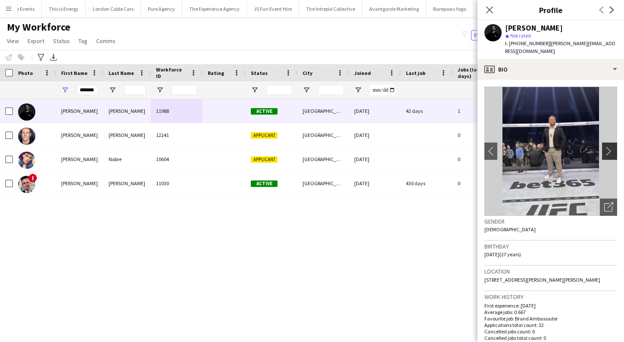
click at [610, 146] on app-icon "chevron-right" at bounding box center [610, 150] width 13 height 9
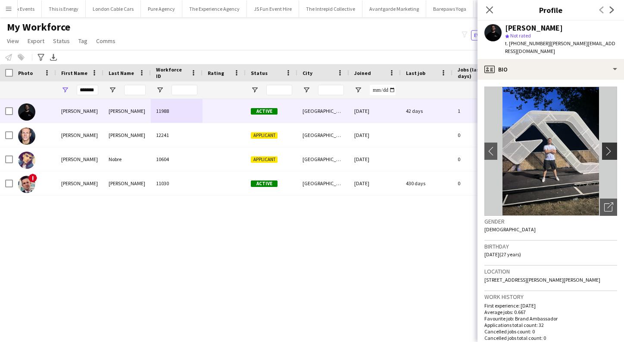
click at [610, 146] on app-icon "chevron-right" at bounding box center [610, 150] width 13 height 9
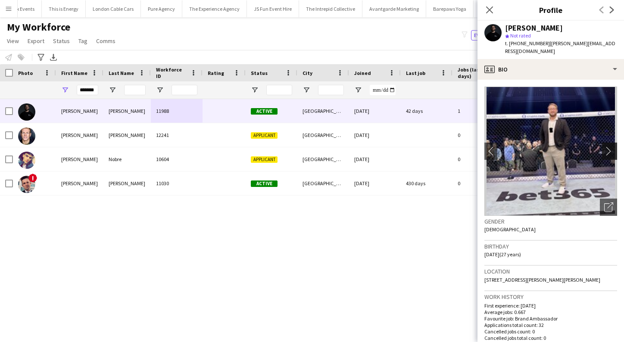
click at [610, 146] on app-icon "chevron-right" at bounding box center [610, 150] width 13 height 9
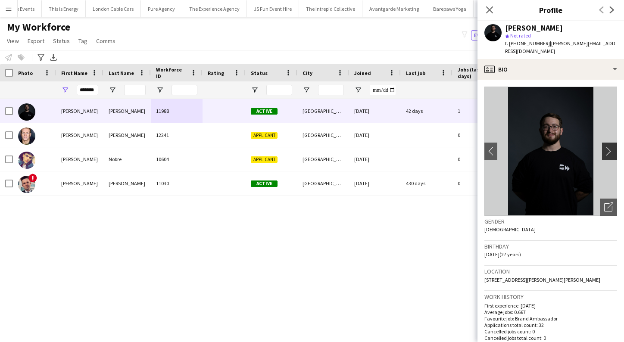
click at [610, 146] on app-icon "chevron-right" at bounding box center [610, 150] width 13 height 9
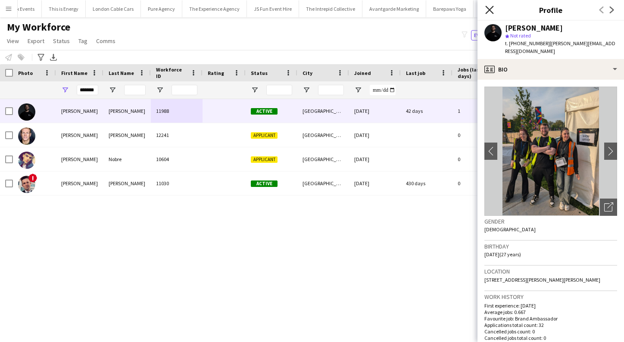
click at [492, 10] on icon "Close pop-in" at bounding box center [489, 10] width 8 height 8
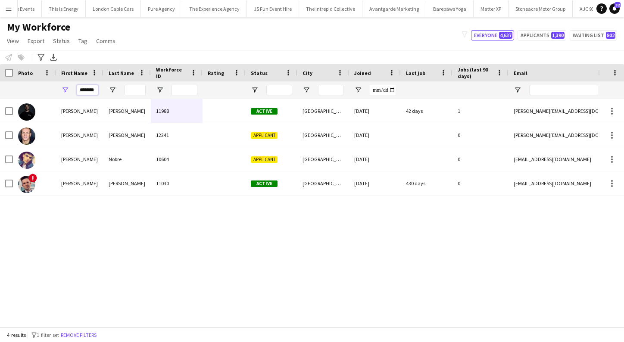
click at [89, 92] on input "*******" at bounding box center [88, 90] width 22 height 10
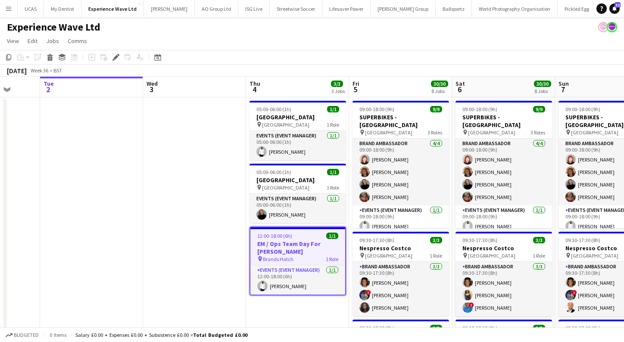
scroll to position [0, 270]
